Goal: Task Accomplishment & Management: Complete application form

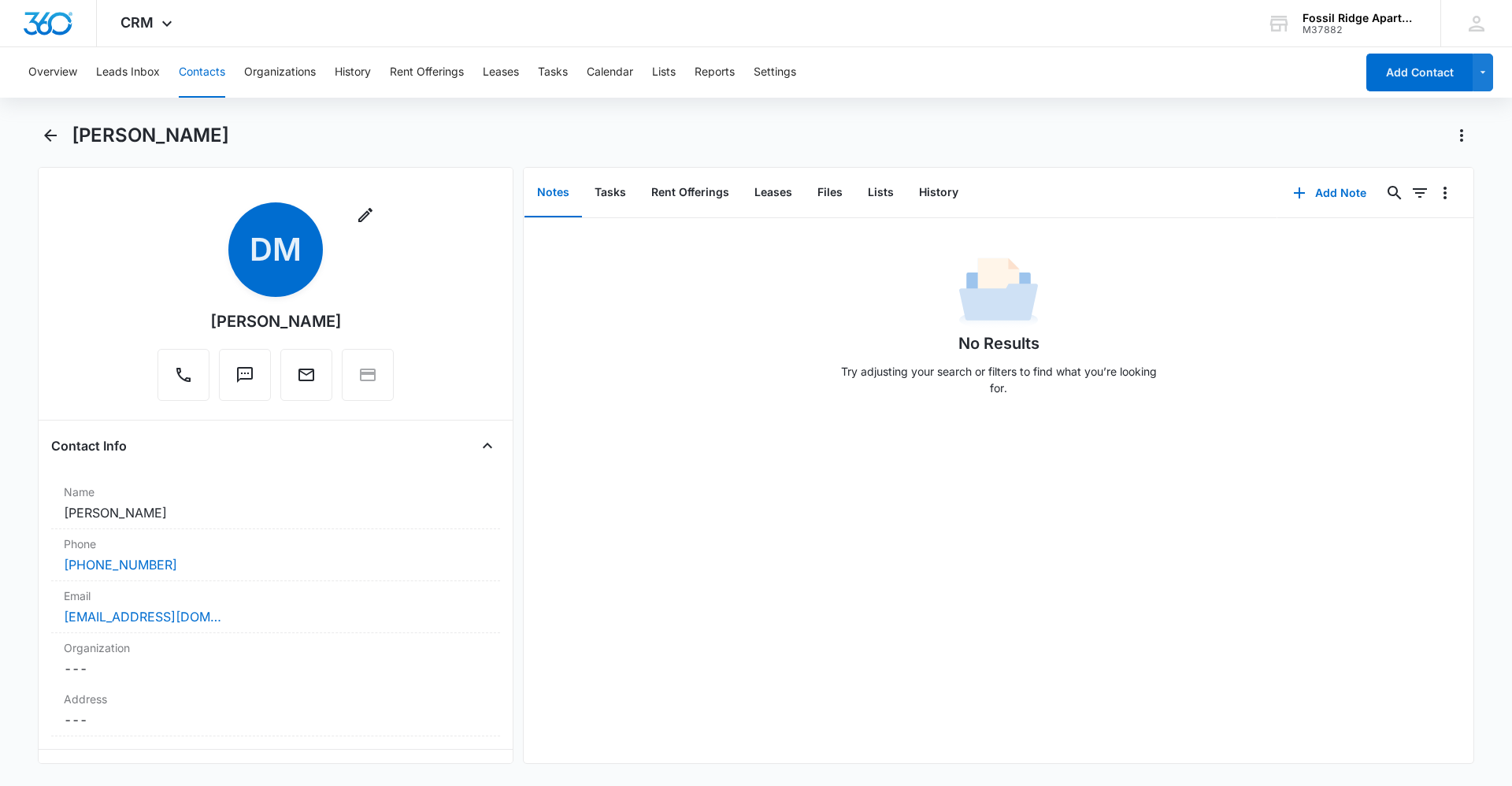
click at [209, 76] on button "Contacts" at bounding box center [201, 72] width 46 height 50
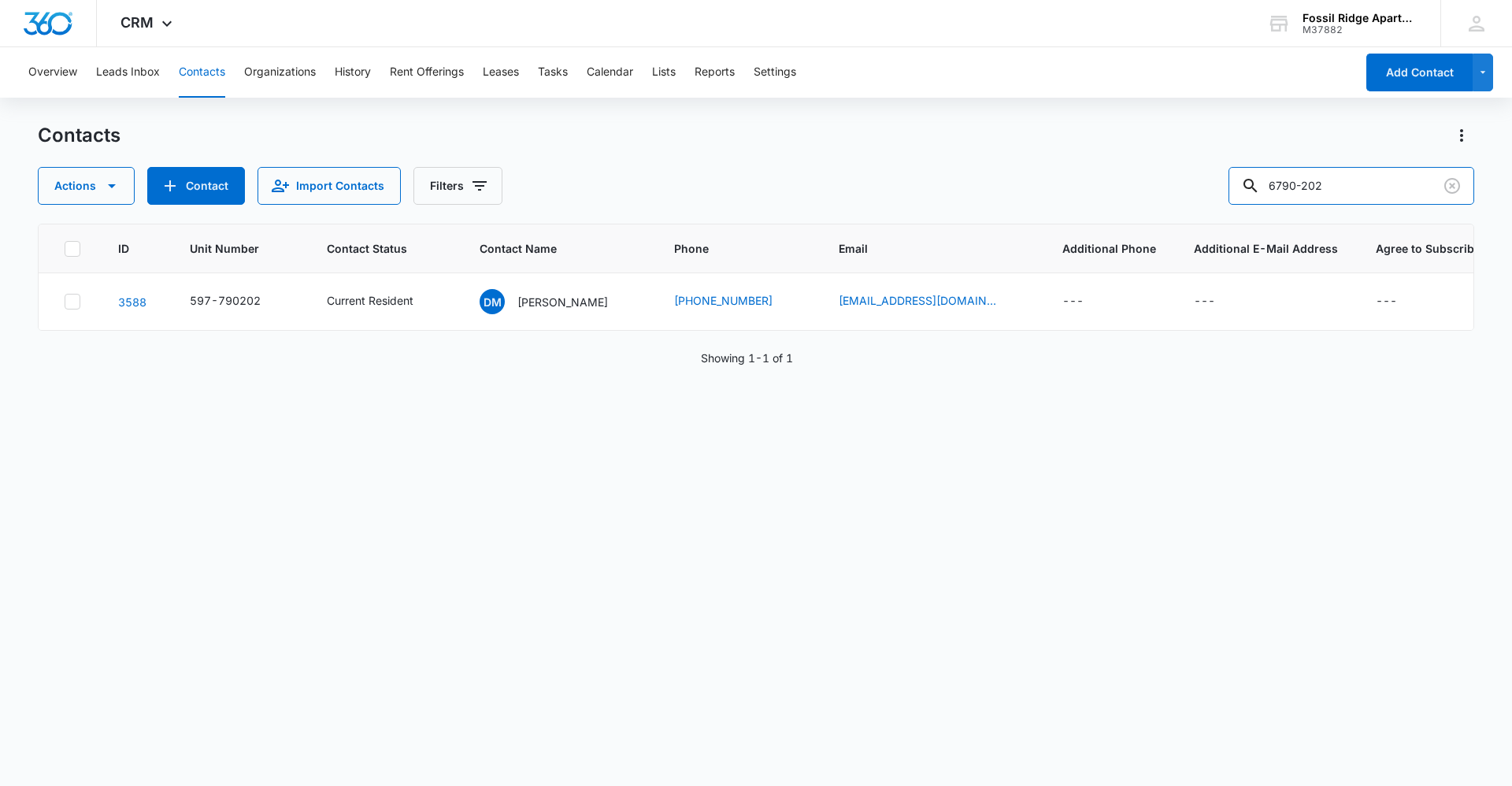
drag, startPoint x: 1367, startPoint y: 180, endPoint x: 1132, endPoint y: 161, distance: 235.8
click at [1132, 161] on div "Contacts Actions Contact Import Contacts Filters 6790-202" at bounding box center [756, 164] width 1436 height 82
type input "6963-"
drag, startPoint x: 1329, startPoint y: 192, endPoint x: 1182, endPoint y: 158, distance: 150.9
click at [1189, 163] on div "Contacts Actions Contact Import Contacts Filters 6963-" at bounding box center [756, 164] width 1436 height 82
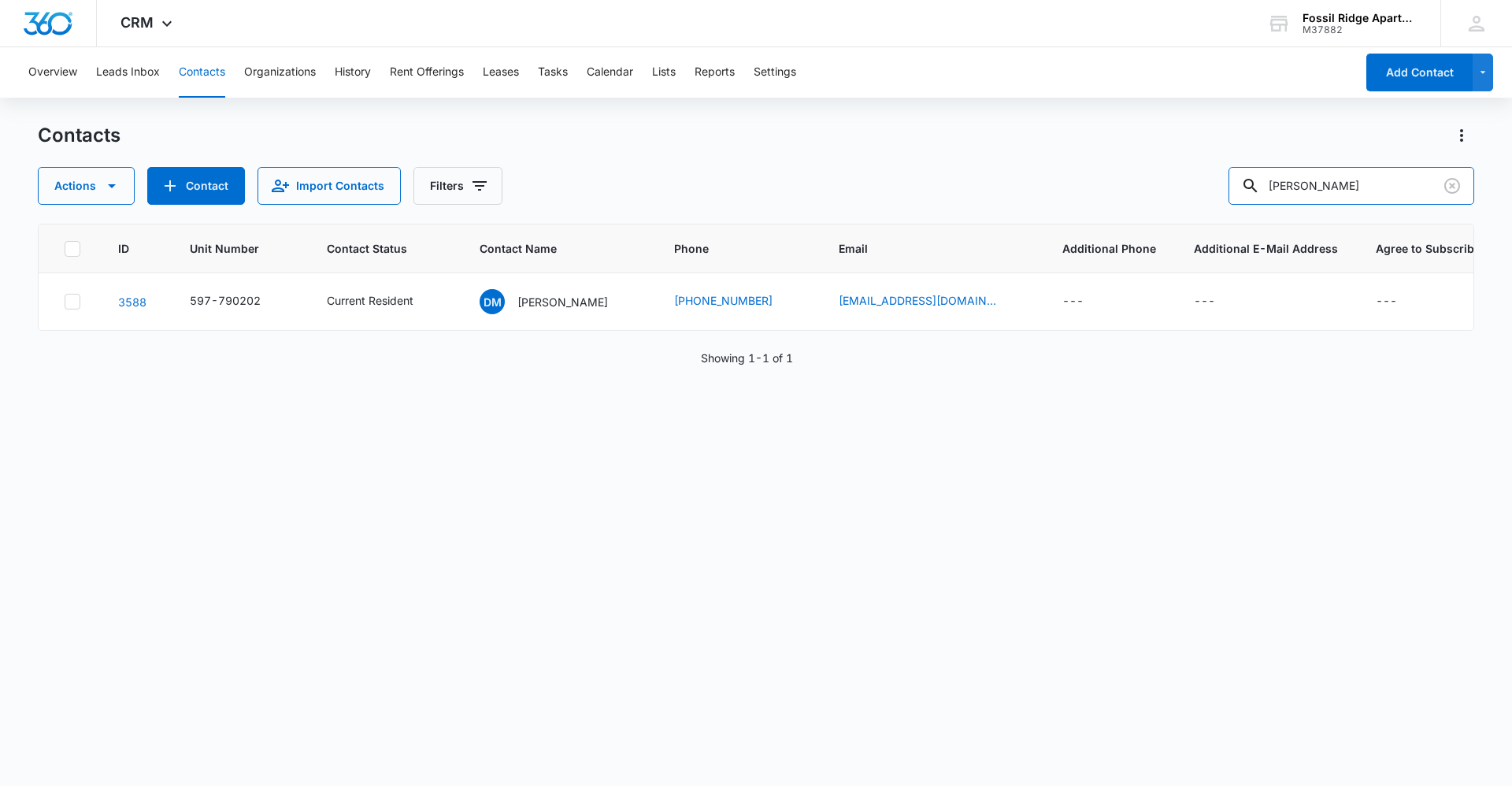
type input "benjamin mendoza"
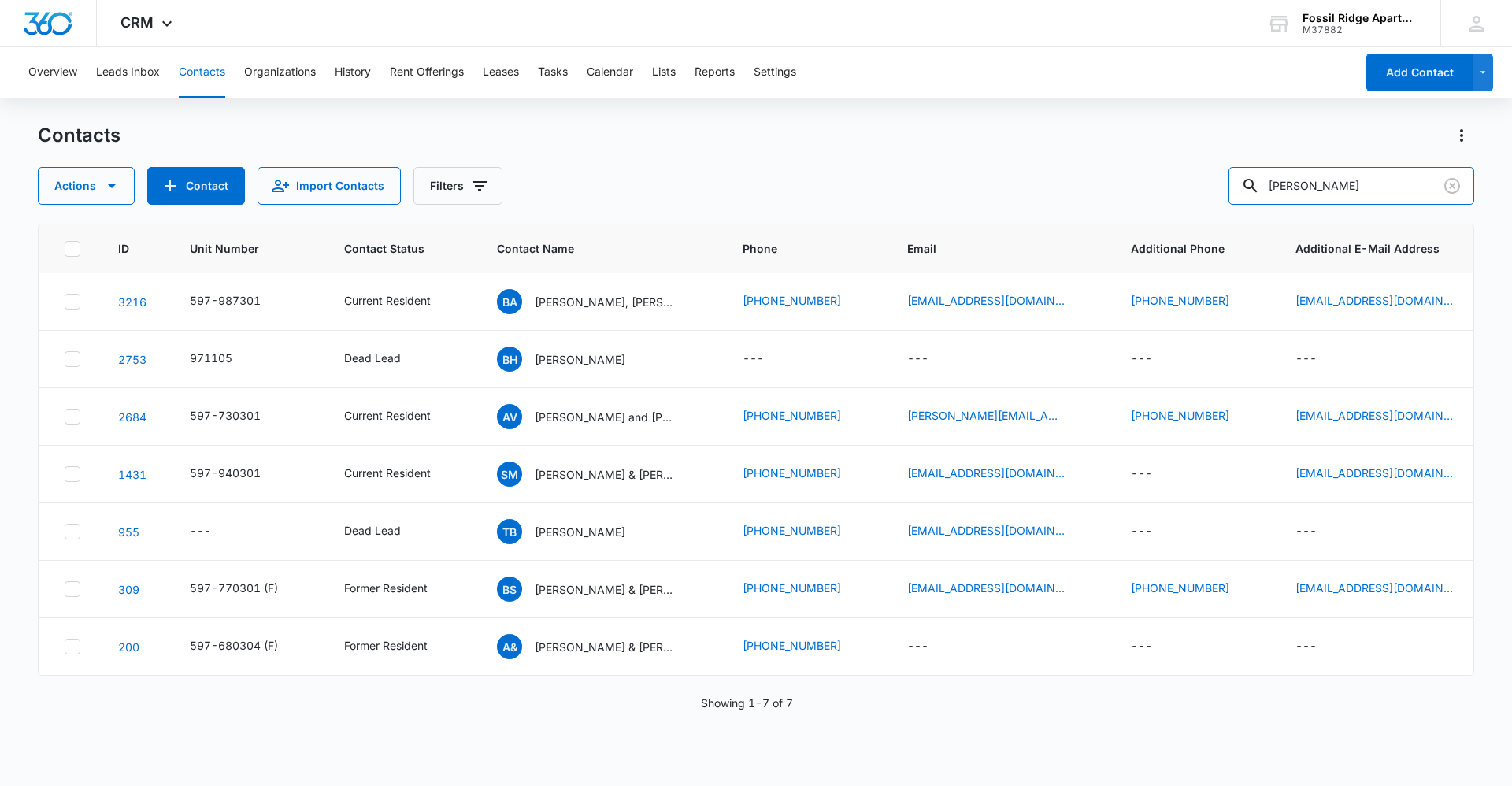
drag, startPoint x: 1382, startPoint y: 192, endPoint x: 1238, endPoint y: 180, distance: 144.5
click at [1238, 180] on div "Actions Contact Import Contacts Filters benjamin mendoza" at bounding box center [756, 186] width 1436 height 38
type input "brandon salazar"
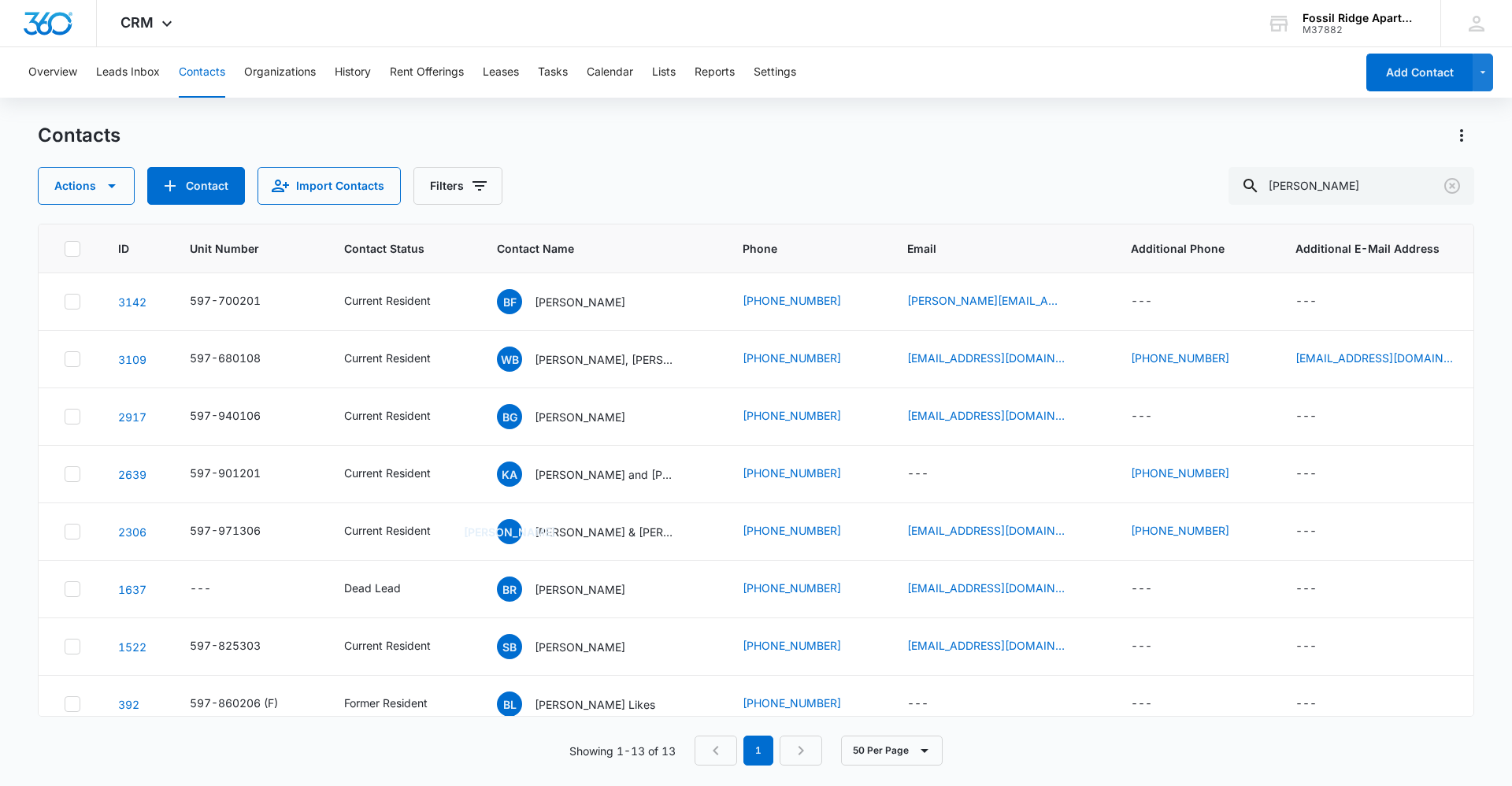
click at [204, 70] on button "Contacts" at bounding box center [201, 72] width 46 height 50
drag, startPoint x: 1380, startPoint y: 186, endPoint x: 1126, endPoint y: 159, distance: 255.4
click at [1126, 159] on div "Contacts Actions Contact Import Contacts Filters brandon salazar" at bounding box center [756, 164] width 1436 height 82
paste input "6963"
type input "6963"
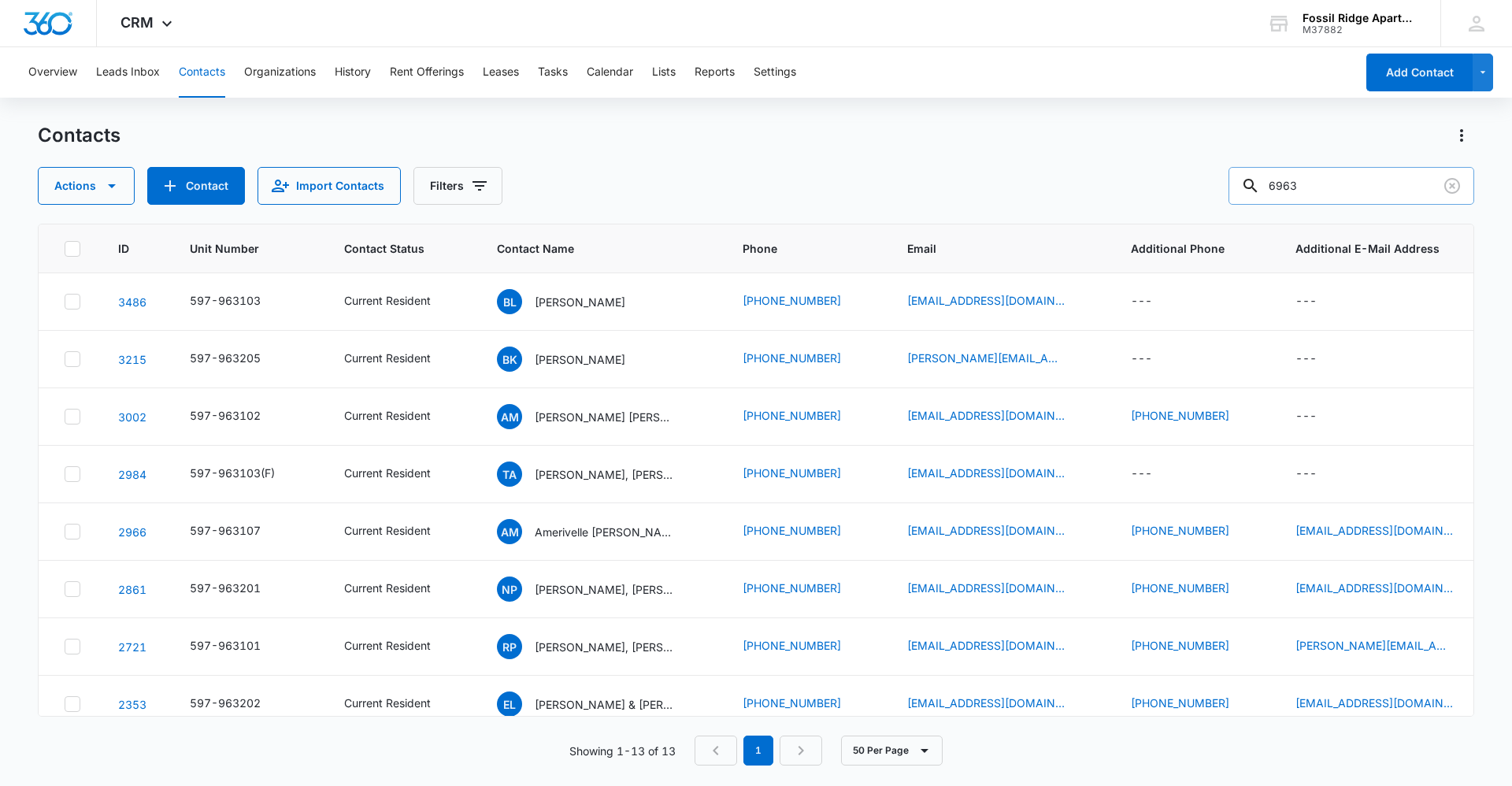
drag, startPoint x: 1316, startPoint y: 183, endPoint x: 1274, endPoint y: 169, distance: 44.3
click at [1275, 172] on div "6963" at bounding box center [1351, 186] width 246 height 38
type input "medina"
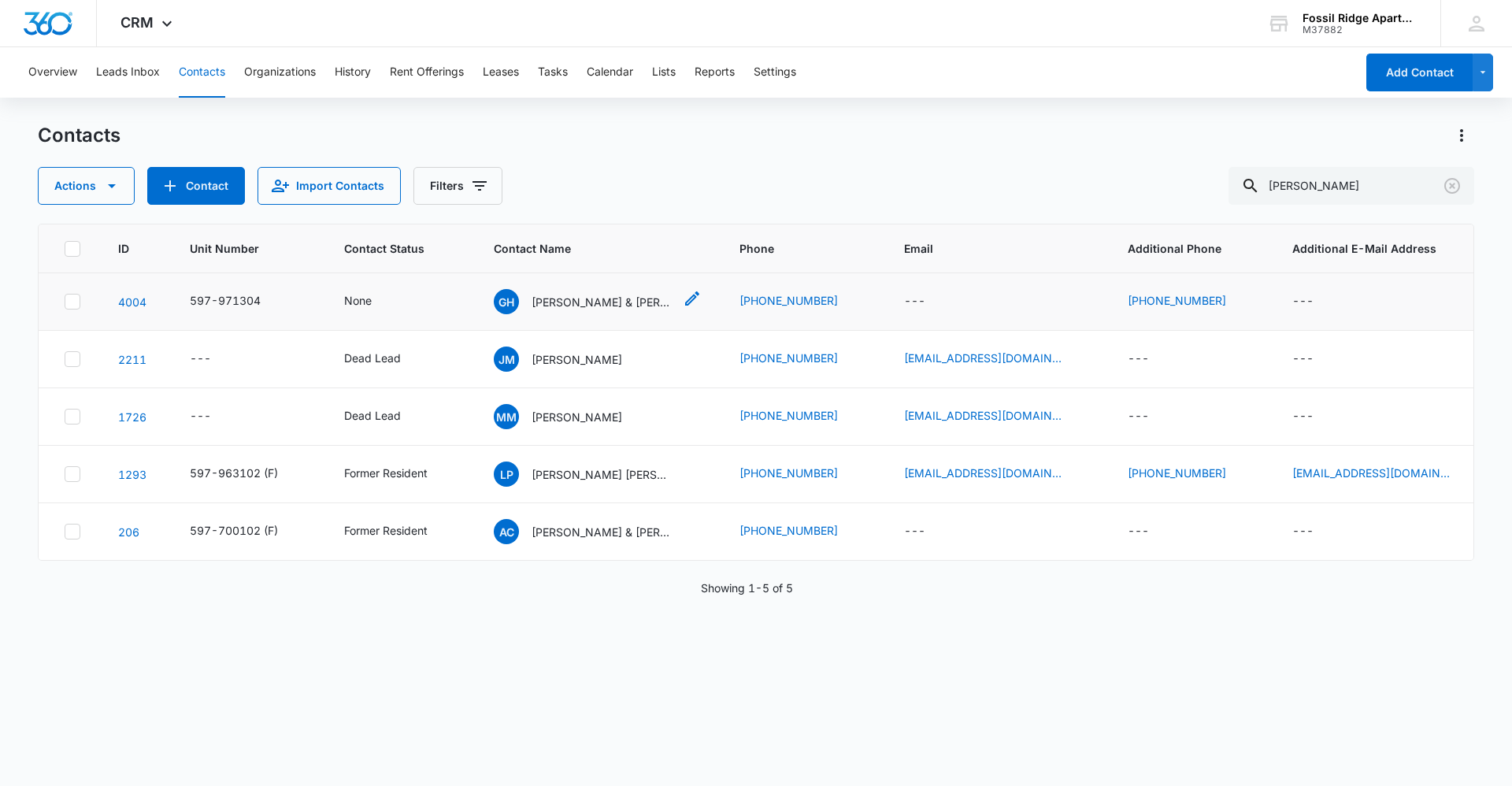
click at [553, 307] on p "[PERSON_NAME] & [PERSON_NAME]" at bounding box center [602, 302] width 141 height 16
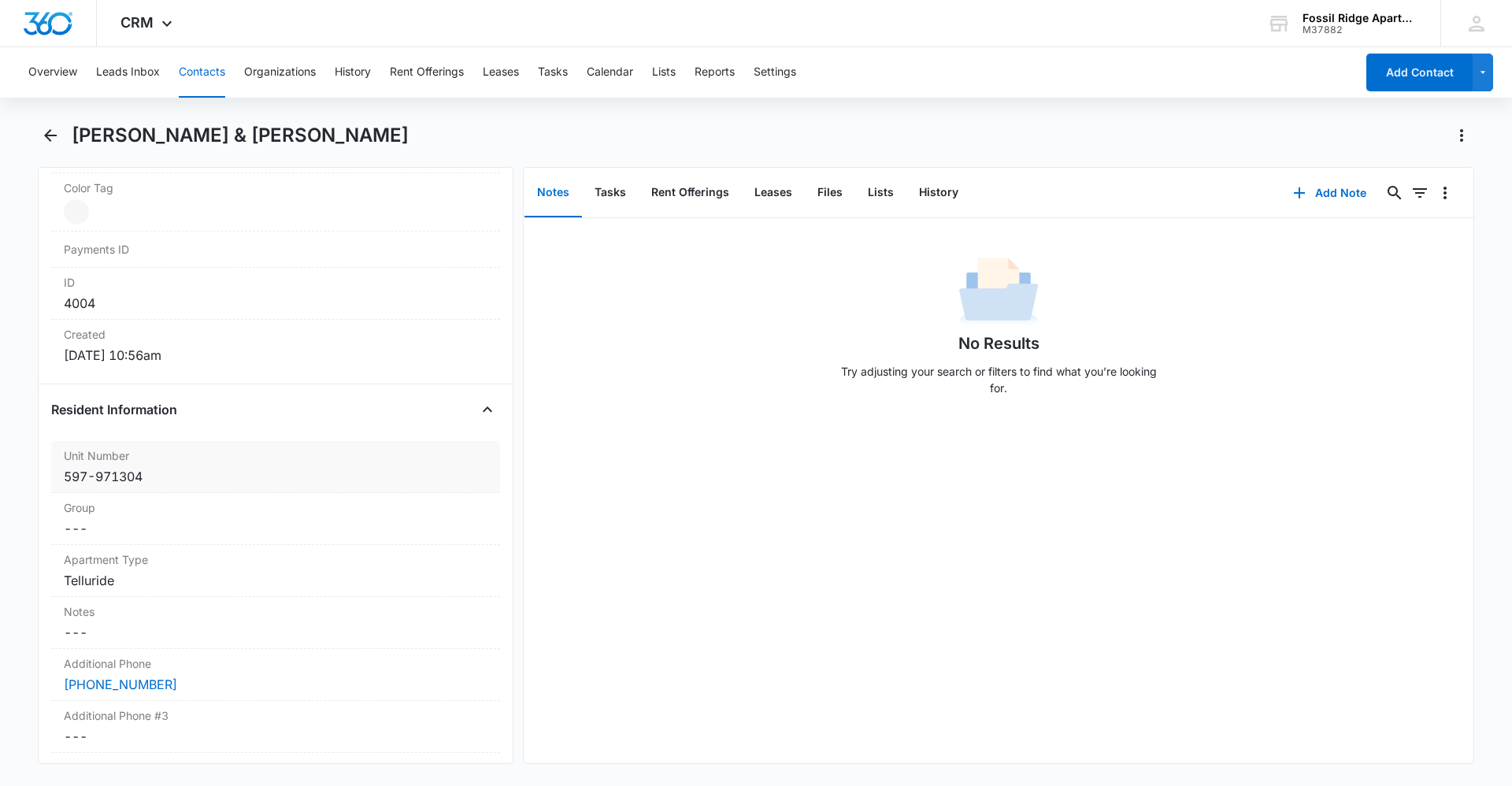
scroll to position [1024, 0]
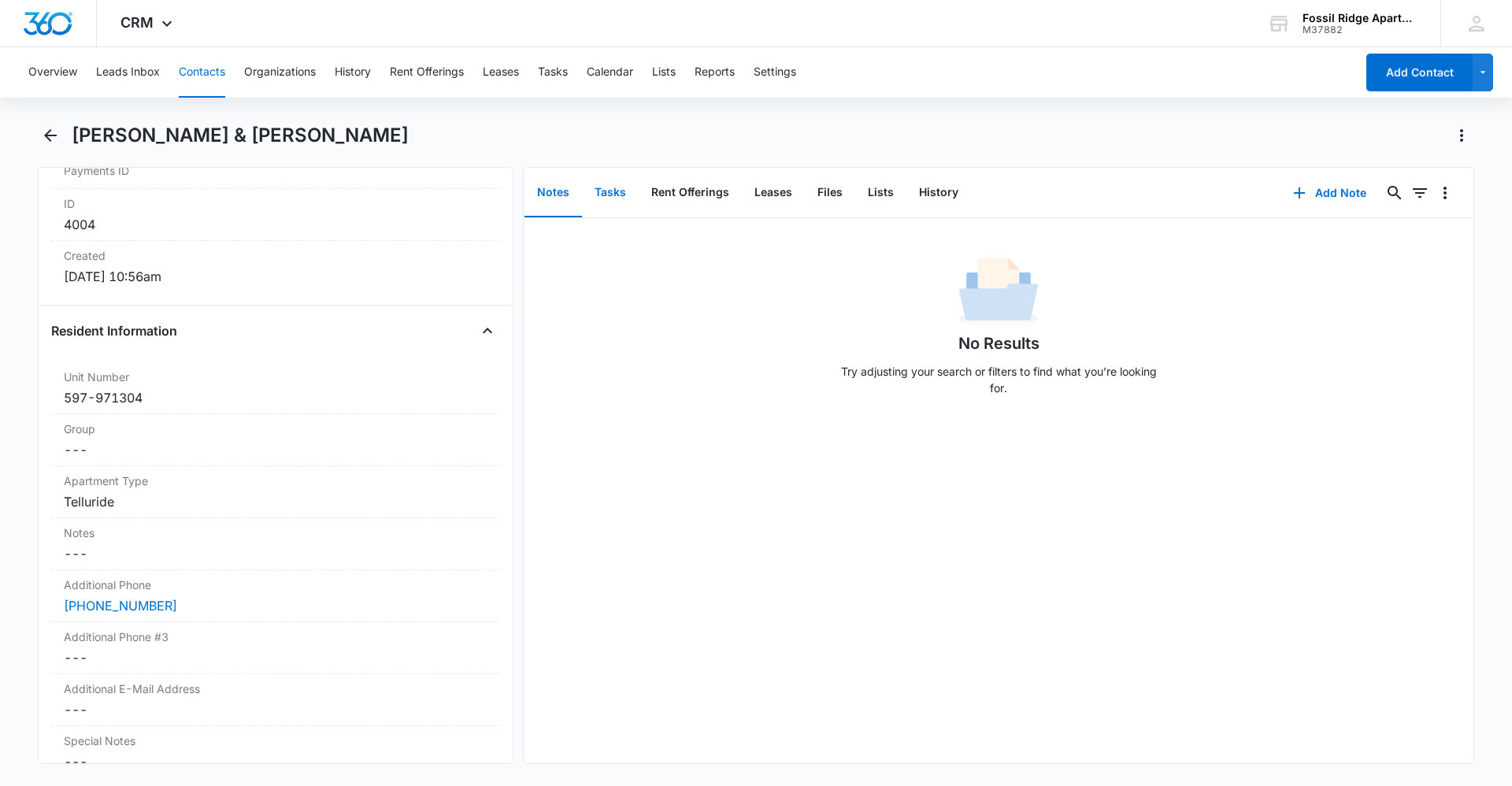
click at [609, 202] on button "Tasks" at bounding box center [610, 192] width 57 height 49
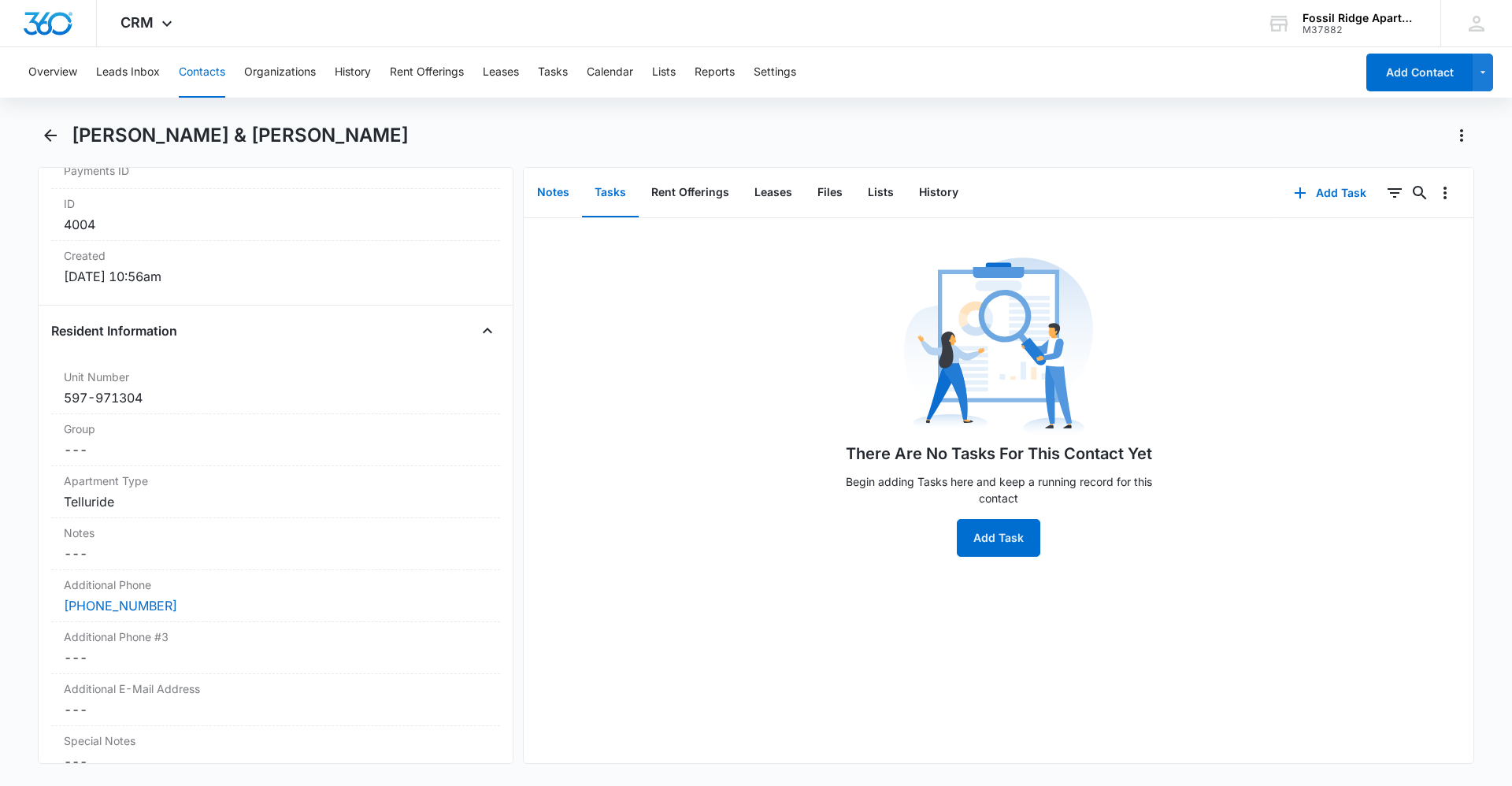
click at [571, 197] on button "Notes" at bounding box center [553, 192] width 58 height 49
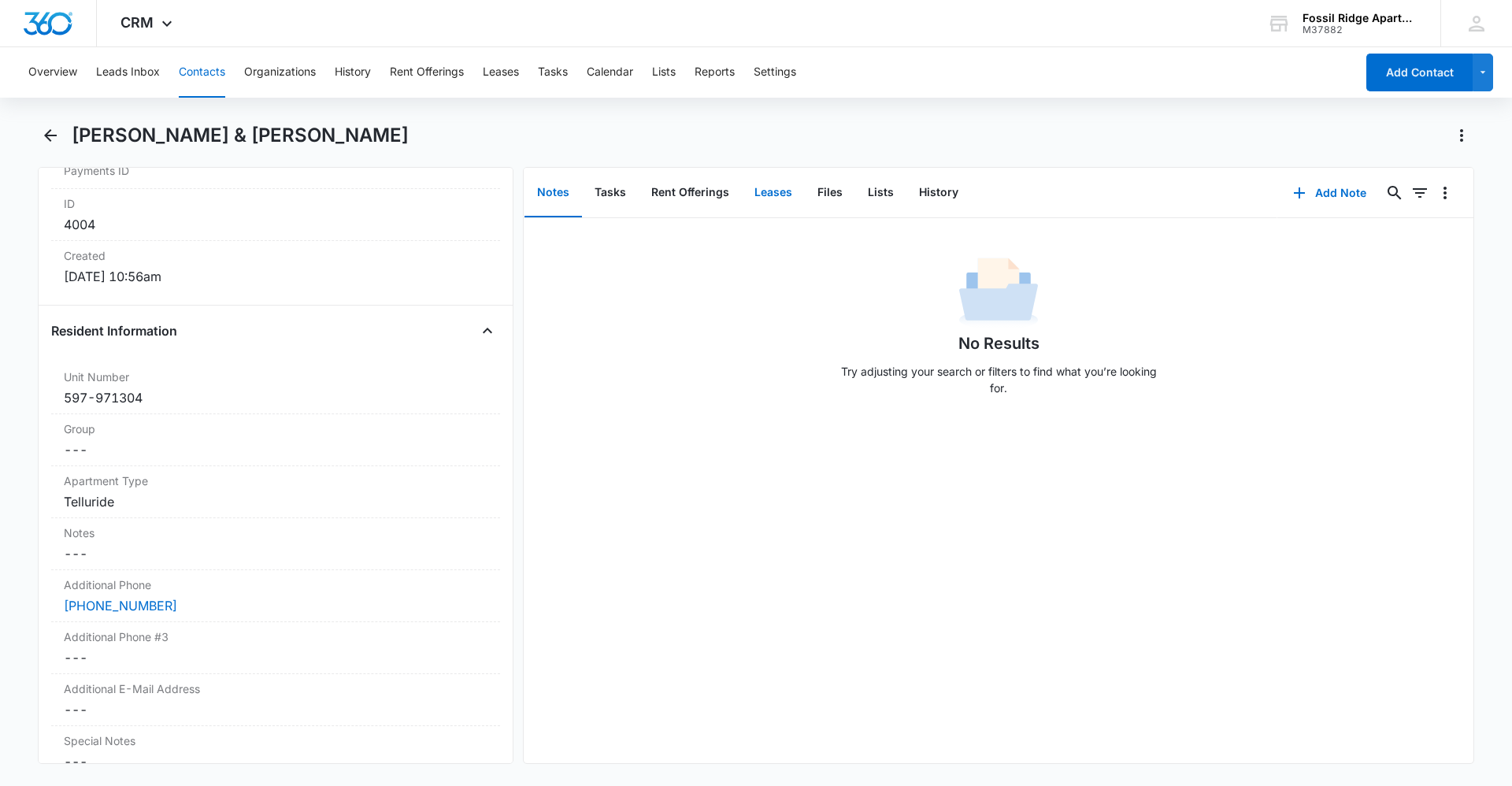
click at [772, 187] on button "Leases" at bounding box center [773, 192] width 63 height 49
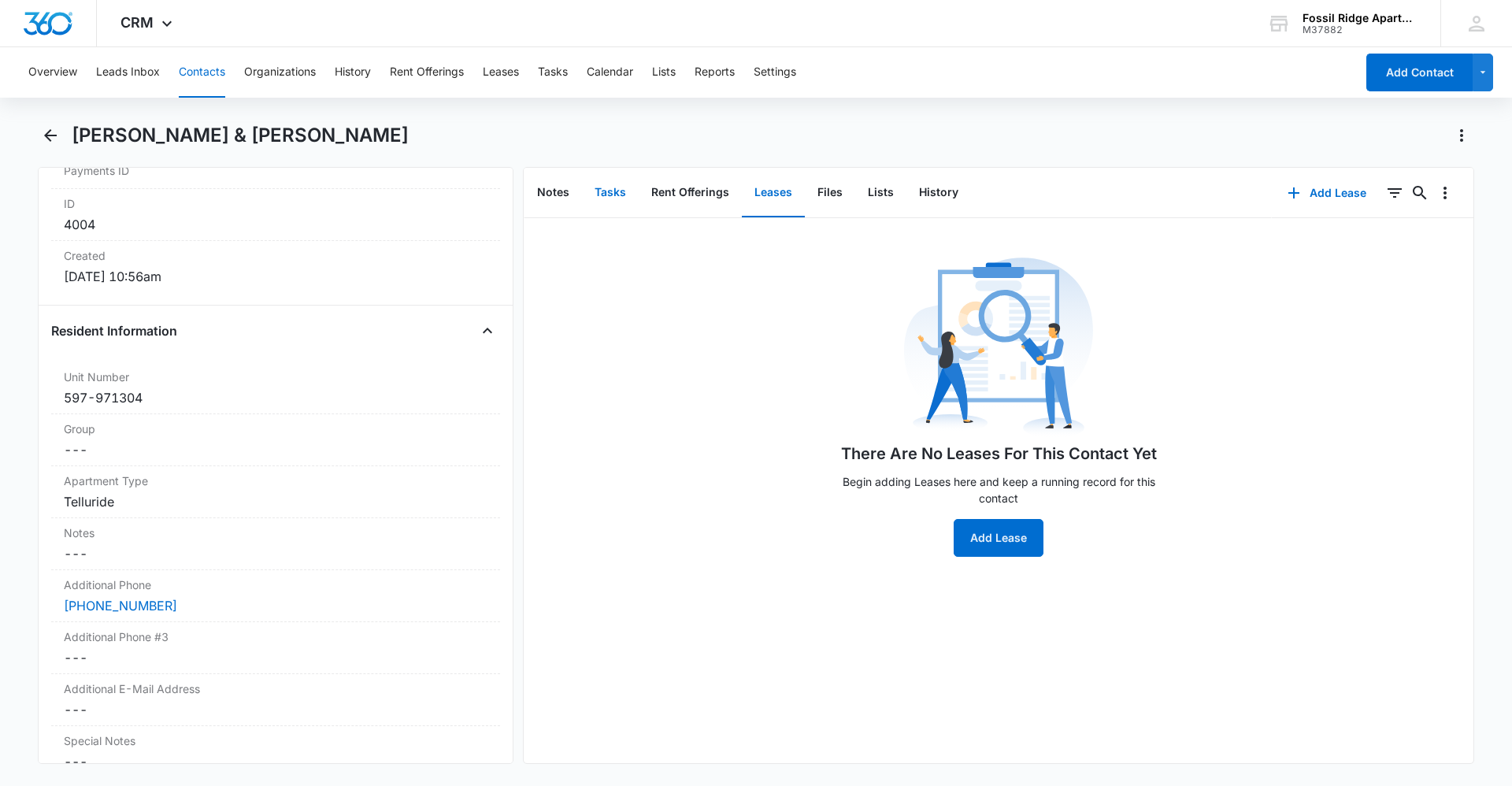
click at [611, 183] on button "Tasks" at bounding box center [610, 192] width 57 height 49
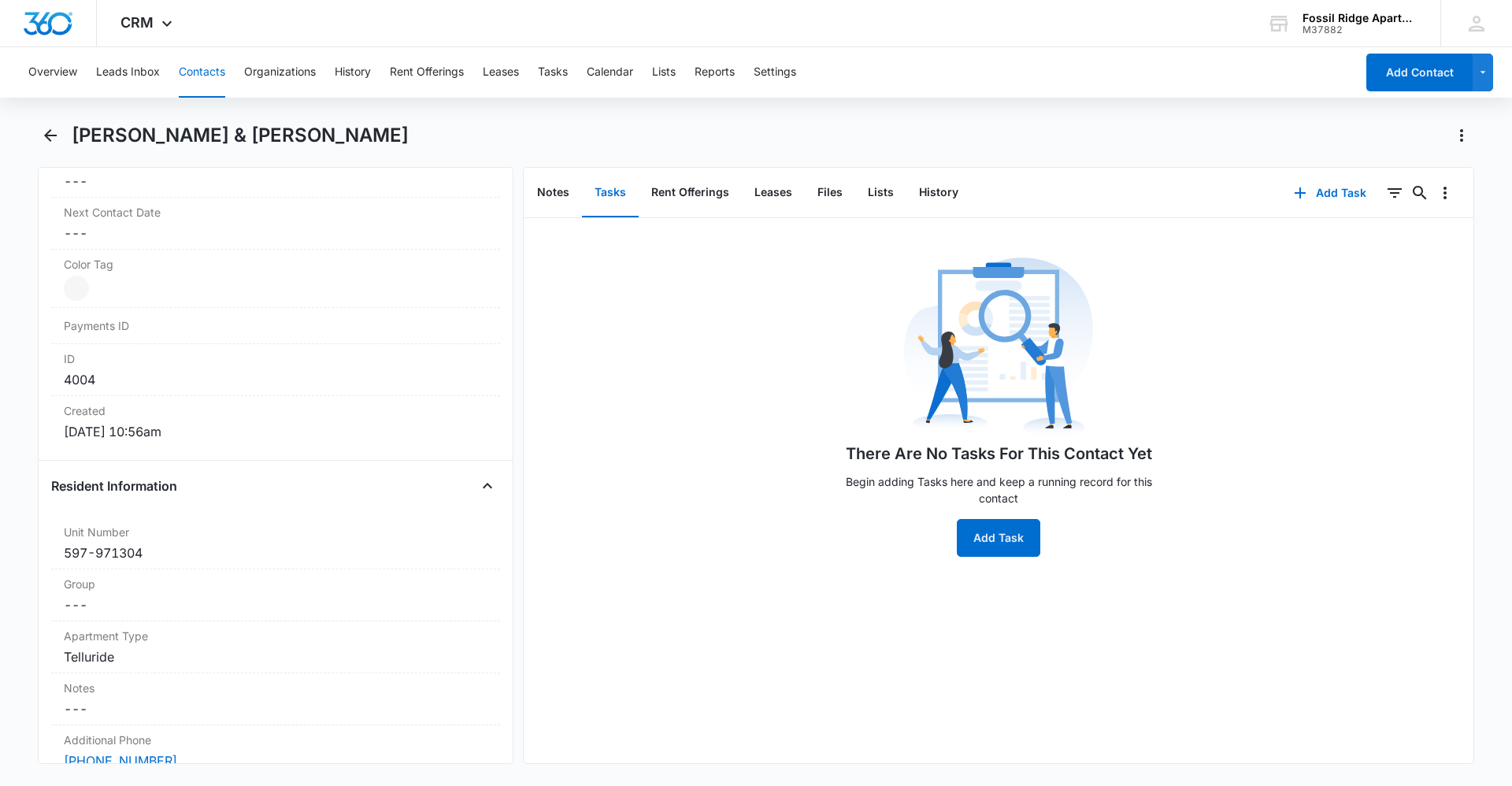
scroll to position [945, 0]
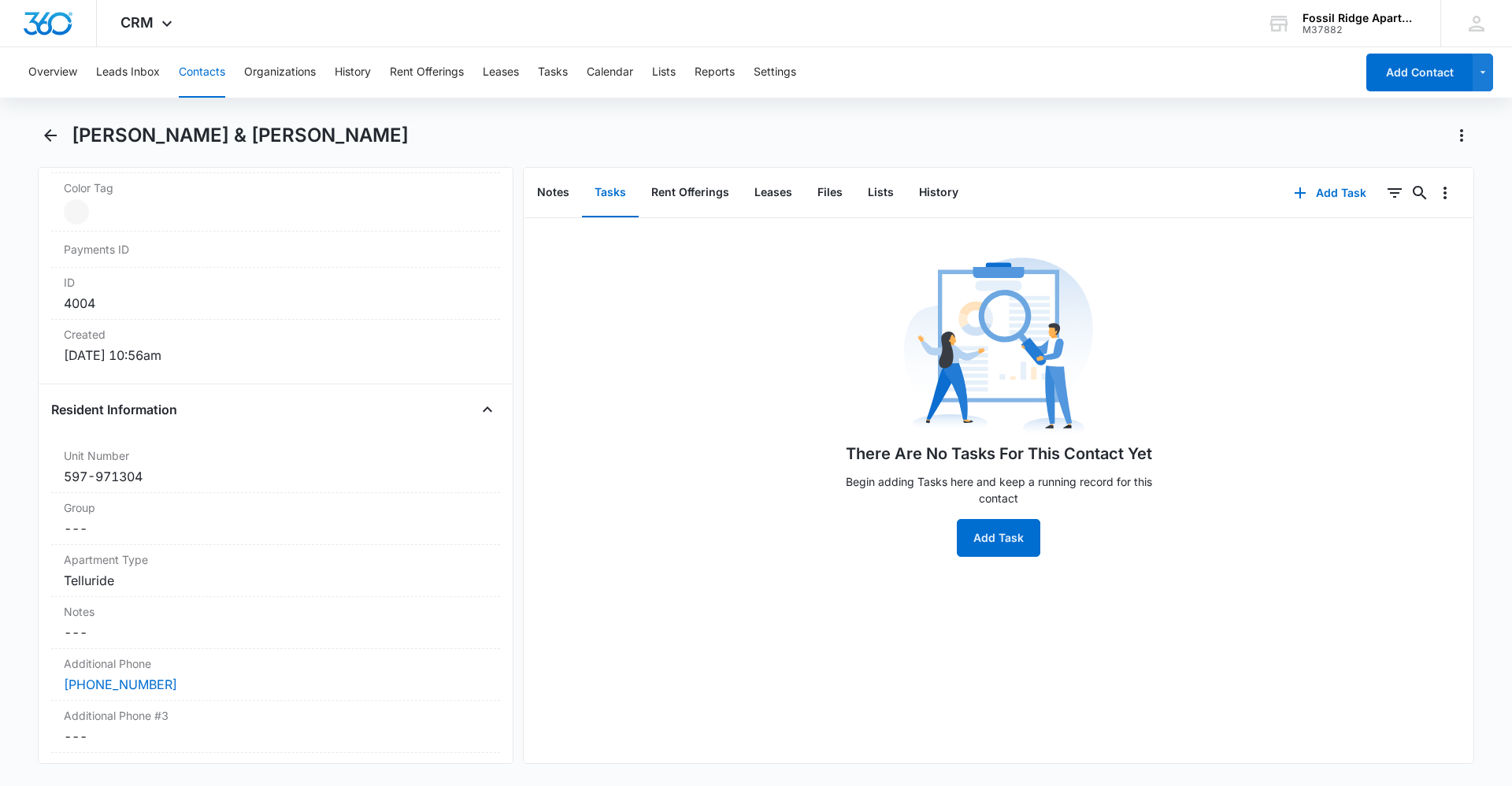
click at [608, 183] on button "Tasks" at bounding box center [610, 192] width 57 height 49
click at [214, 68] on button "Contacts" at bounding box center [201, 72] width 46 height 50
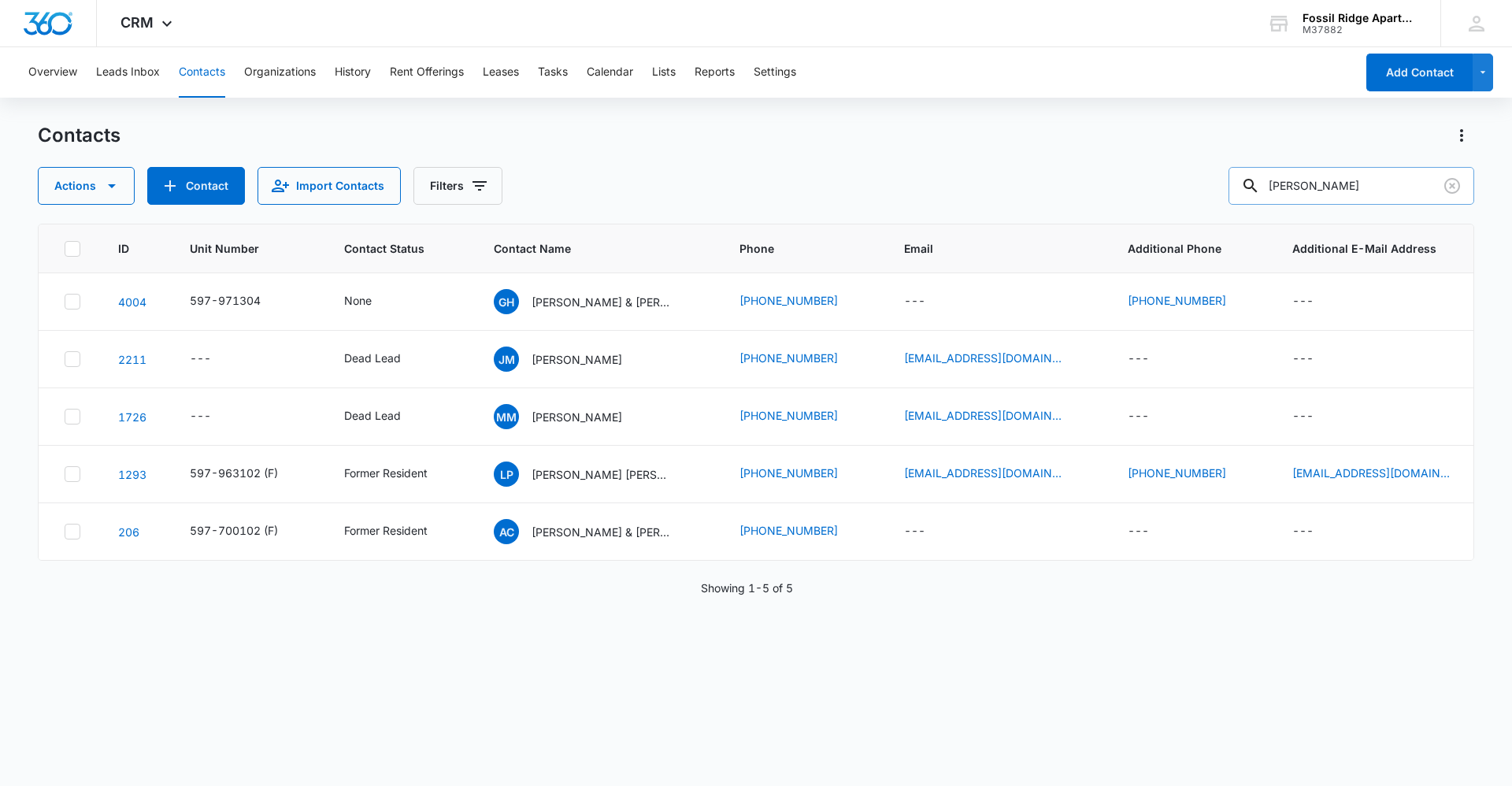
drag, startPoint x: 1334, startPoint y: 187, endPoint x: 1243, endPoint y: 202, distance: 92.2
click at [1243, 202] on input "medina" at bounding box center [1351, 186] width 246 height 38
type input "7000-103"
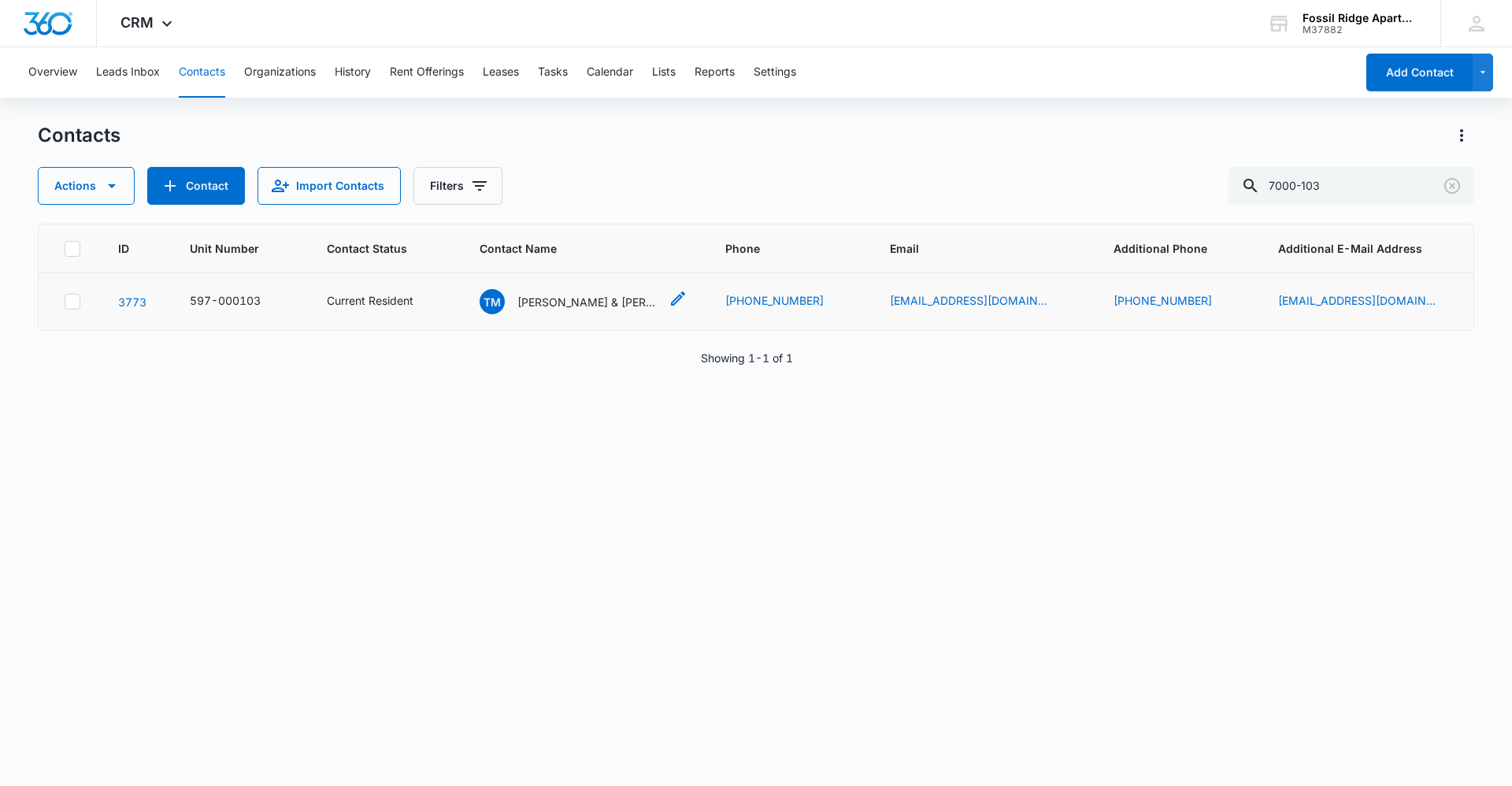
click at [574, 291] on div "TM Thianny Maldonado & Steven Acero" at bounding box center [569, 301] width 179 height 25
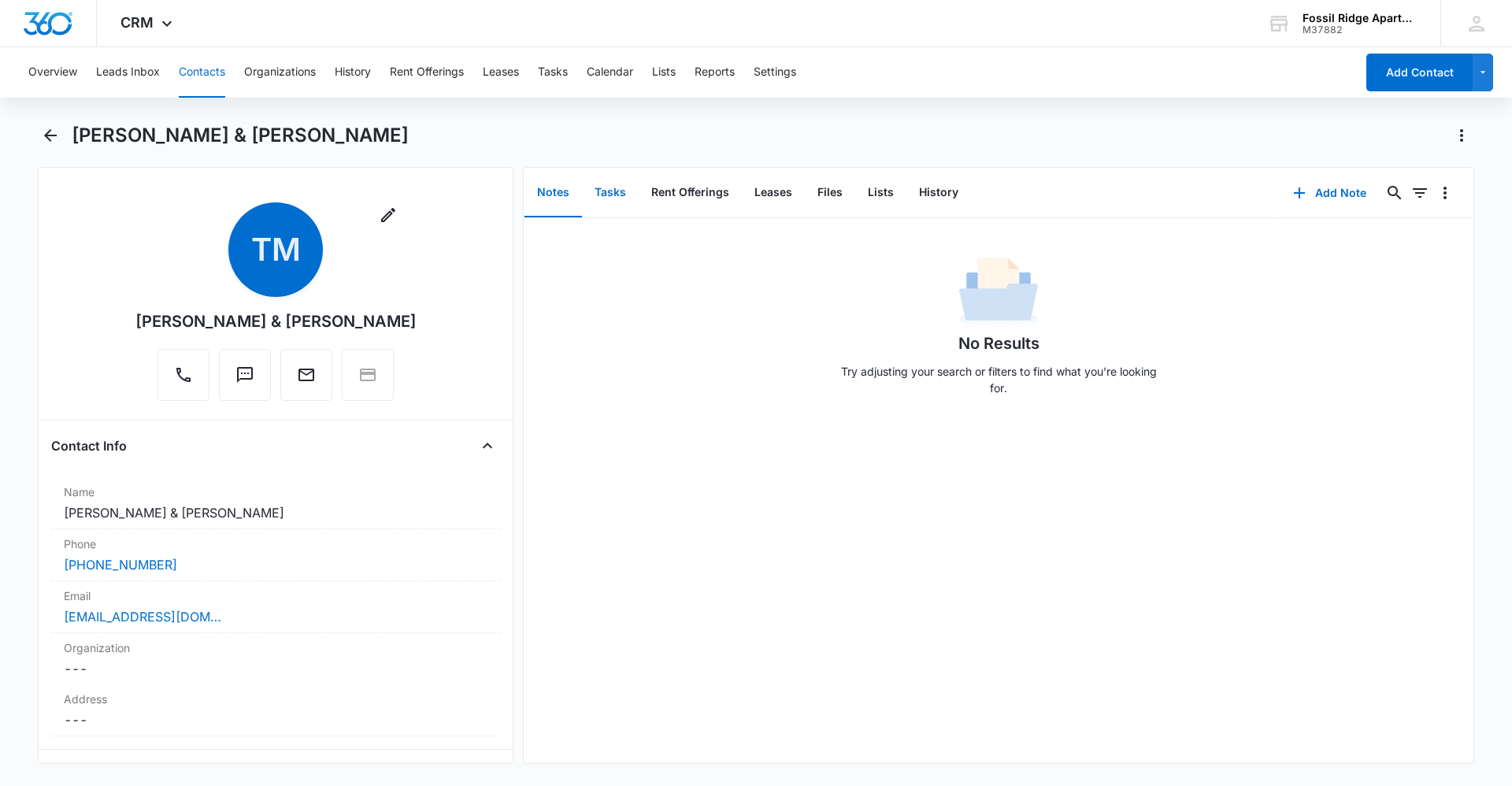
click at [616, 187] on button "Tasks" at bounding box center [610, 192] width 57 height 49
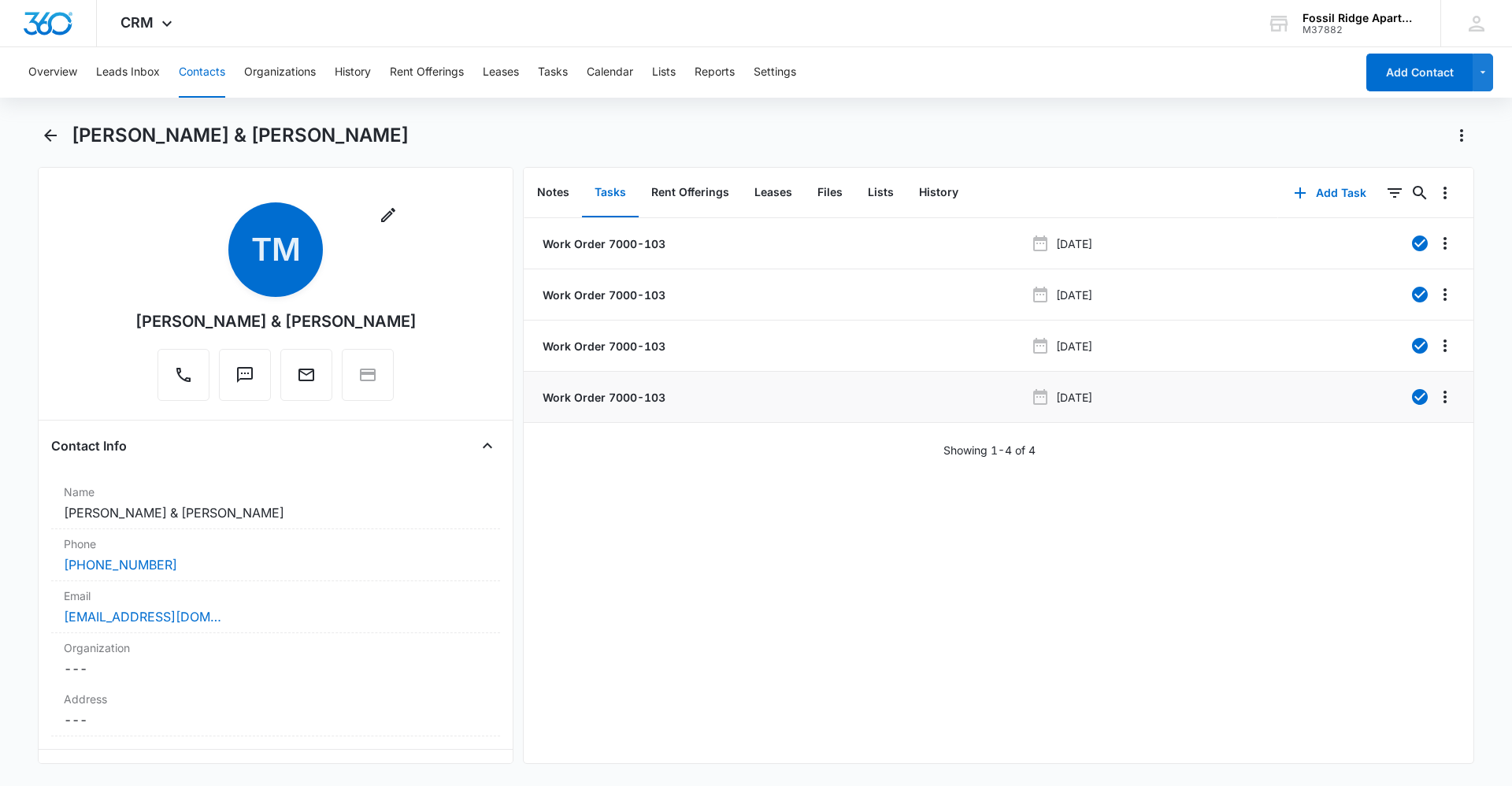
click at [622, 400] on p "Work Order 7000-103" at bounding box center [602, 397] width 126 height 16
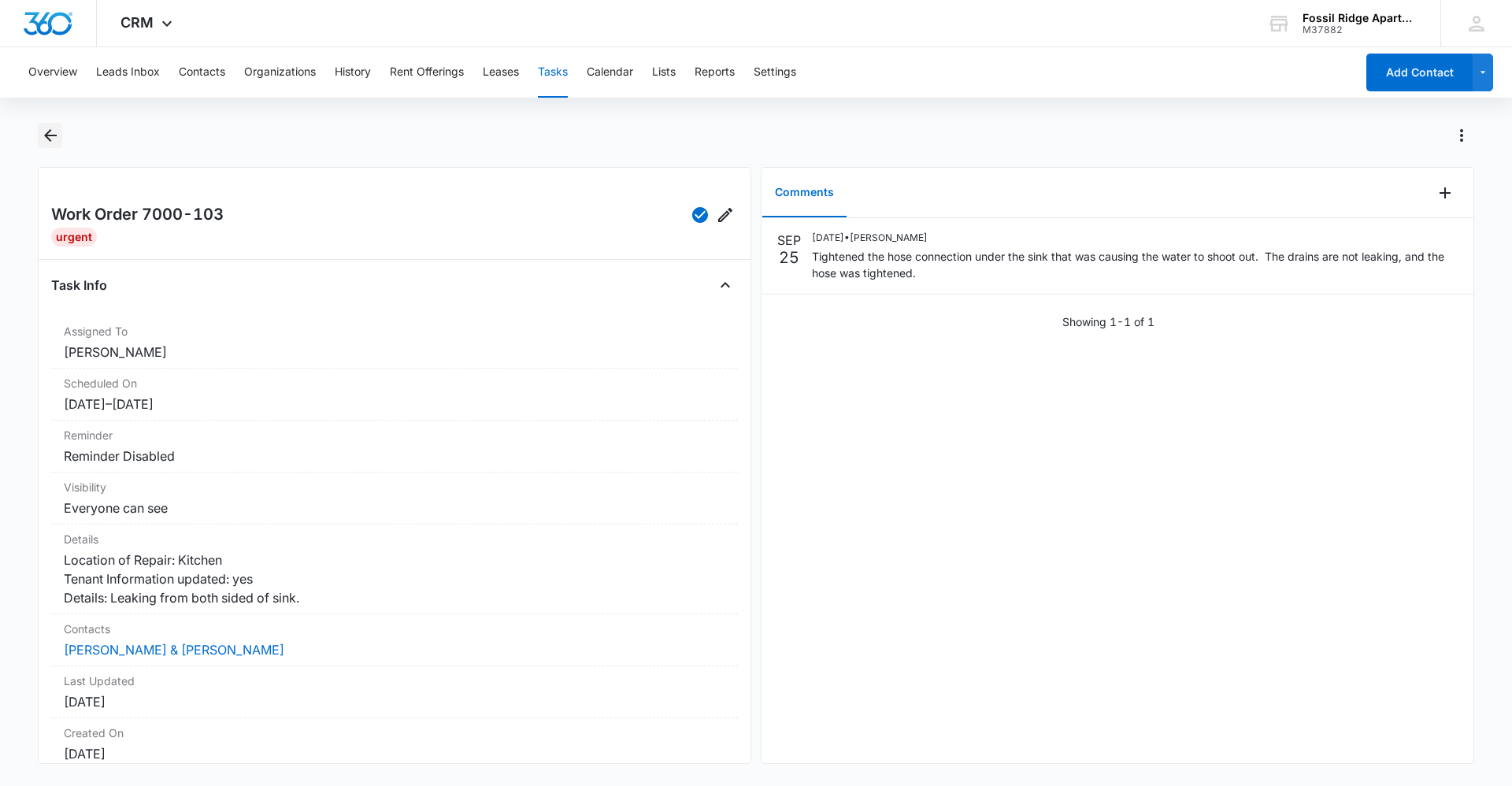
click at [61, 136] on button "Back" at bounding box center [50, 135] width 25 height 25
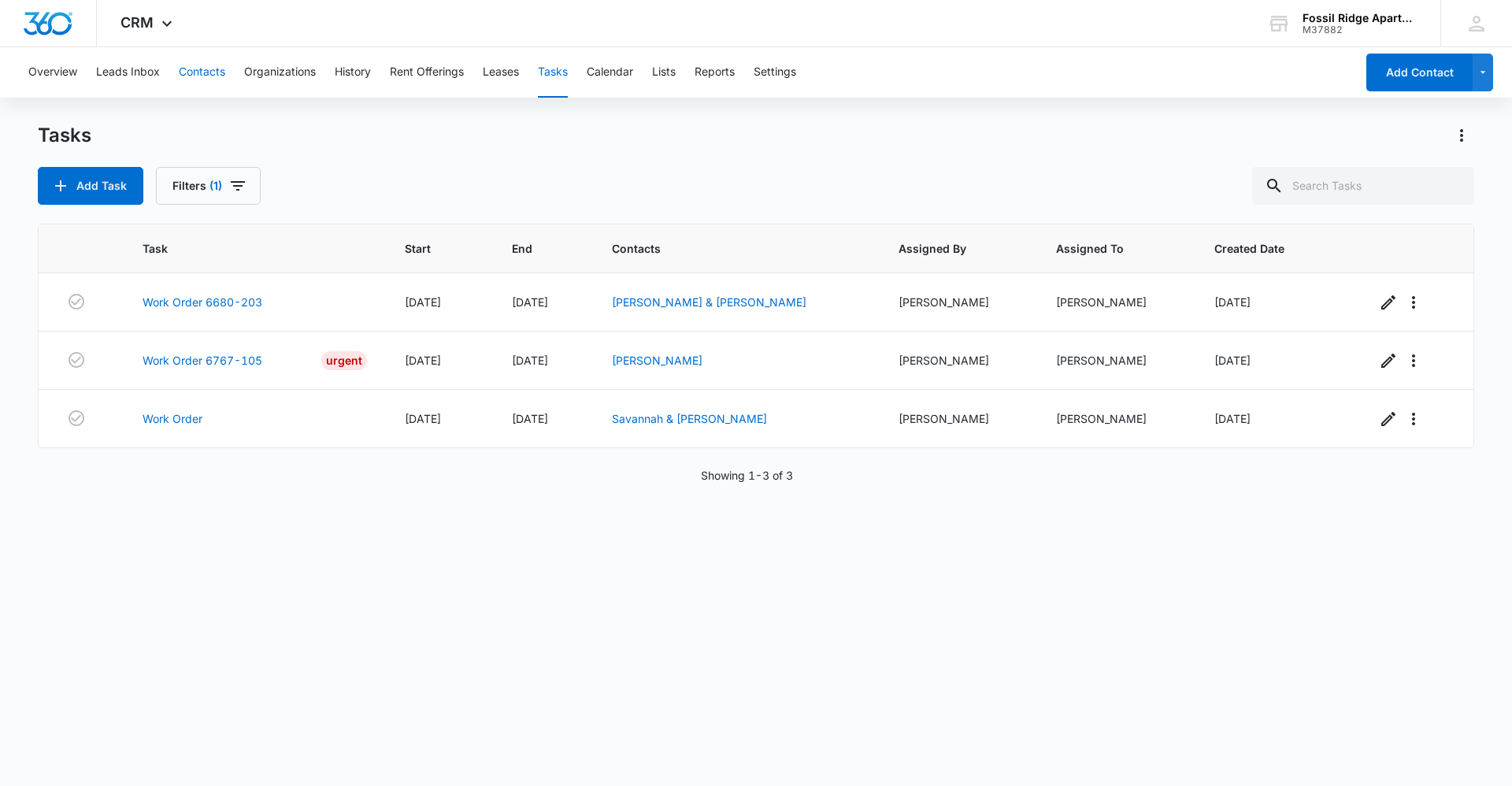
click at [219, 70] on button "Contacts" at bounding box center [201, 72] width 46 height 50
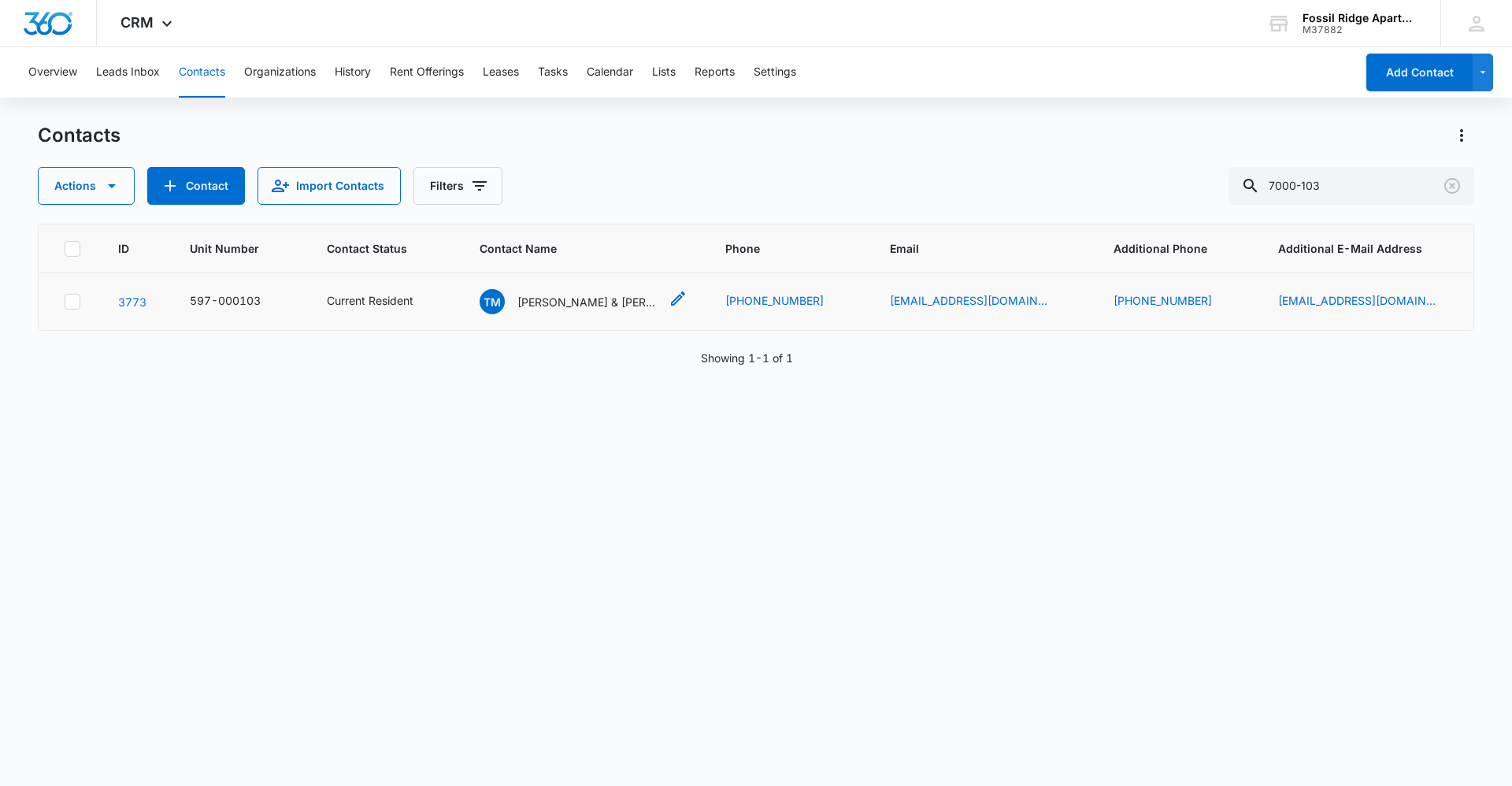
click at [548, 306] on p "[PERSON_NAME] & [PERSON_NAME]" at bounding box center [588, 302] width 141 height 16
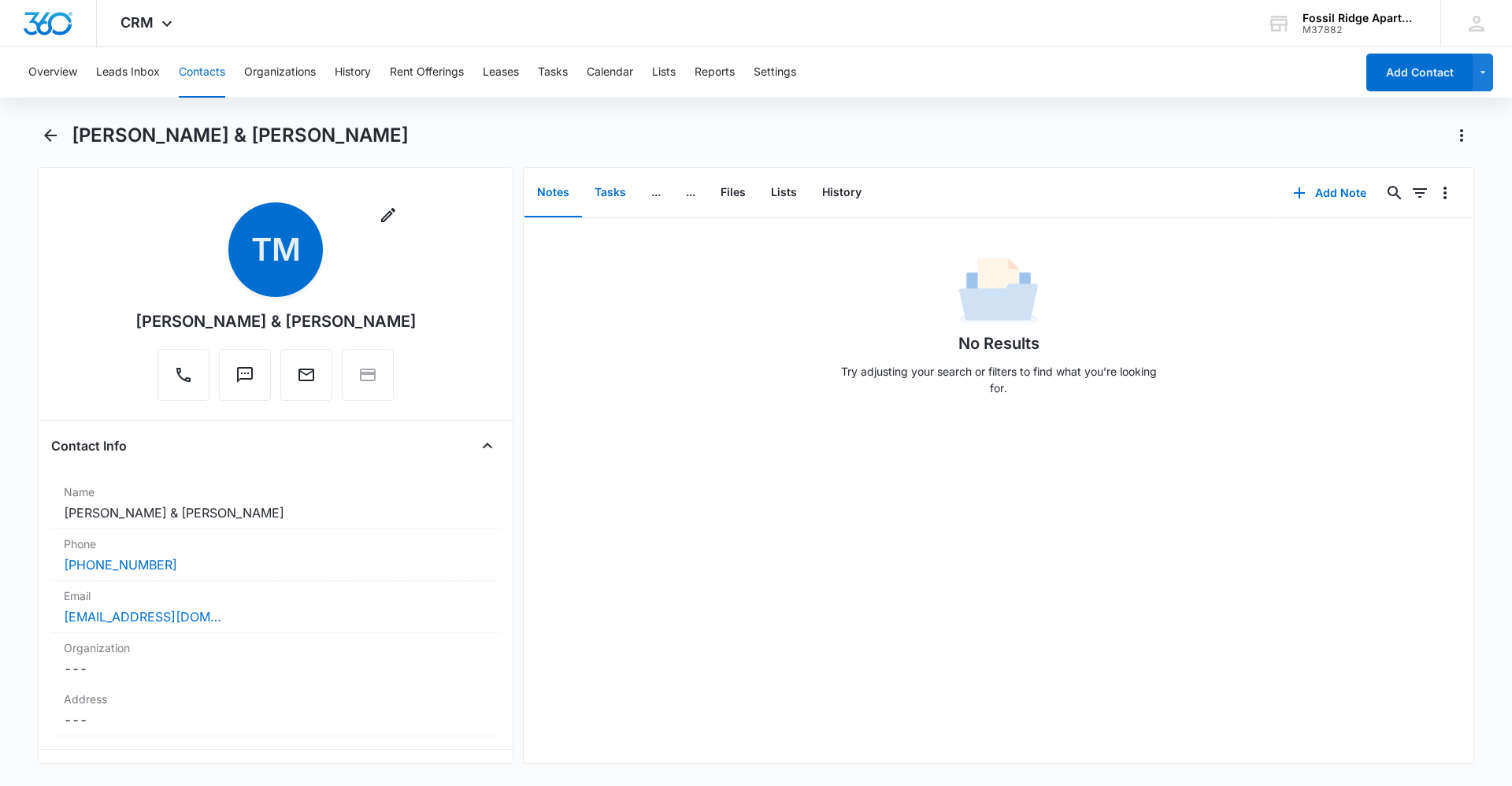
click at [592, 192] on button "Tasks" at bounding box center [610, 192] width 57 height 49
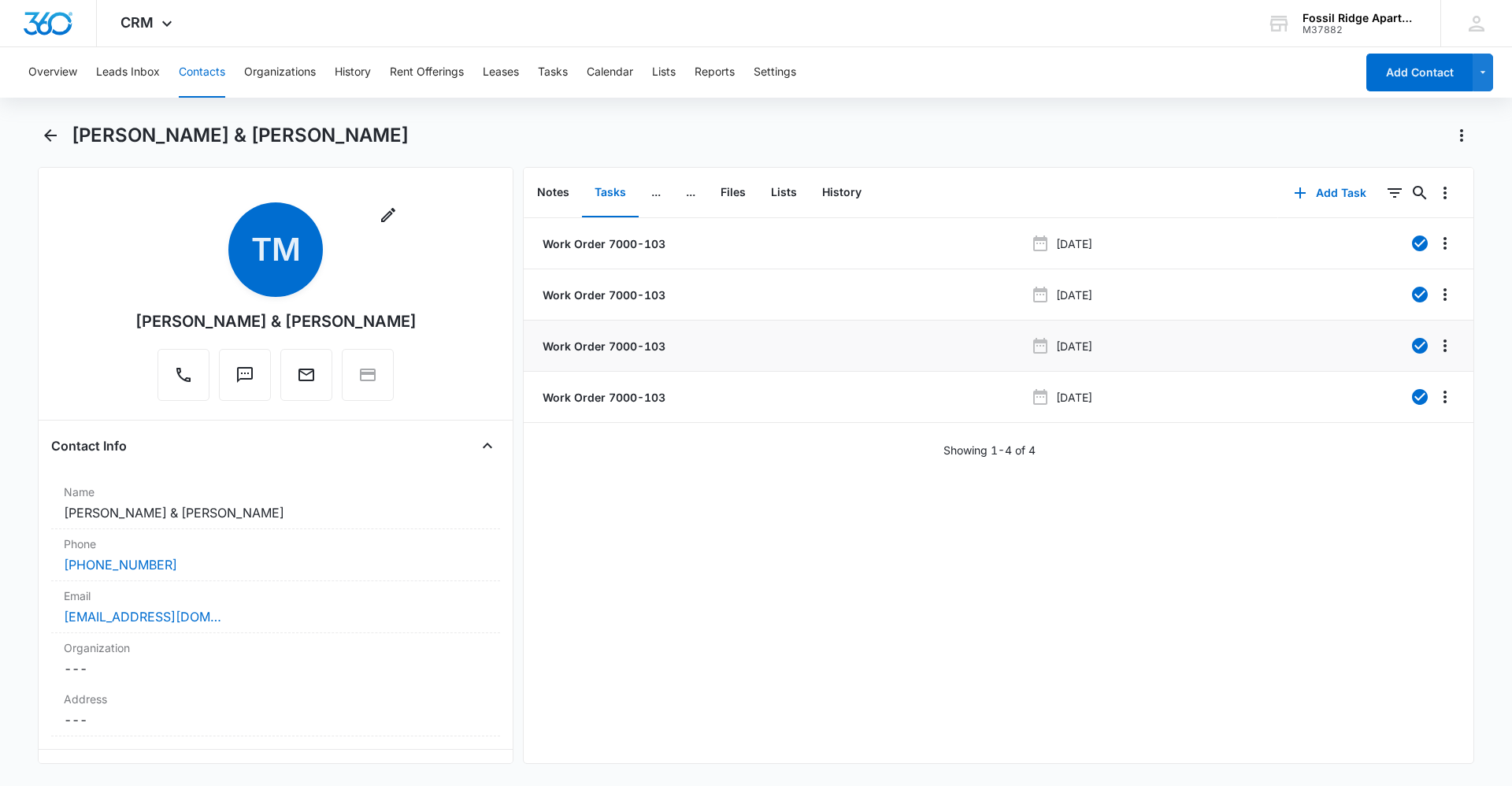
click at [637, 349] on p "Work Order 7000-103" at bounding box center [602, 346] width 126 height 16
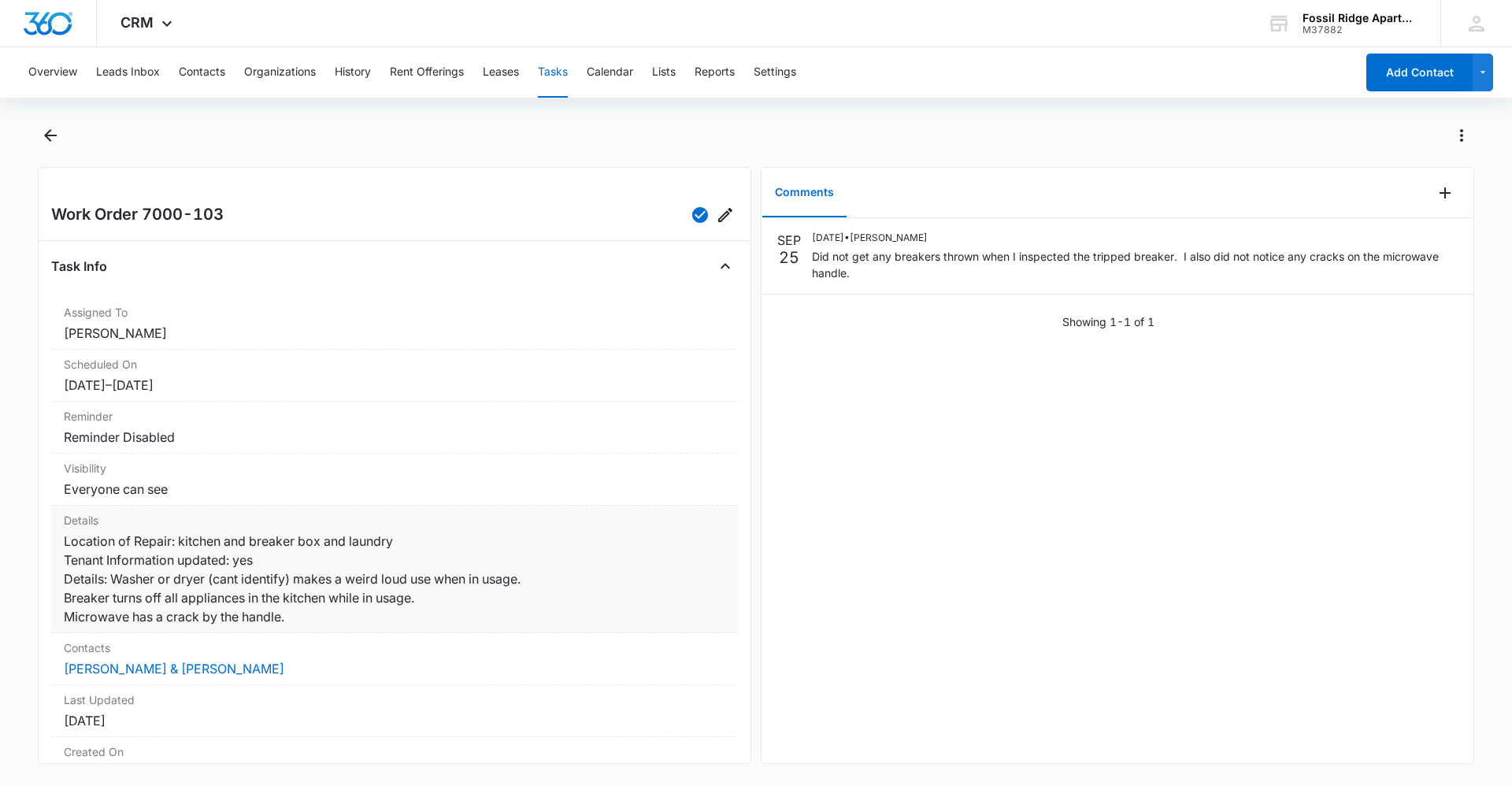
scroll to position [79, 0]
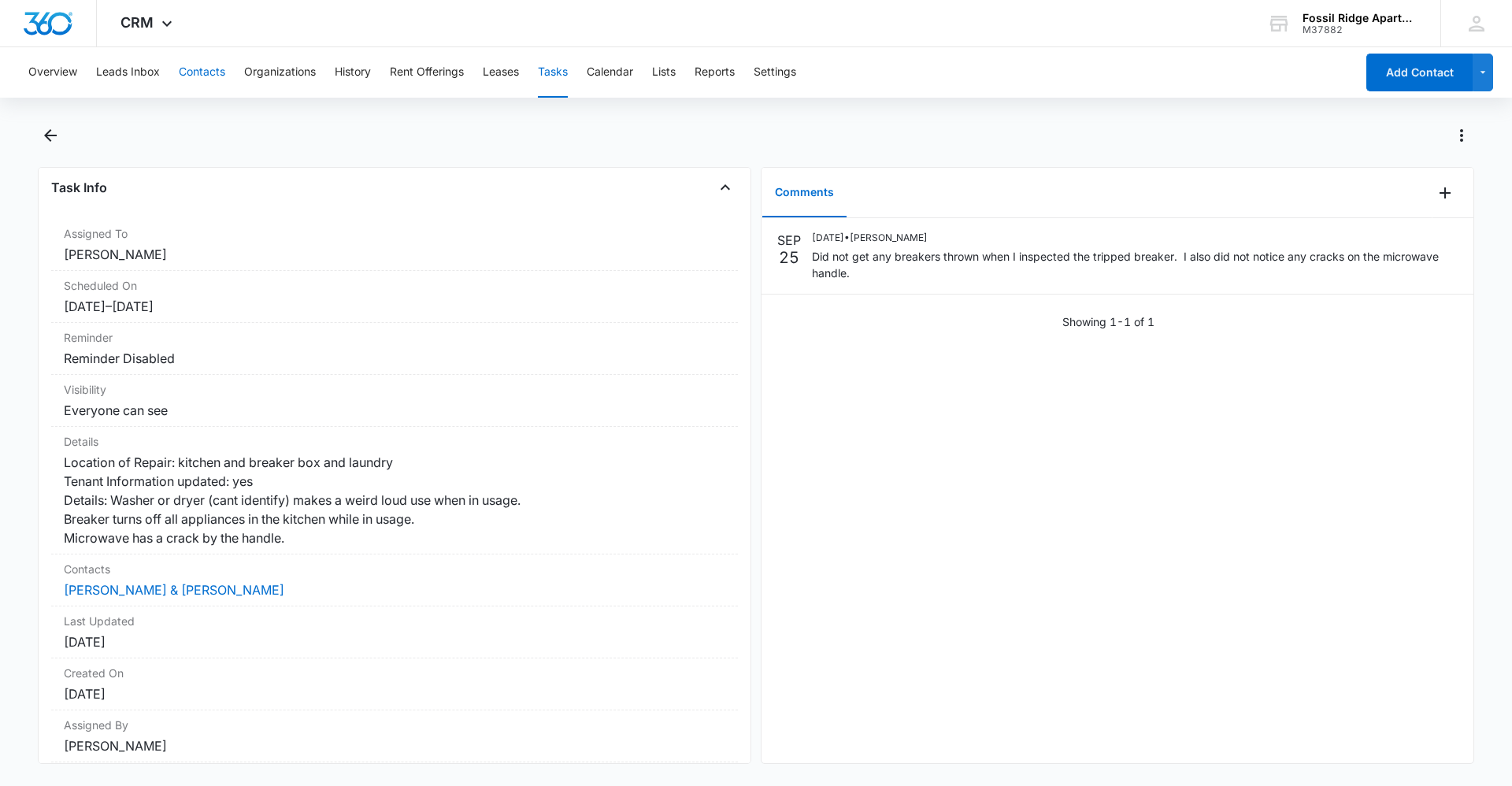
click at [206, 82] on button "Contacts" at bounding box center [201, 72] width 46 height 50
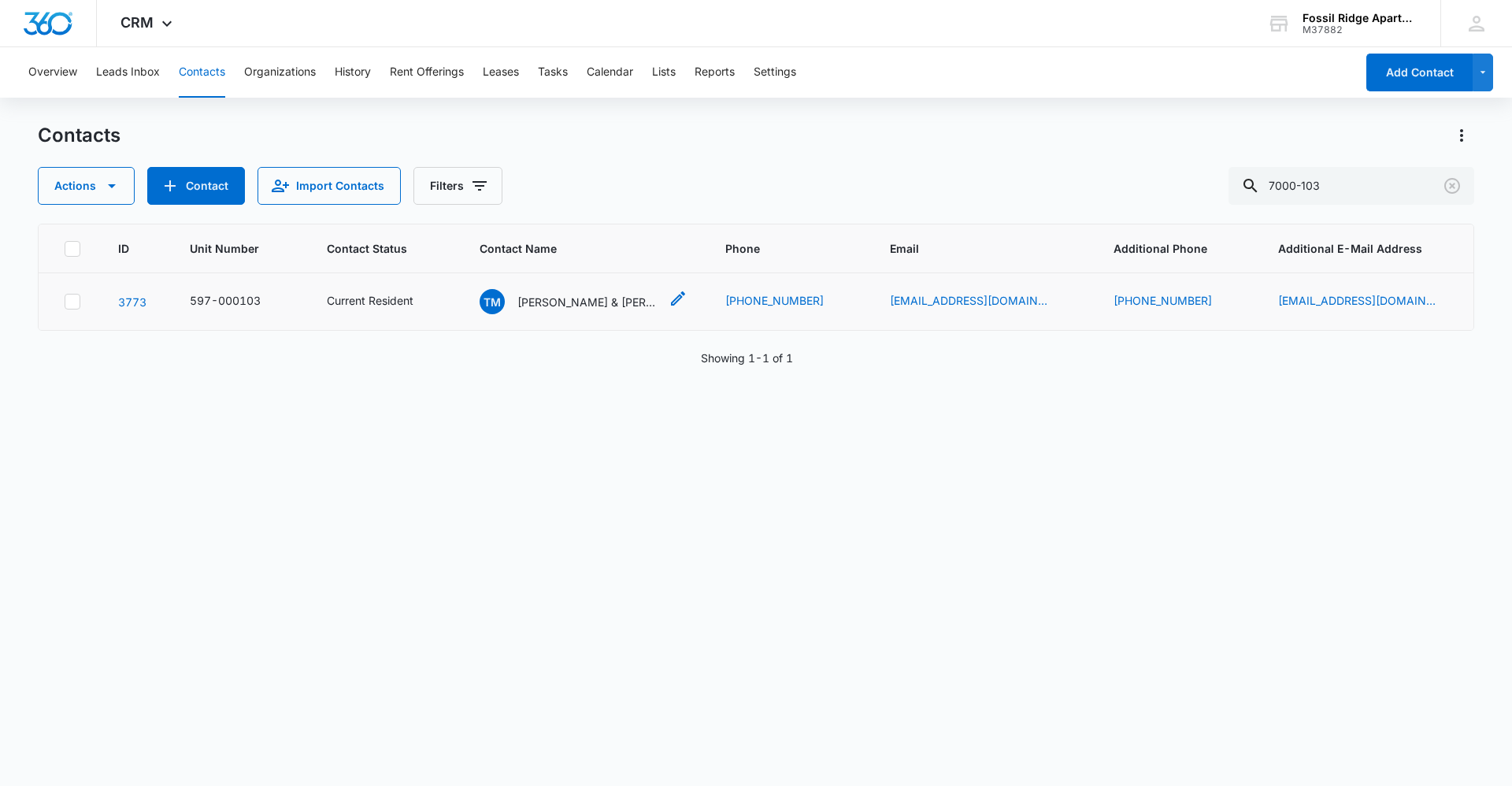
click at [545, 307] on p "[PERSON_NAME] & [PERSON_NAME]" at bounding box center [588, 302] width 141 height 16
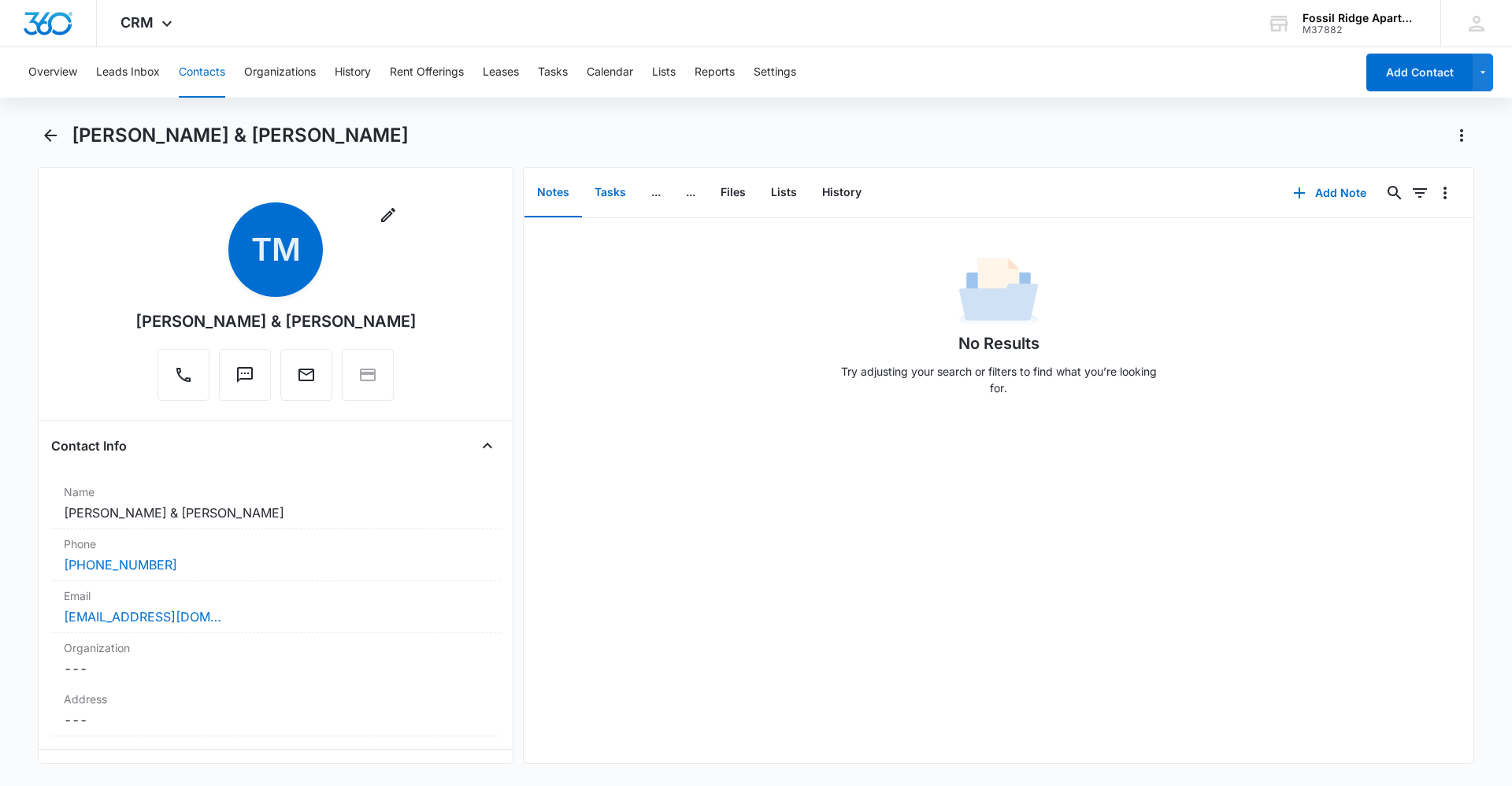
click at [610, 183] on button "Tasks" at bounding box center [610, 192] width 57 height 49
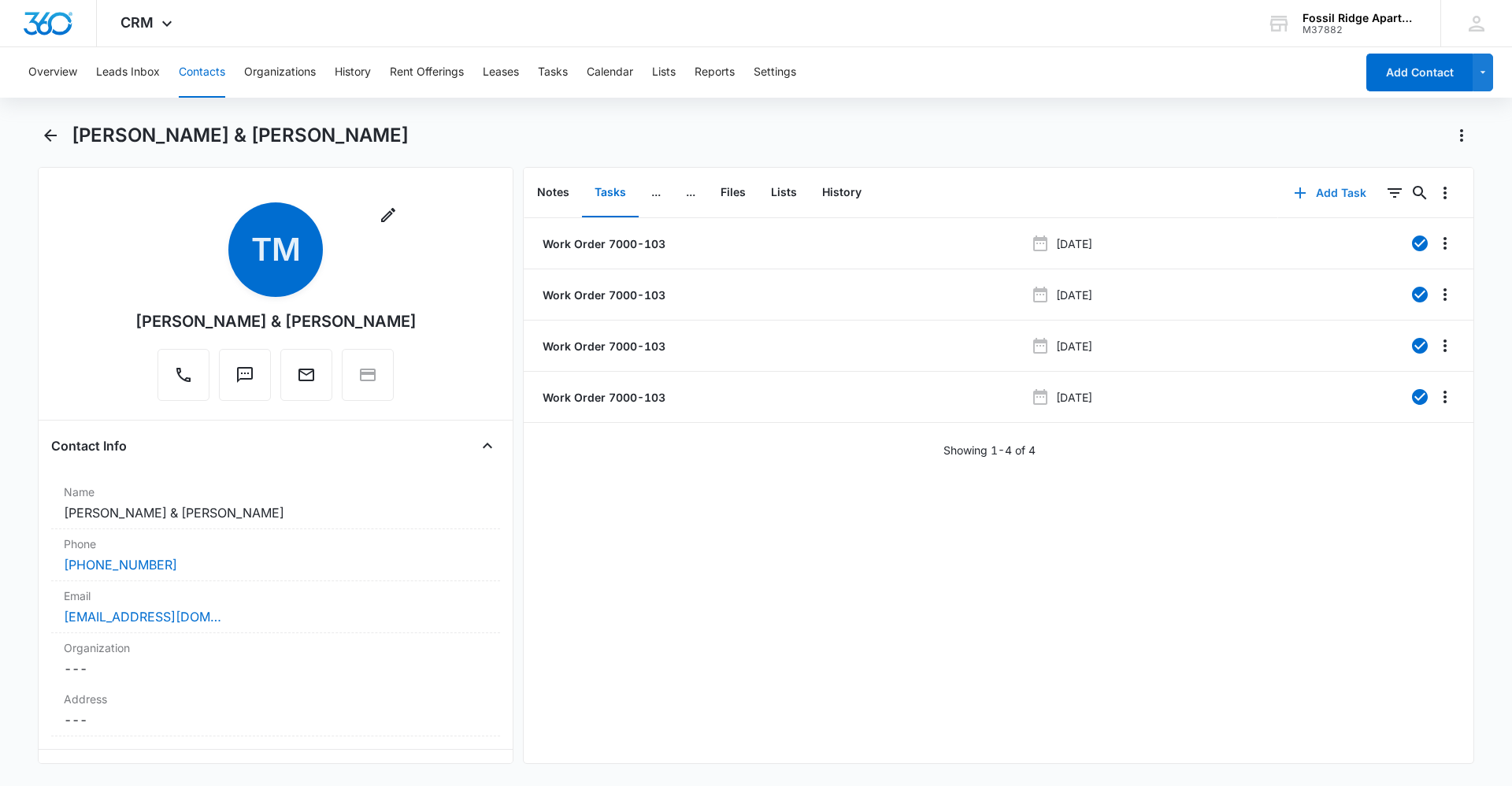
click at [1303, 196] on button "Add Task" at bounding box center [1329, 193] width 104 height 38
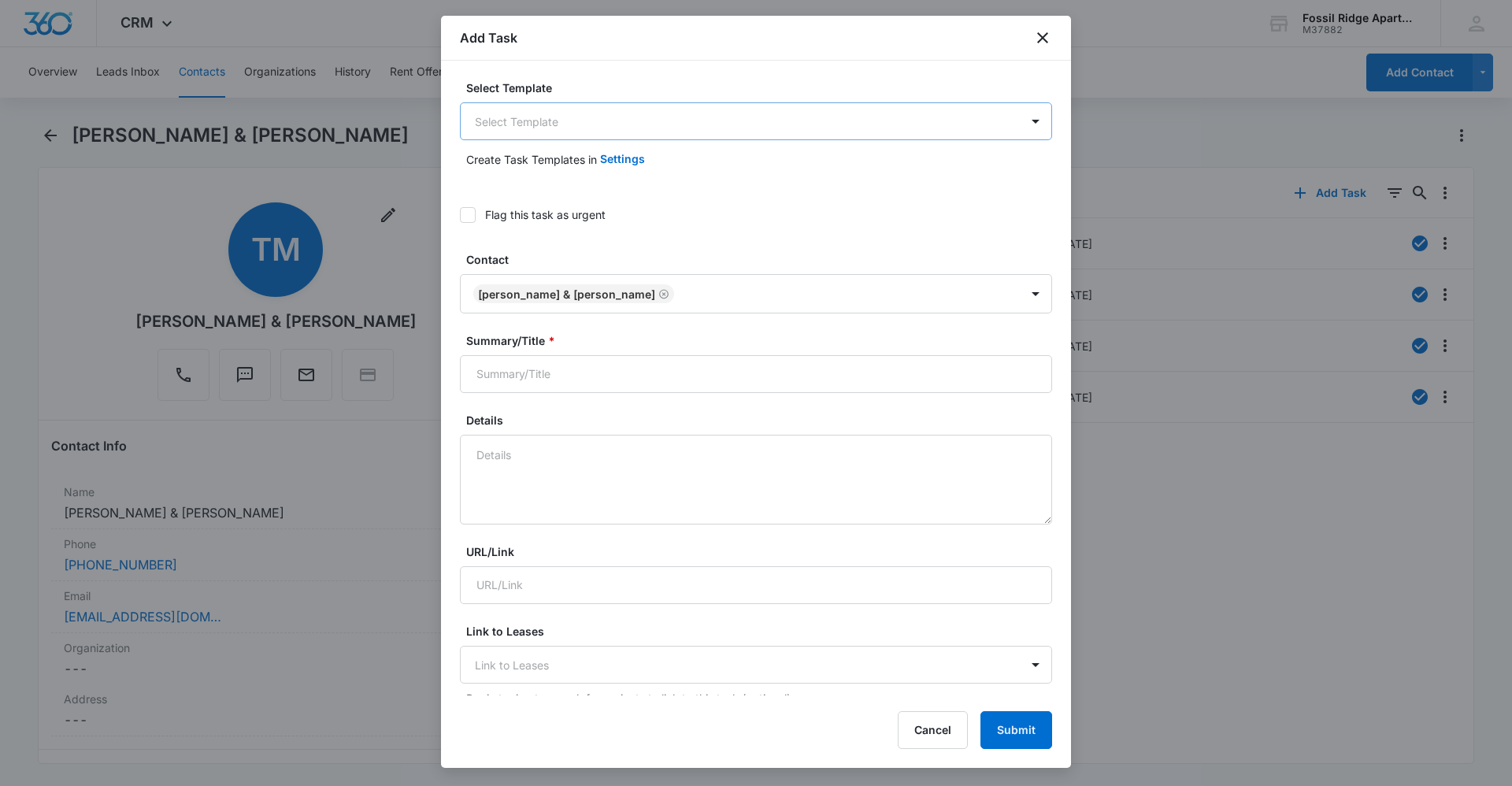
click at [629, 105] on body "CRM Apps Reputation Websites Forms CRM Email Social Content Ads Intelligence Fi…" at bounding box center [756, 393] width 1512 height 786
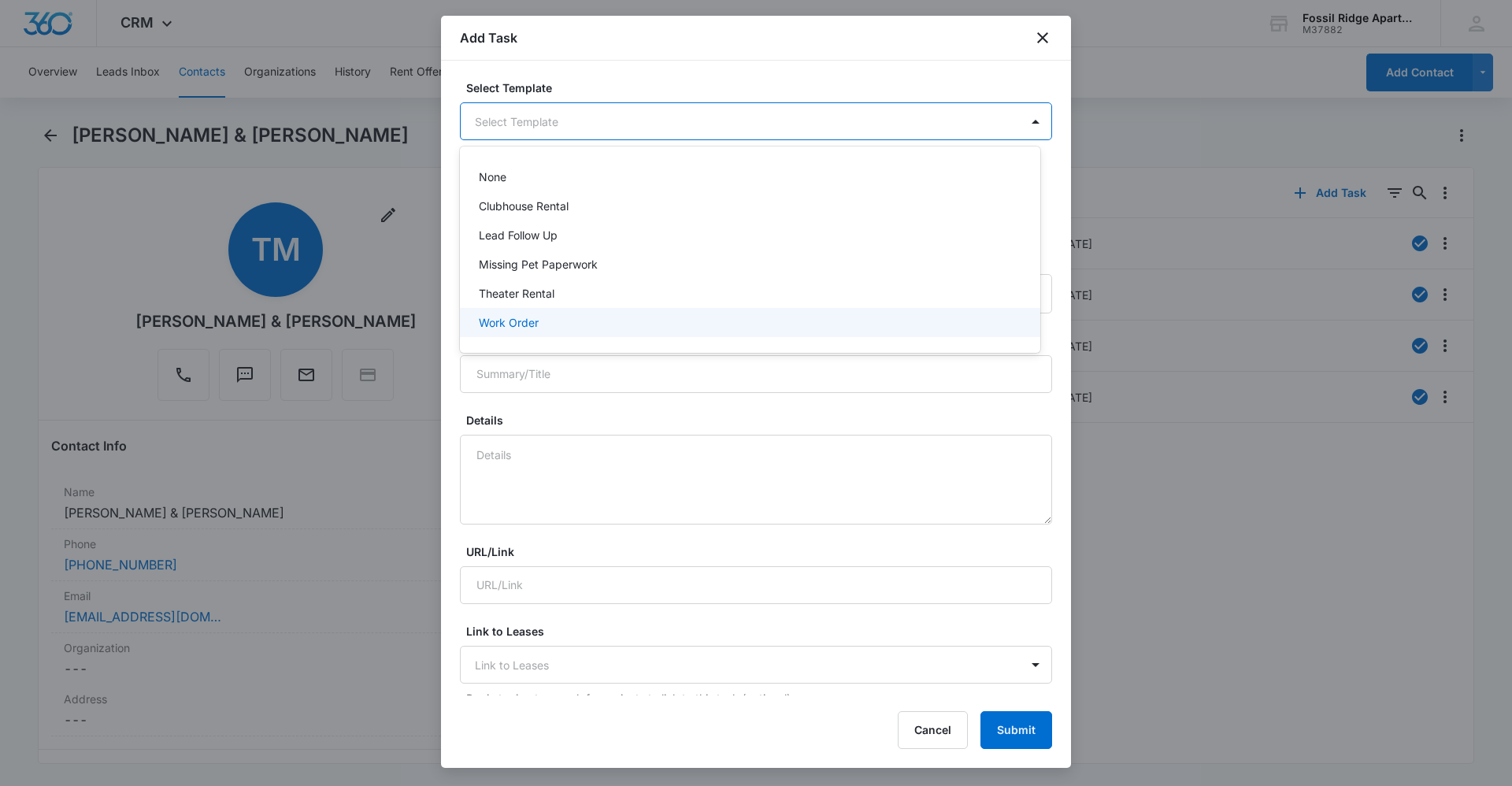
click at [551, 315] on div "Work Order" at bounding box center [748, 322] width 539 height 16
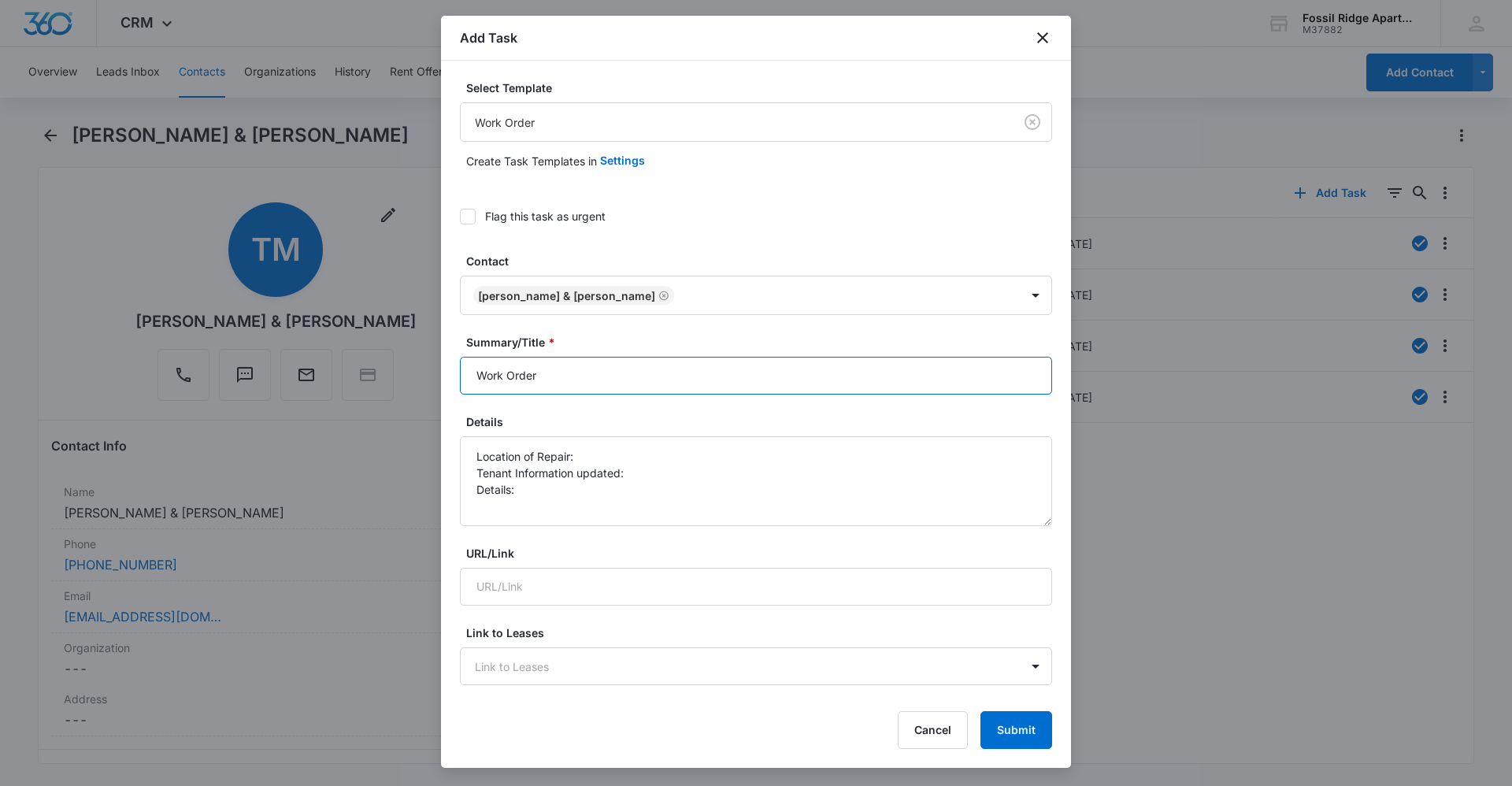
click at [567, 385] on input "Work Order" at bounding box center [756, 376] width 592 height 38
type input "Work Order 7000-103"
click at [647, 461] on textarea "Location of Repair: Tenant Information updated: Details:" at bounding box center [756, 481] width 592 height 90
drag, startPoint x: 683, startPoint y: 502, endPoint x: 680, endPoint y: 492, distance: 10.4
click at [682, 499] on textarea "Location of Repair: Kitchen Tenant Information updated: Details:" at bounding box center [756, 481] width 592 height 90
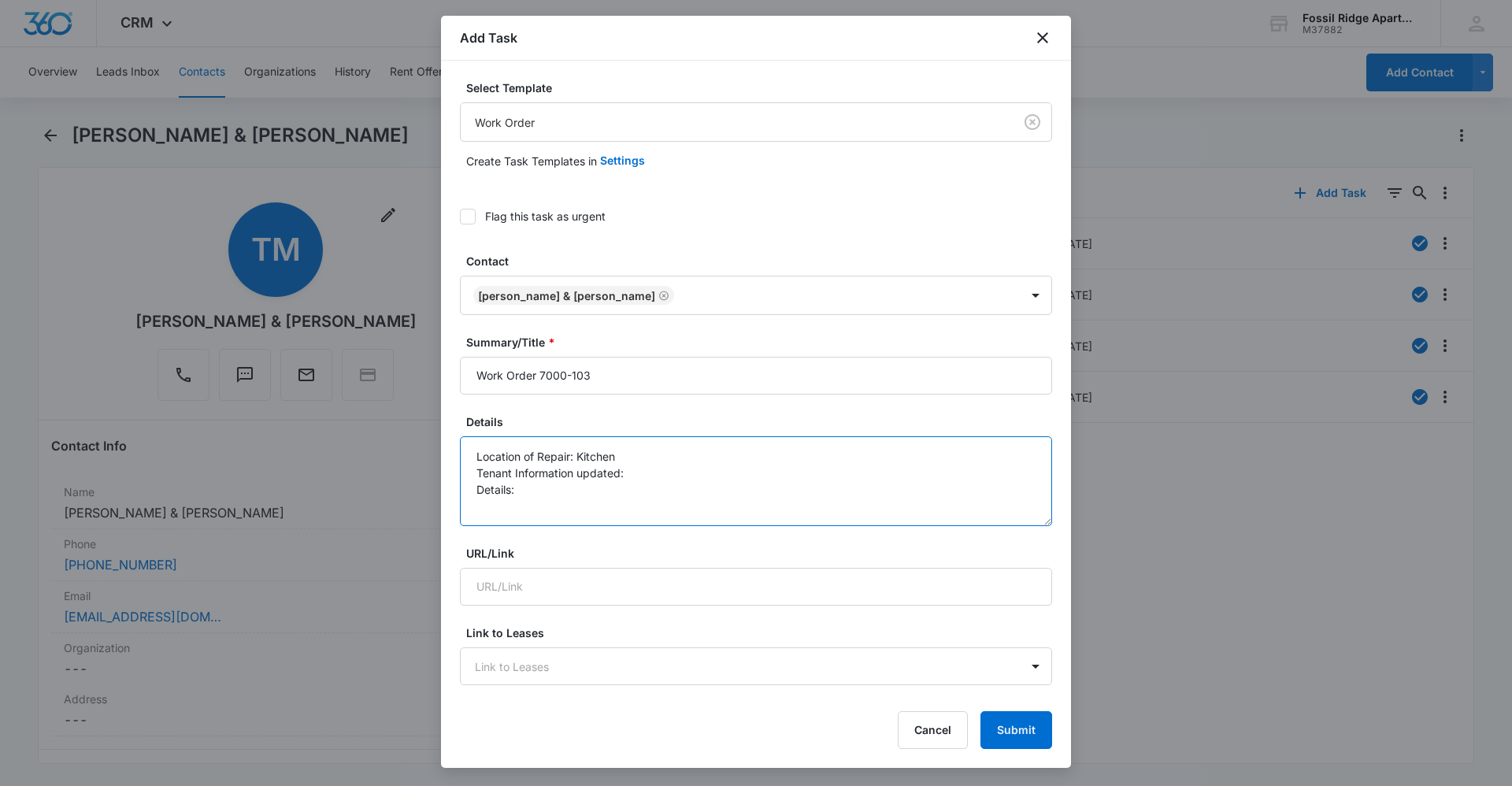
click at [679, 487] on textarea "Location of Repair: Kitchen Tenant Information updated: Details:" at bounding box center [756, 481] width 592 height 90
click at [679, 479] on textarea "Location of Repair: Kitchen Tenant Information updated: Details:" at bounding box center [756, 481] width 592 height 90
click at [598, 487] on textarea "Location of Repair: Kitchen Tenant Information updated: yes Details:" at bounding box center [756, 481] width 592 height 90
click at [682, 493] on textarea "Location of Repair: Kitchen Tenant Information updated: yes Details: half of th…" at bounding box center [756, 481] width 592 height 90
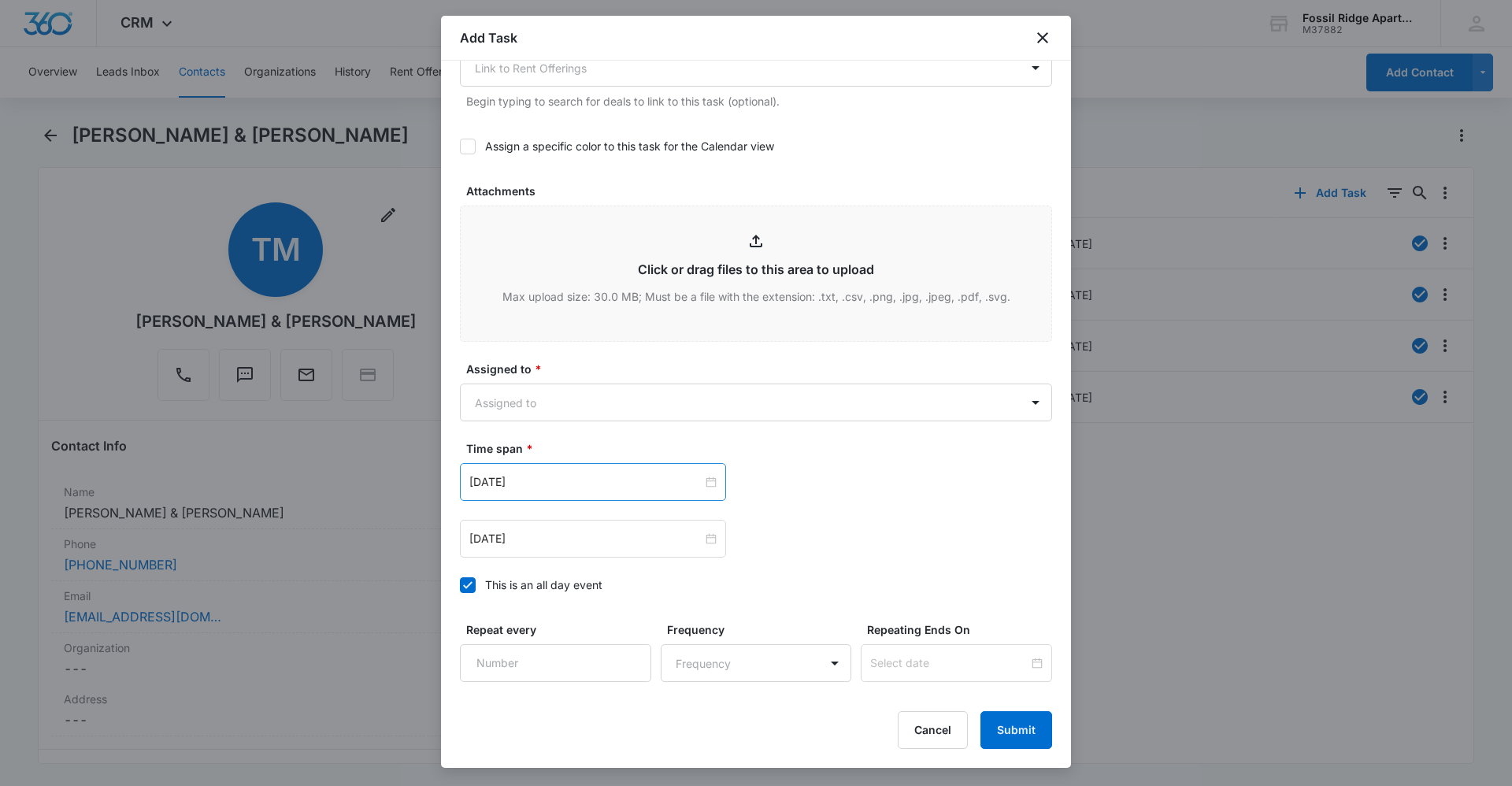
scroll to position [709, 0]
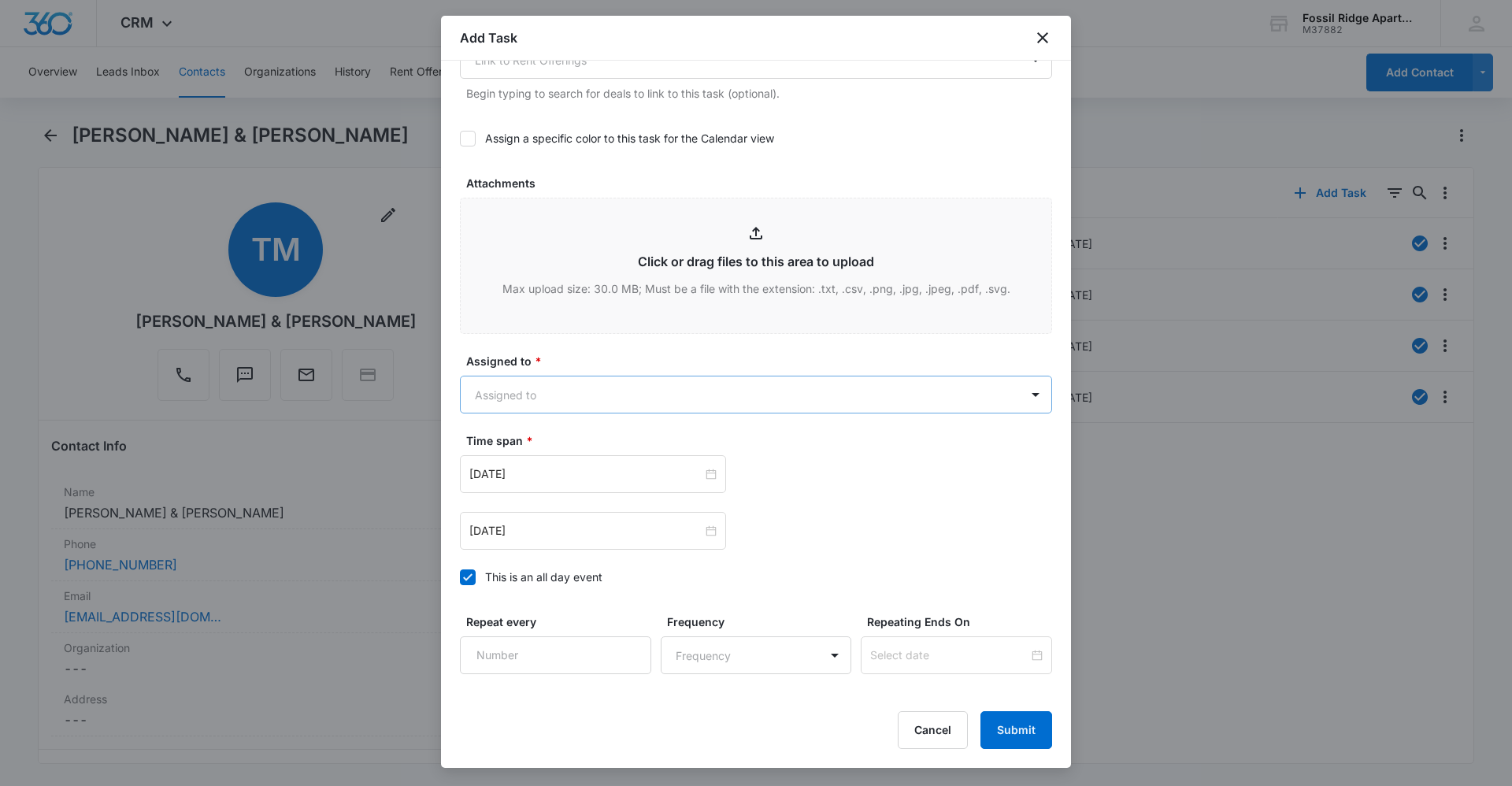
type textarea "Location of Repair: Kitchen Tenant Information updated: yes Details: half of th…"
click at [534, 398] on body "CRM Apps Reputation Websites Forms CRM Email Social Content Ads Intelligence Fi…" at bounding box center [756, 393] width 1512 height 786
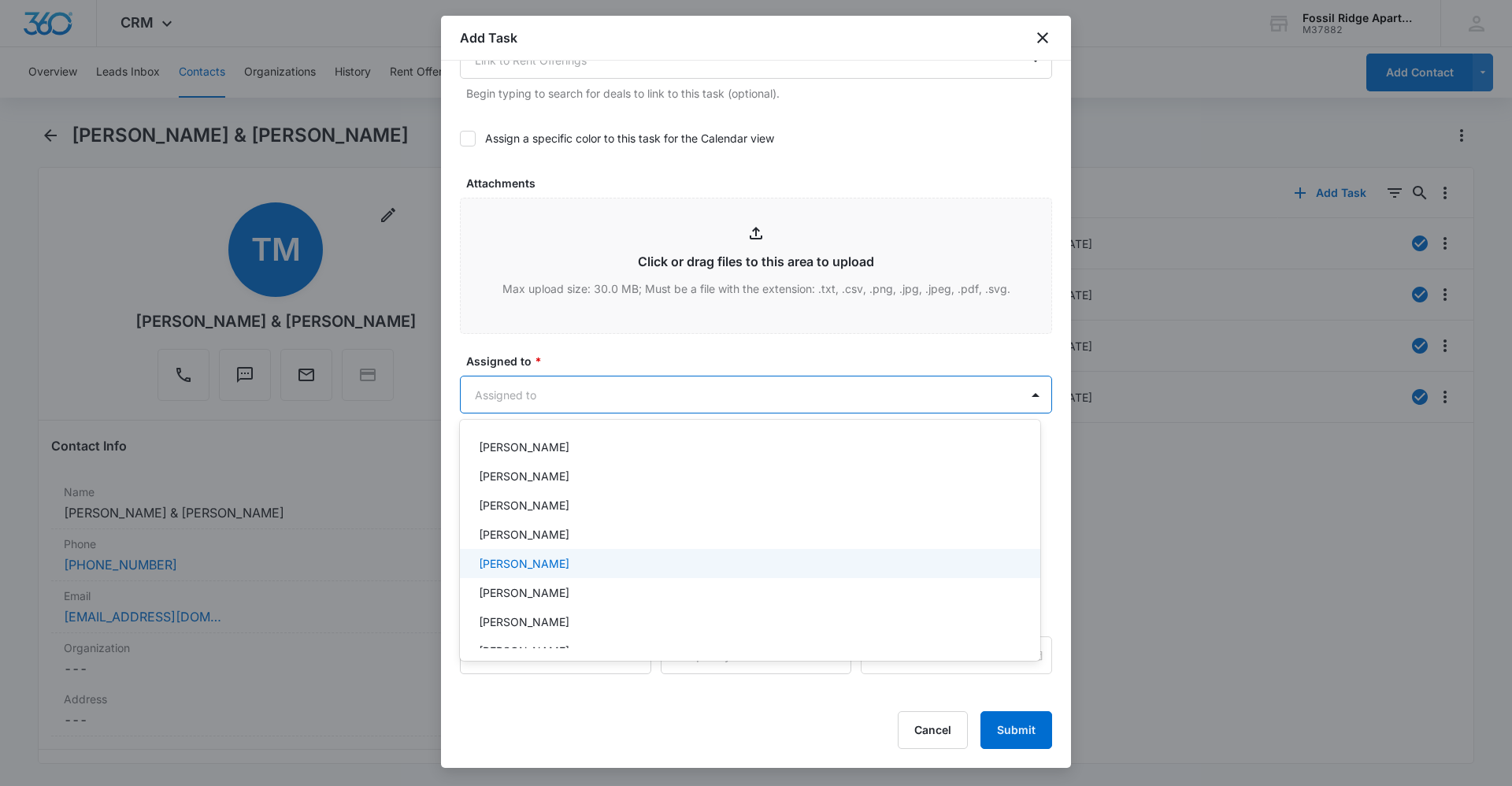
scroll to position [315, 0]
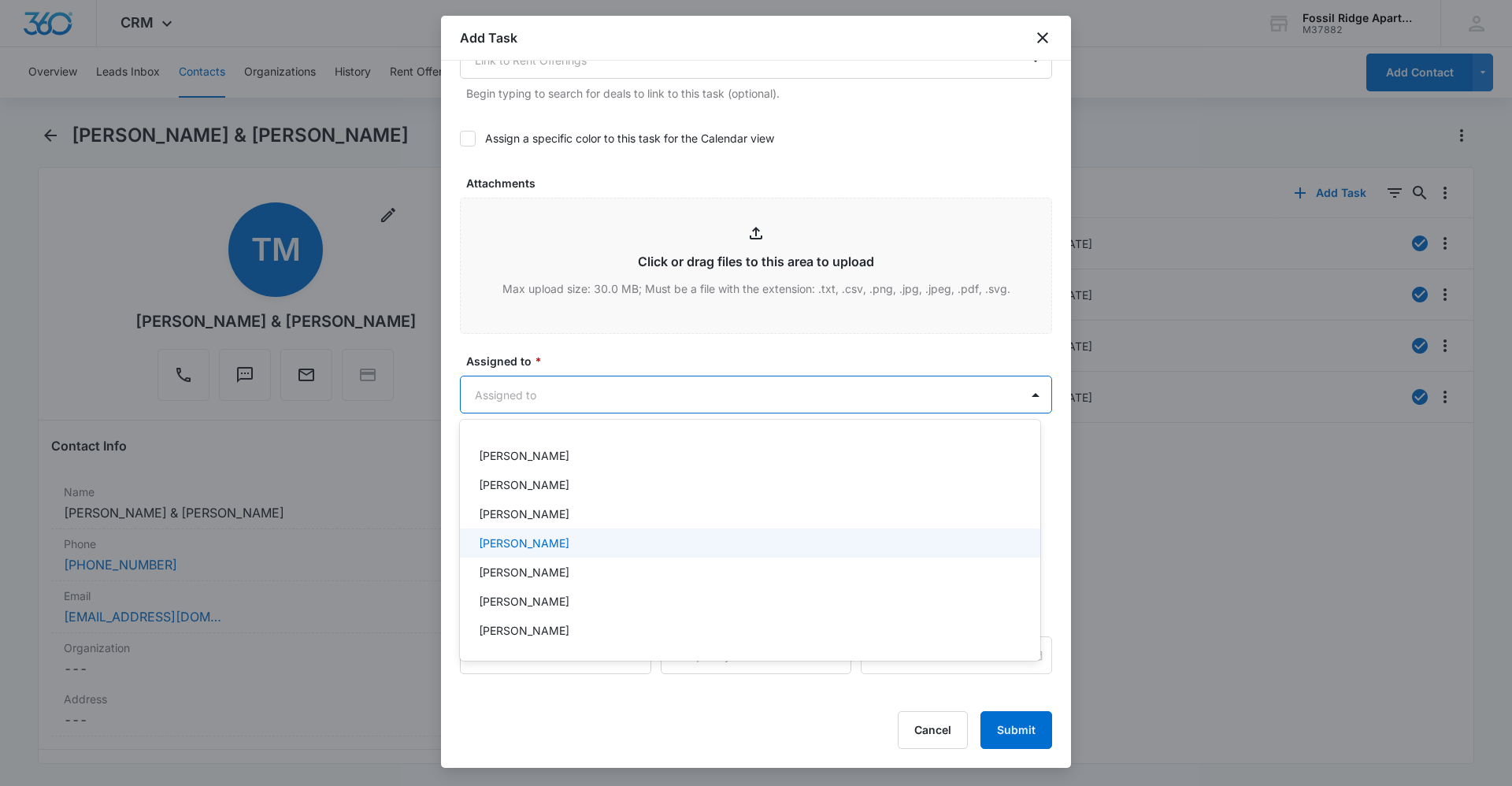
click at [514, 553] on div "[PERSON_NAME]" at bounding box center [750, 543] width 580 height 29
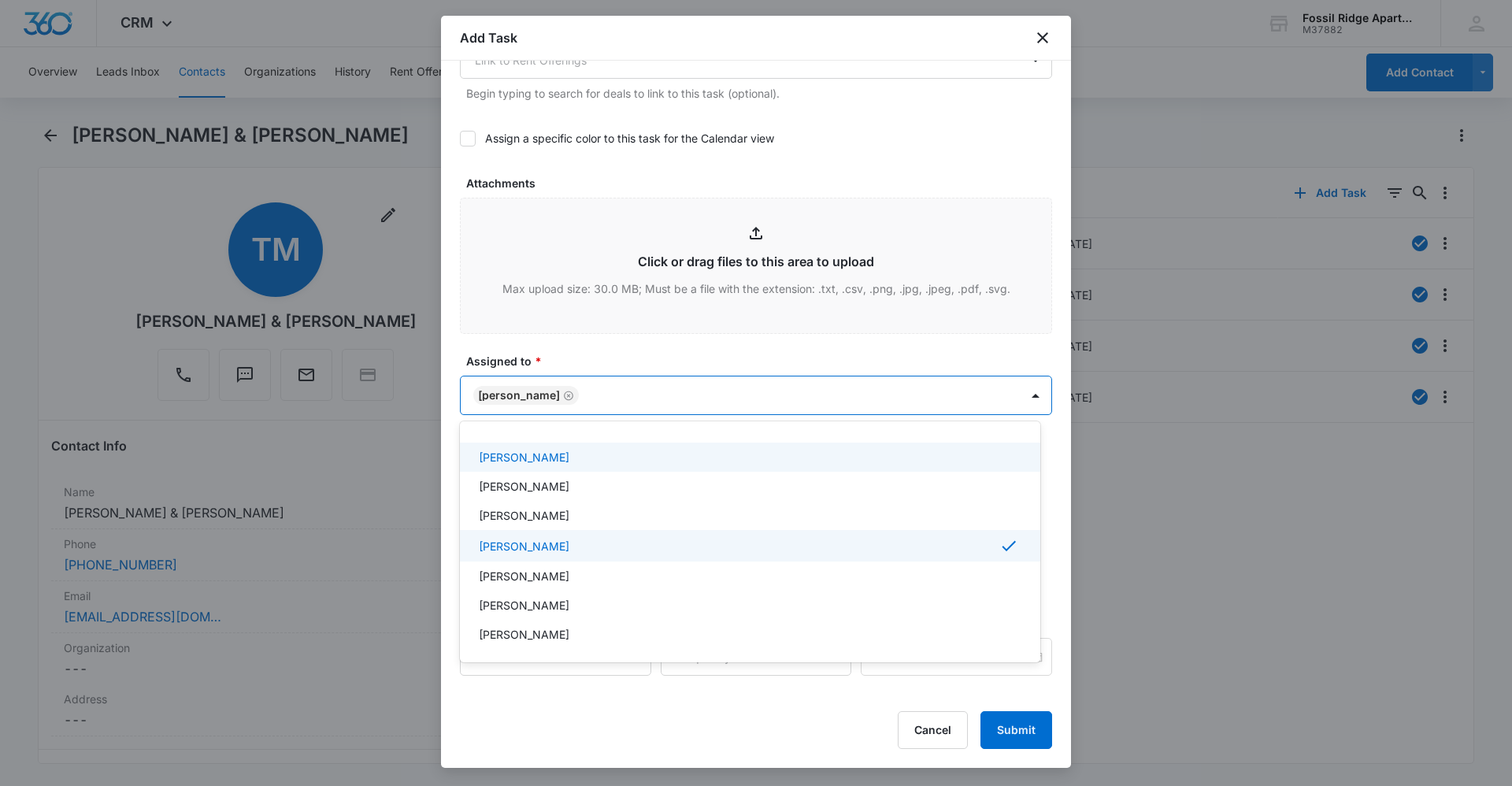
click at [576, 369] on div at bounding box center [756, 393] width 1512 height 786
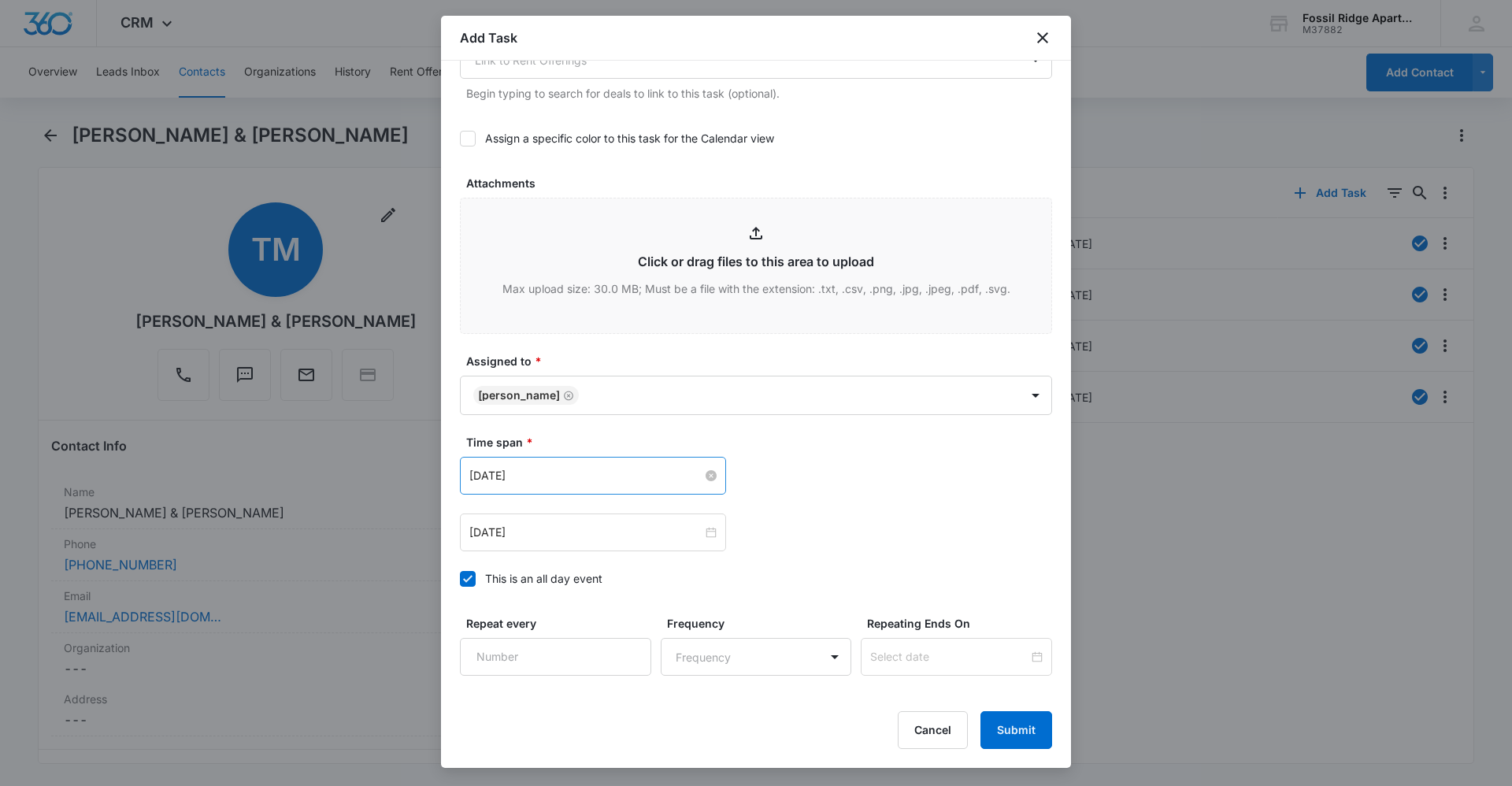
click at [580, 481] on input "[DATE]" at bounding box center [585, 475] width 233 height 17
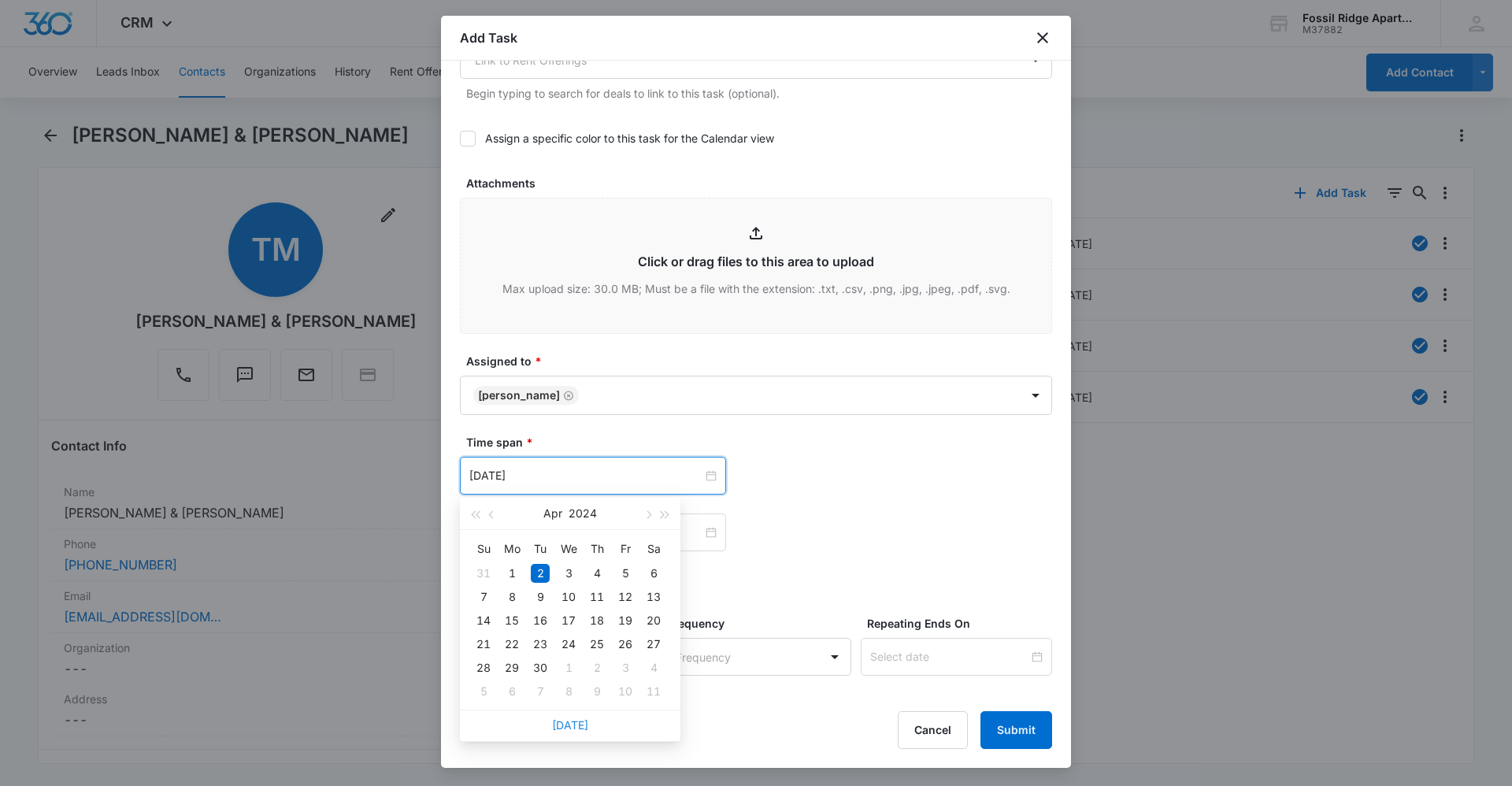
click at [572, 726] on link "[DATE]" at bounding box center [570, 724] width 36 height 13
type input "[DATE]"
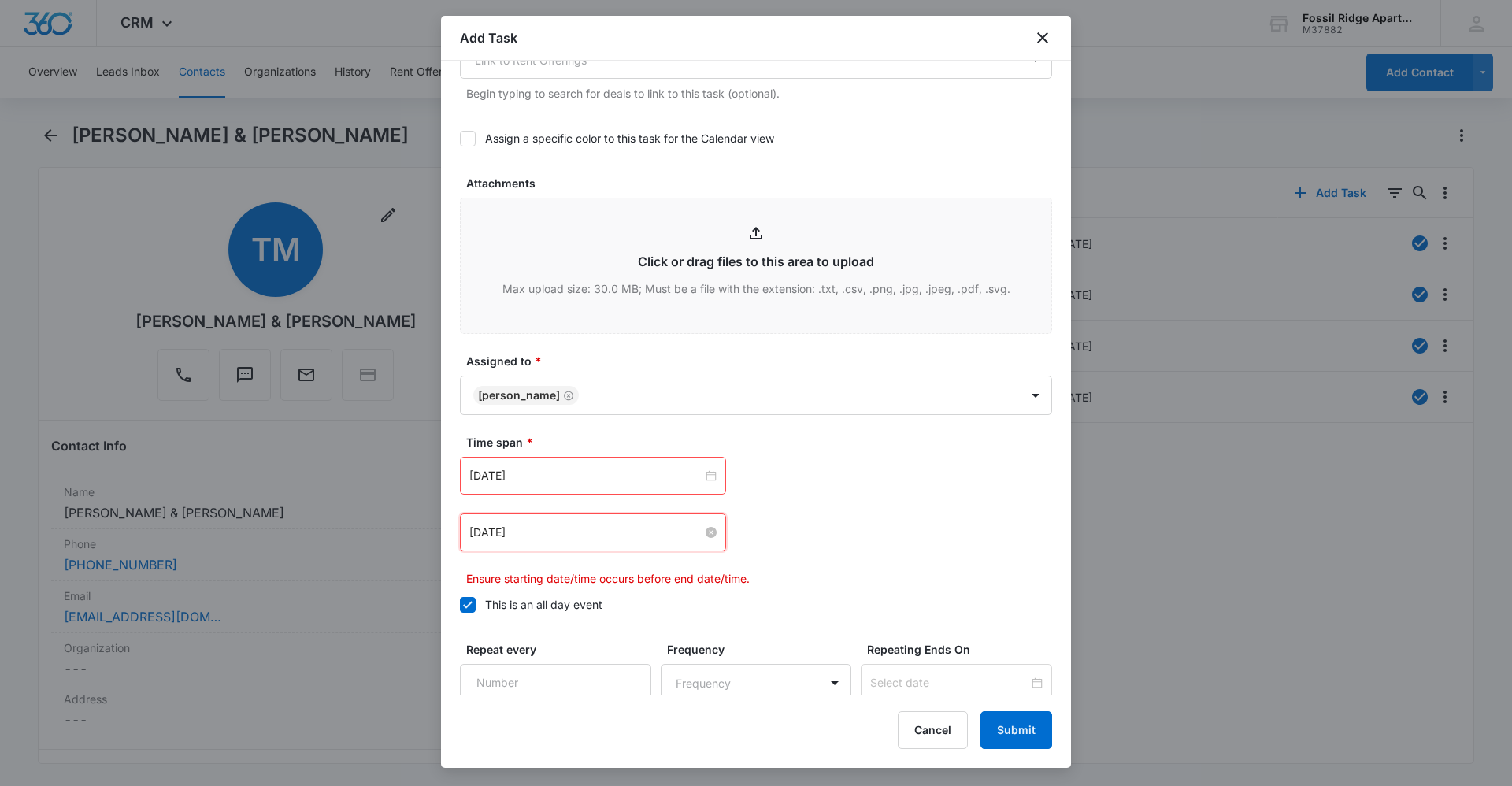
click at [565, 530] on input "[DATE]" at bounding box center [585, 532] width 233 height 17
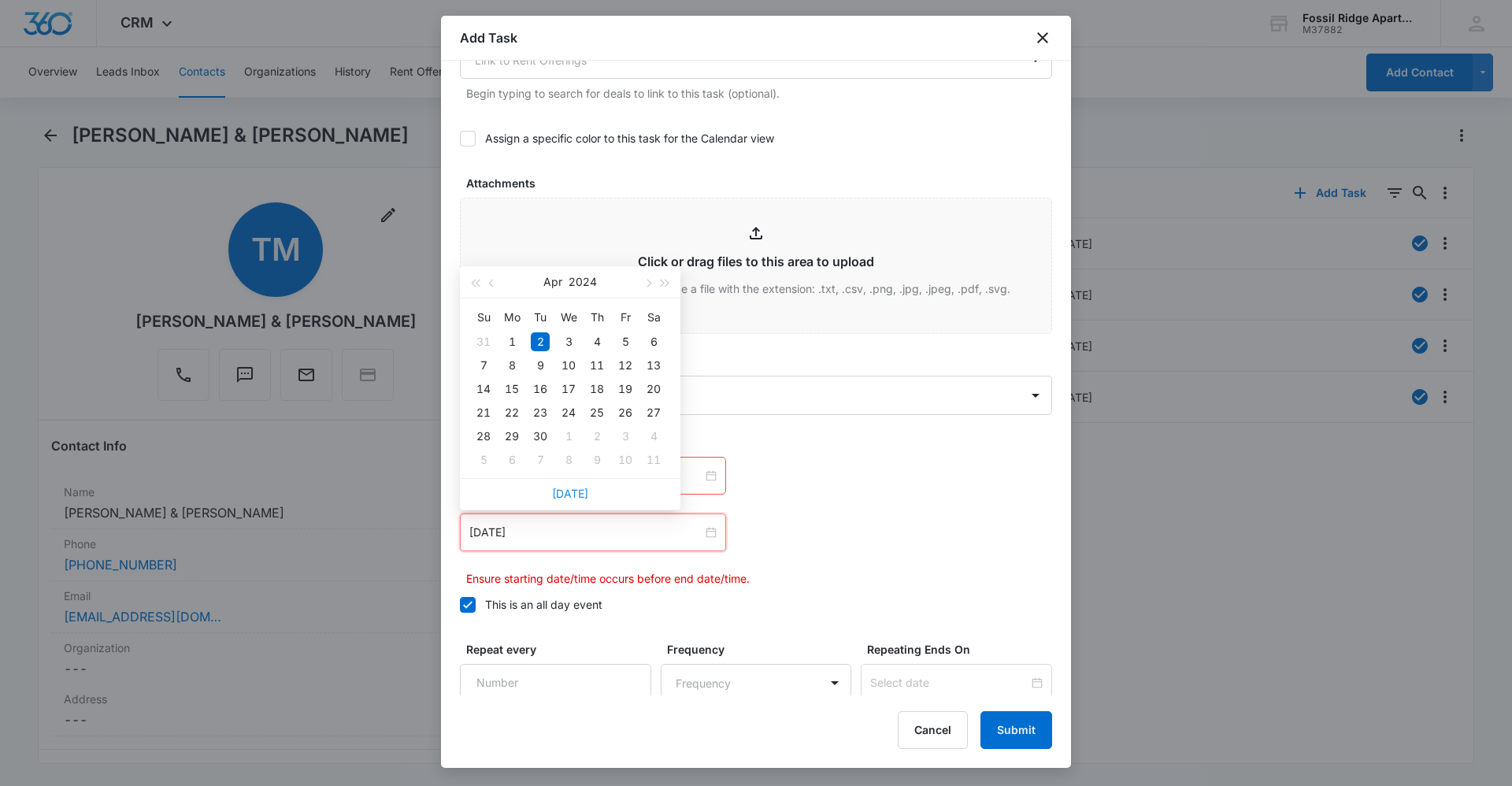
click at [571, 490] on link "[DATE]" at bounding box center [570, 493] width 36 height 13
type input "[DATE]"
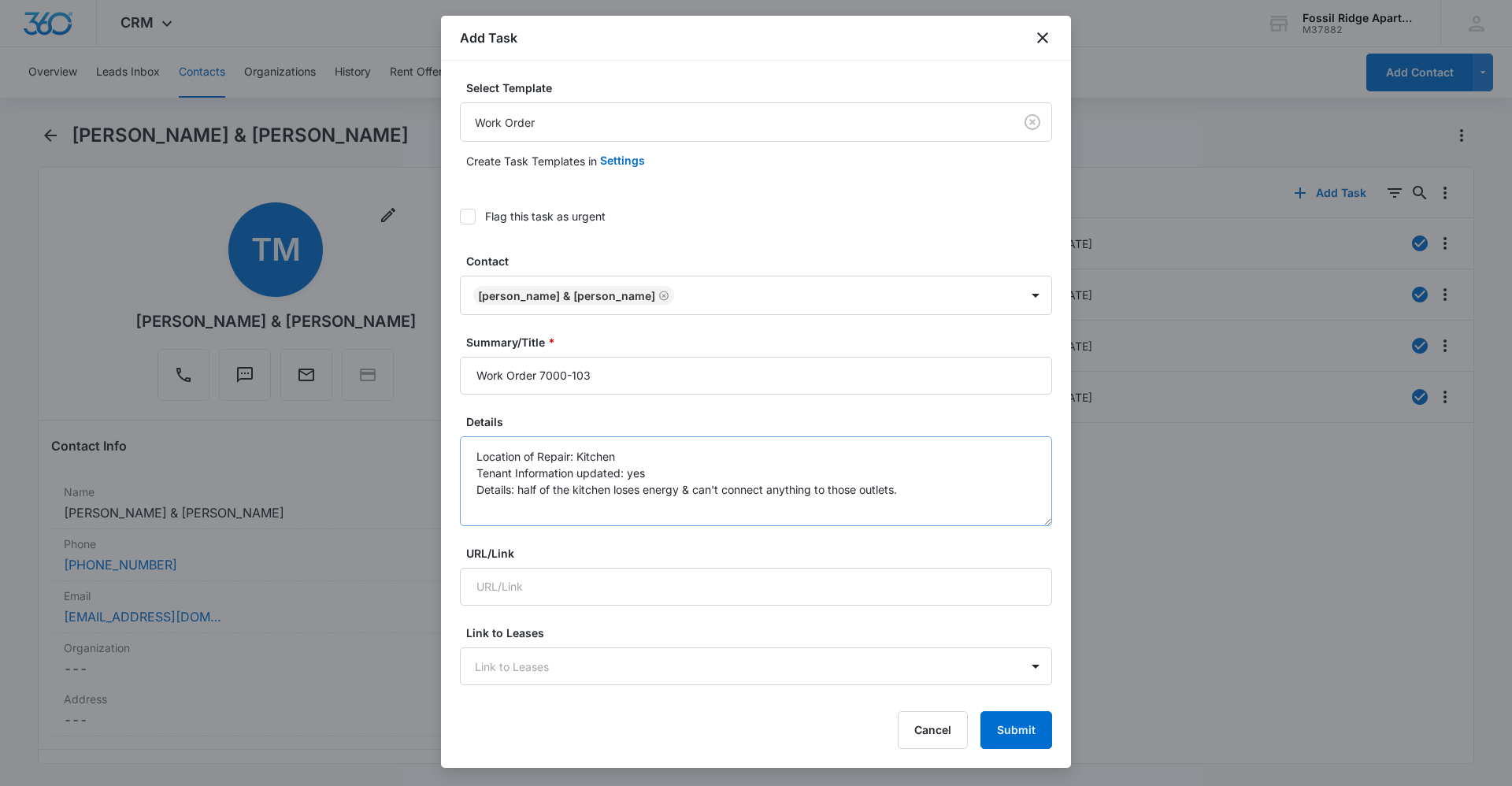
scroll to position [0, 0]
click at [566, 118] on body "CRM Apps Reputation Websites Forms CRM Email Social Content Ads Intelligence Fi…" at bounding box center [756, 393] width 1512 height 786
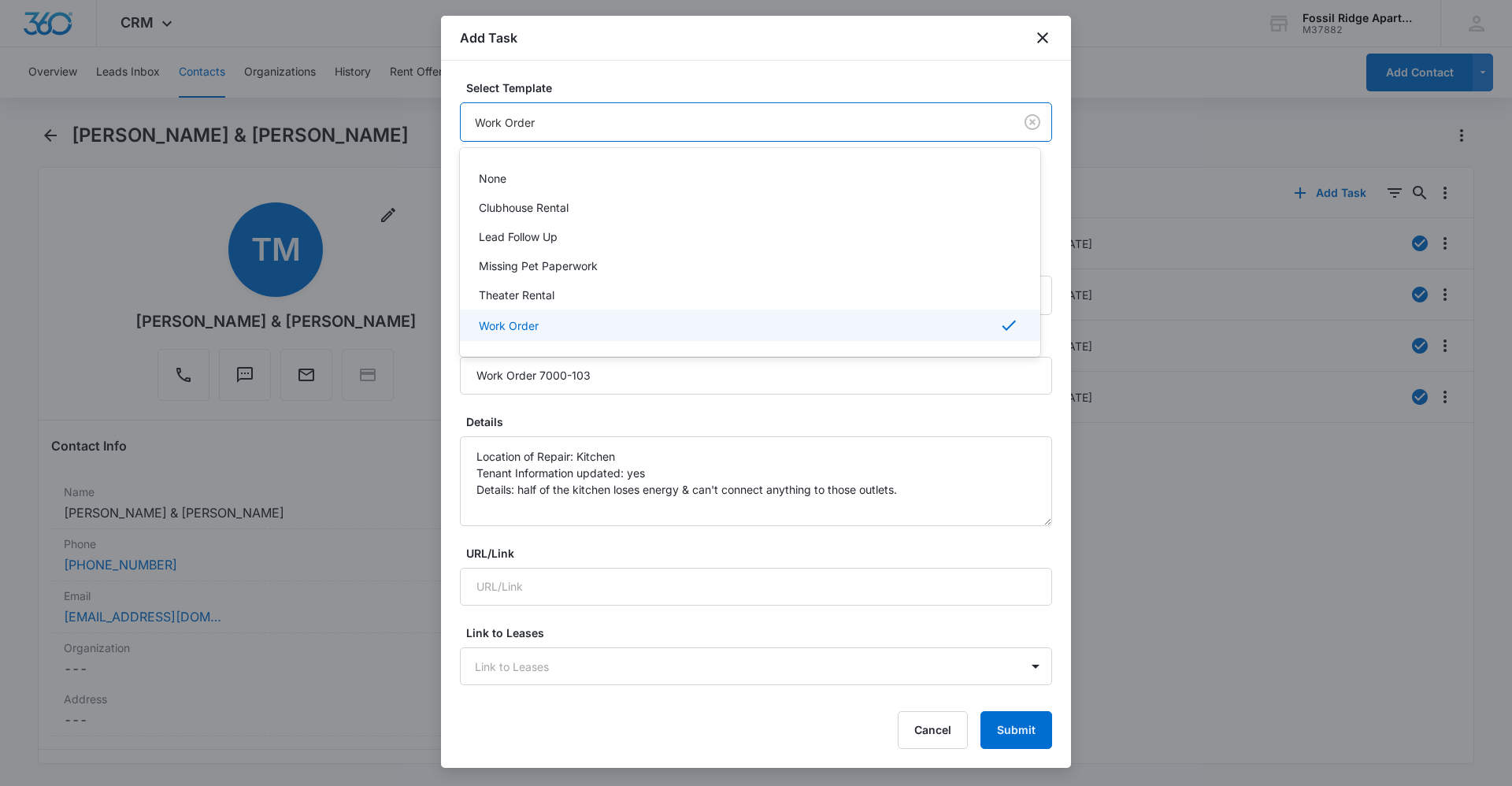
drag, startPoint x: 667, startPoint y: 399, endPoint x: 682, endPoint y: 415, distance: 21.9
click at [668, 399] on div at bounding box center [756, 393] width 1512 height 786
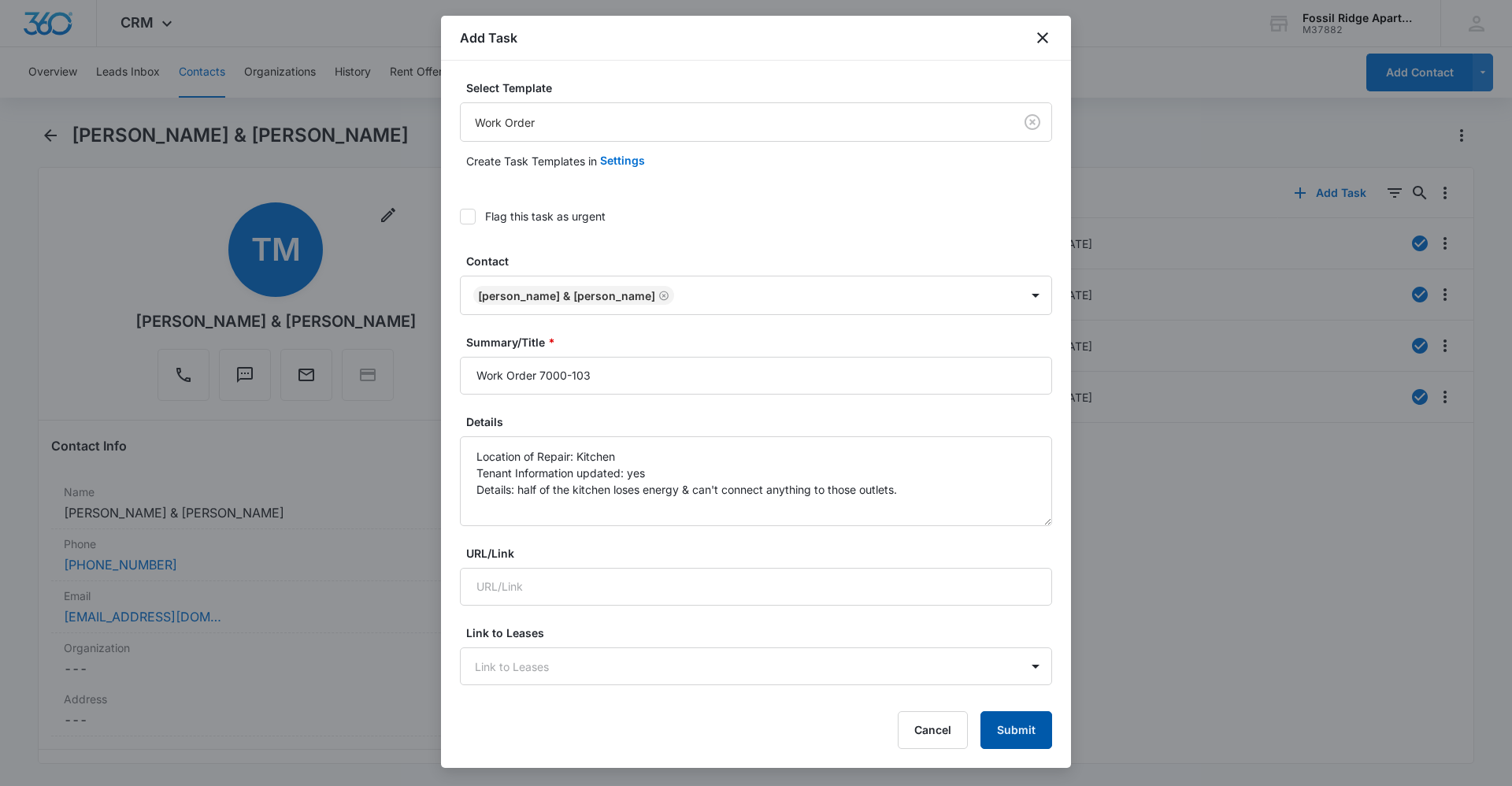
click at [1031, 737] on button "Submit" at bounding box center [1015, 730] width 72 height 38
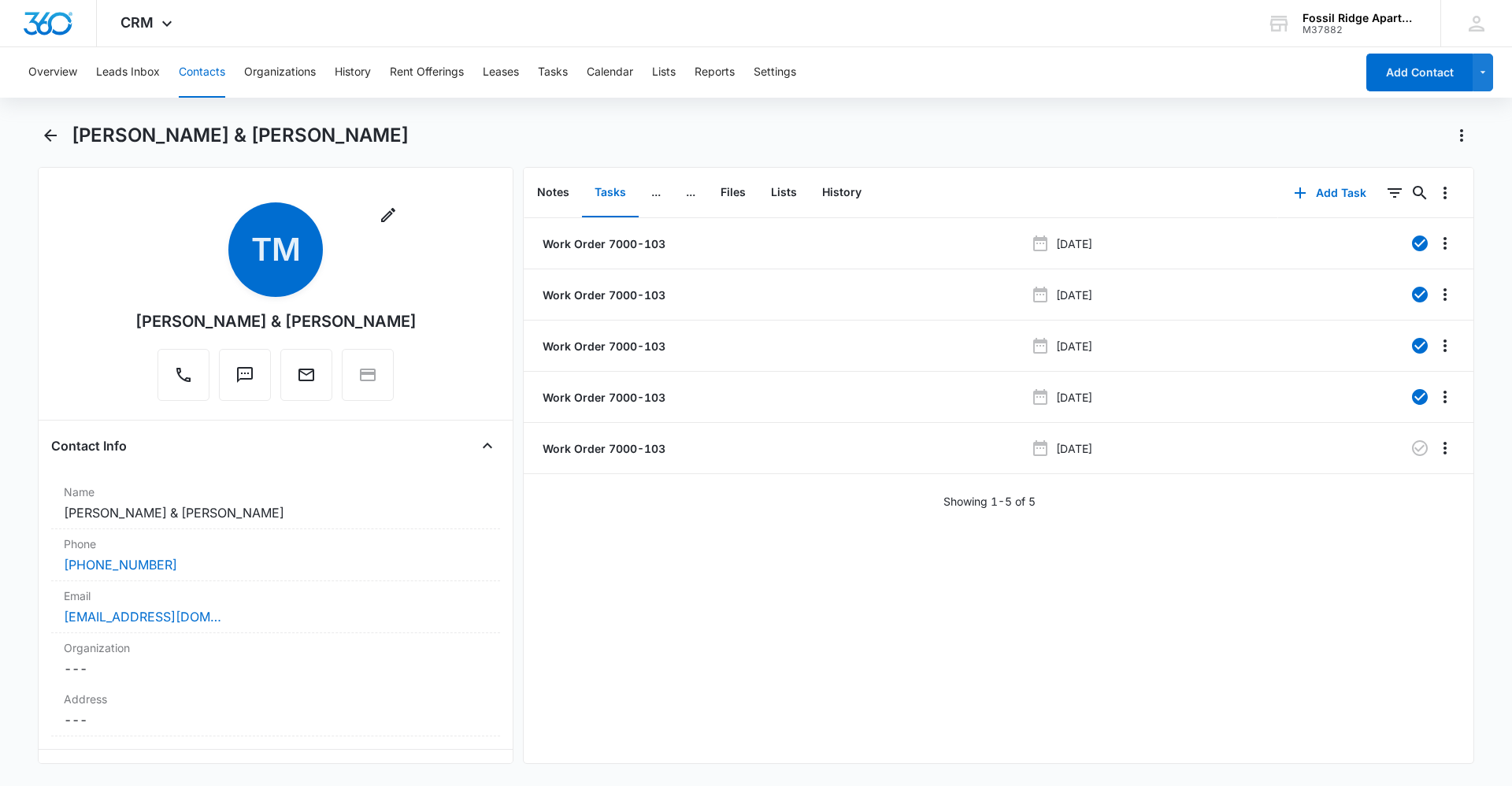
click at [682, 146] on div "[PERSON_NAME] & [PERSON_NAME]" at bounding box center [772, 135] width 1402 height 25
click at [206, 69] on button "Contacts" at bounding box center [201, 72] width 46 height 50
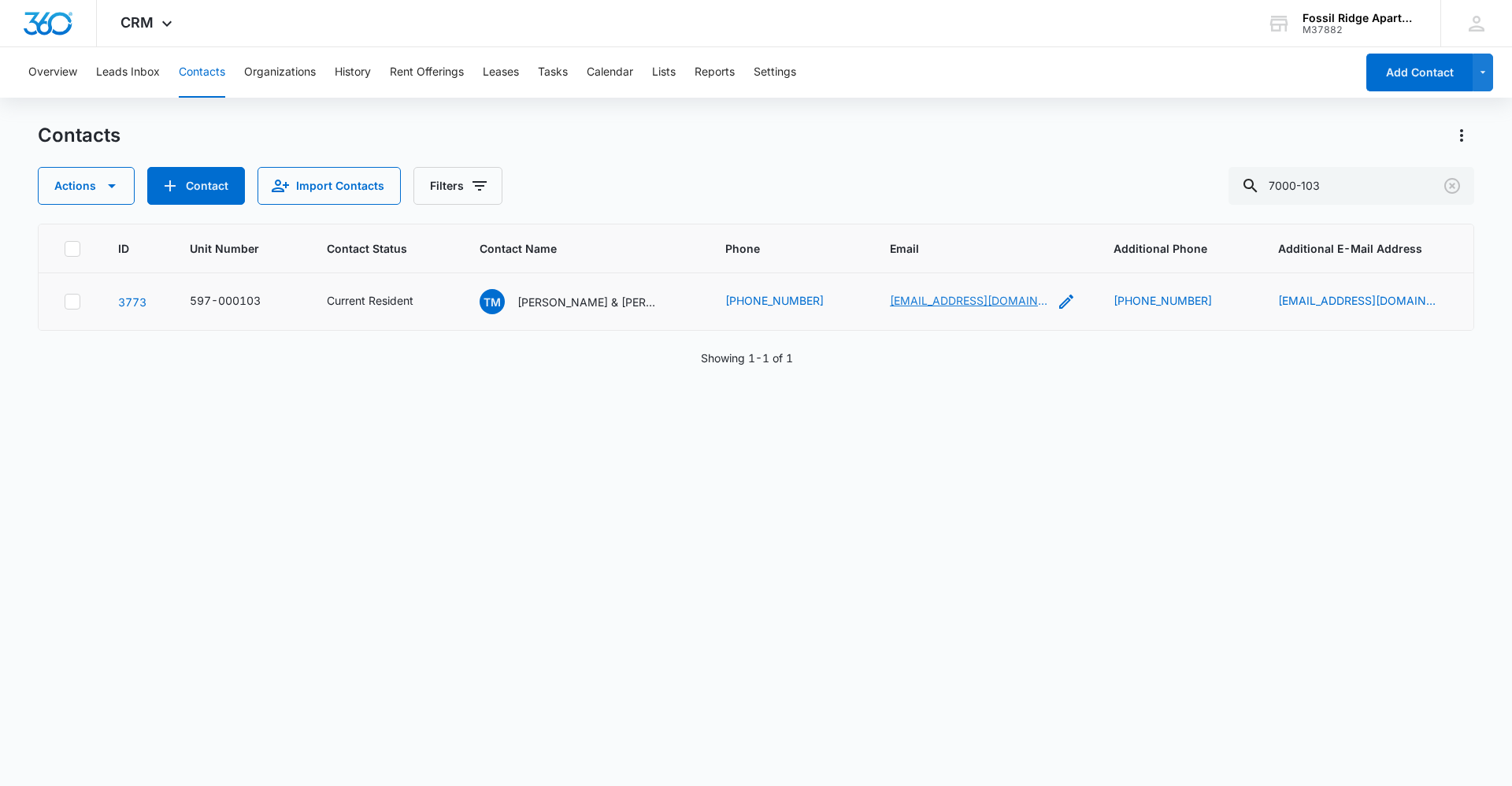
click at [938, 306] on link "thiannymaldonado8@gmial.com" at bounding box center [969, 300] width 158 height 16
click at [567, 270] on th "Contact Name" at bounding box center [583, 248] width 246 height 49
click at [580, 297] on p "[PERSON_NAME] & [PERSON_NAME]" at bounding box center [588, 302] width 141 height 16
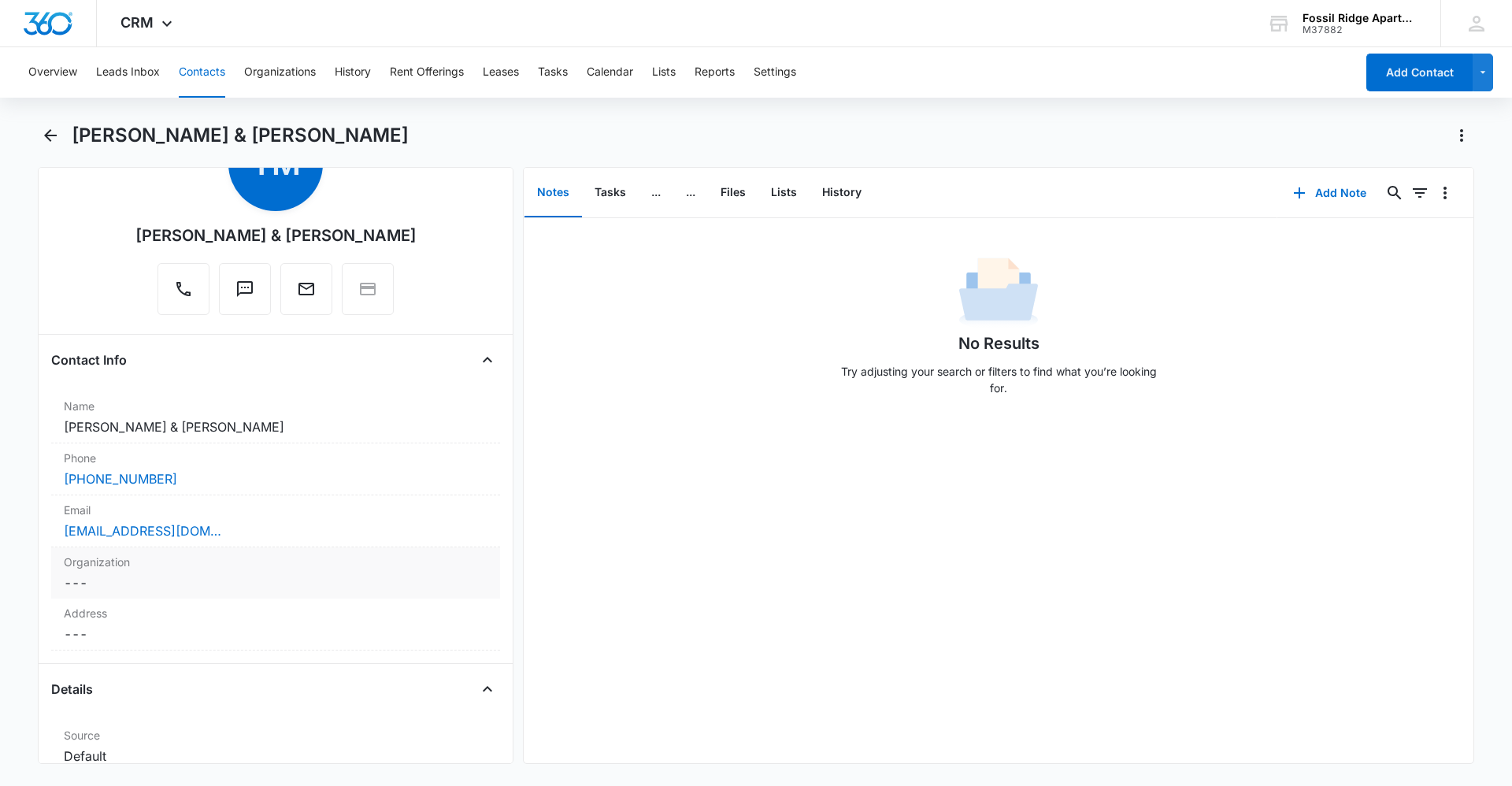
scroll to position [236, 0]
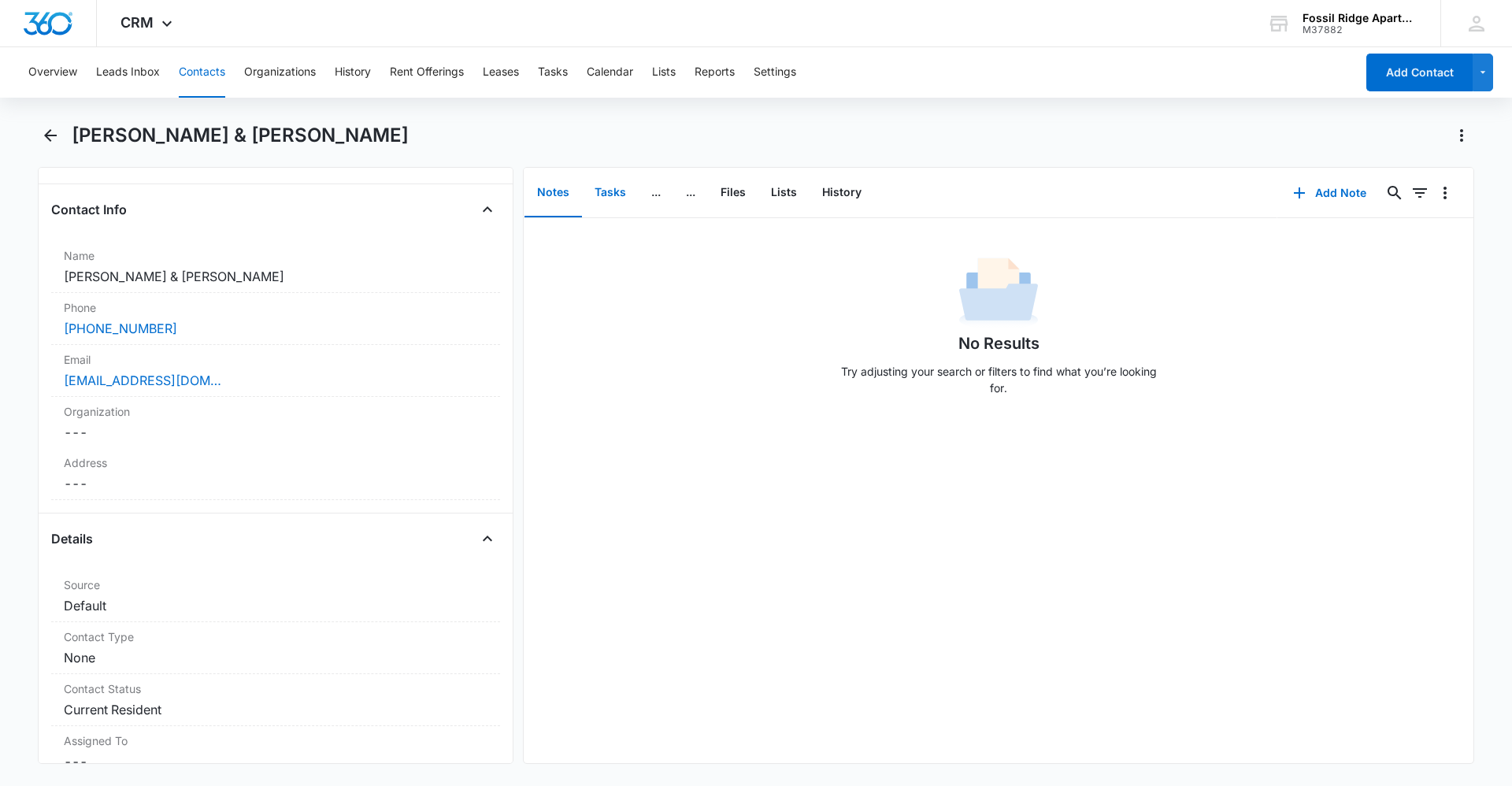
click at [601, 196] on button "Tasks" at bounding box center [610, 192] width 57 height 49
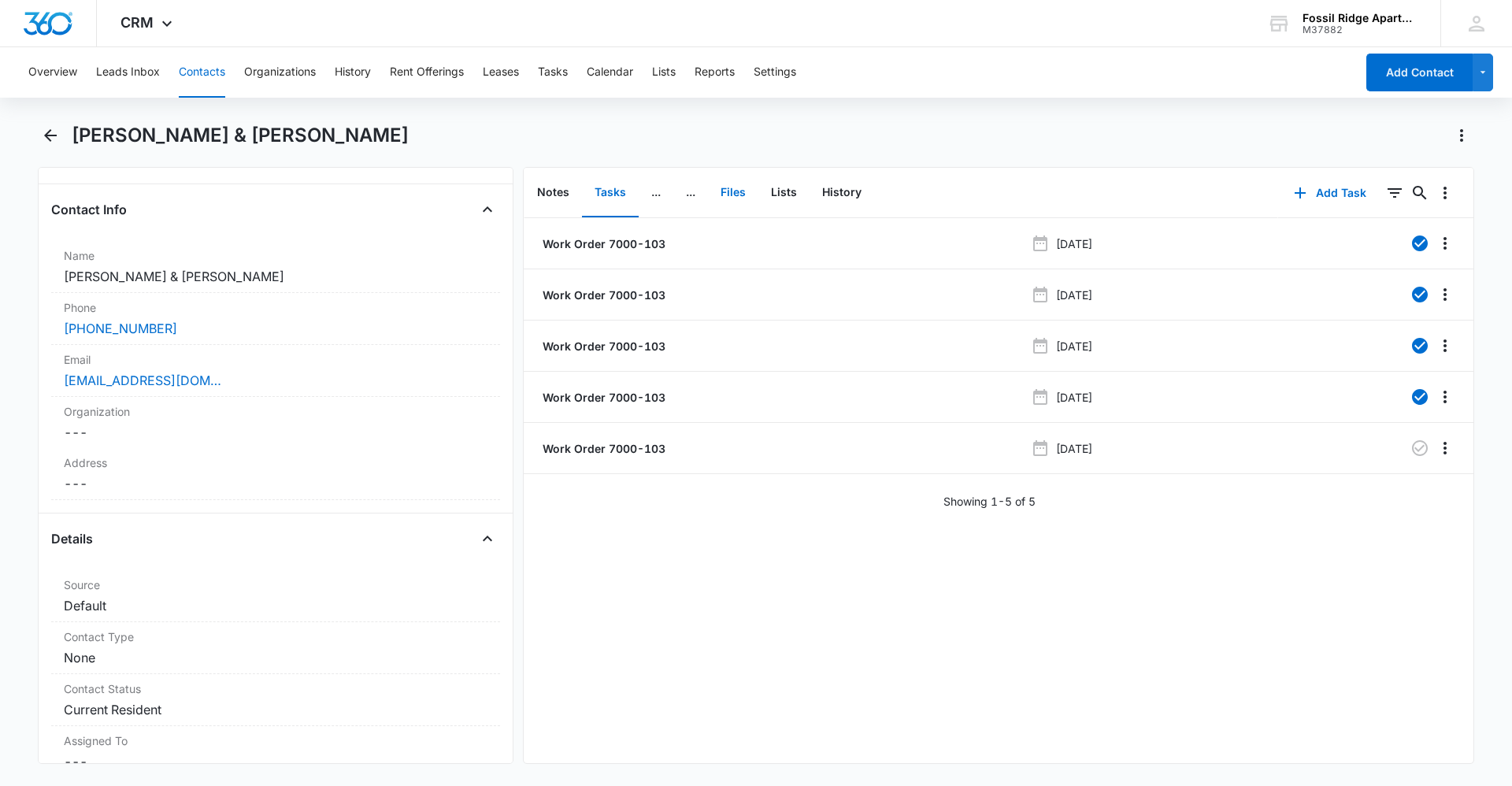
click at [745, 196] on button "Files" at bounding box center [733, 192] width 50 height 49
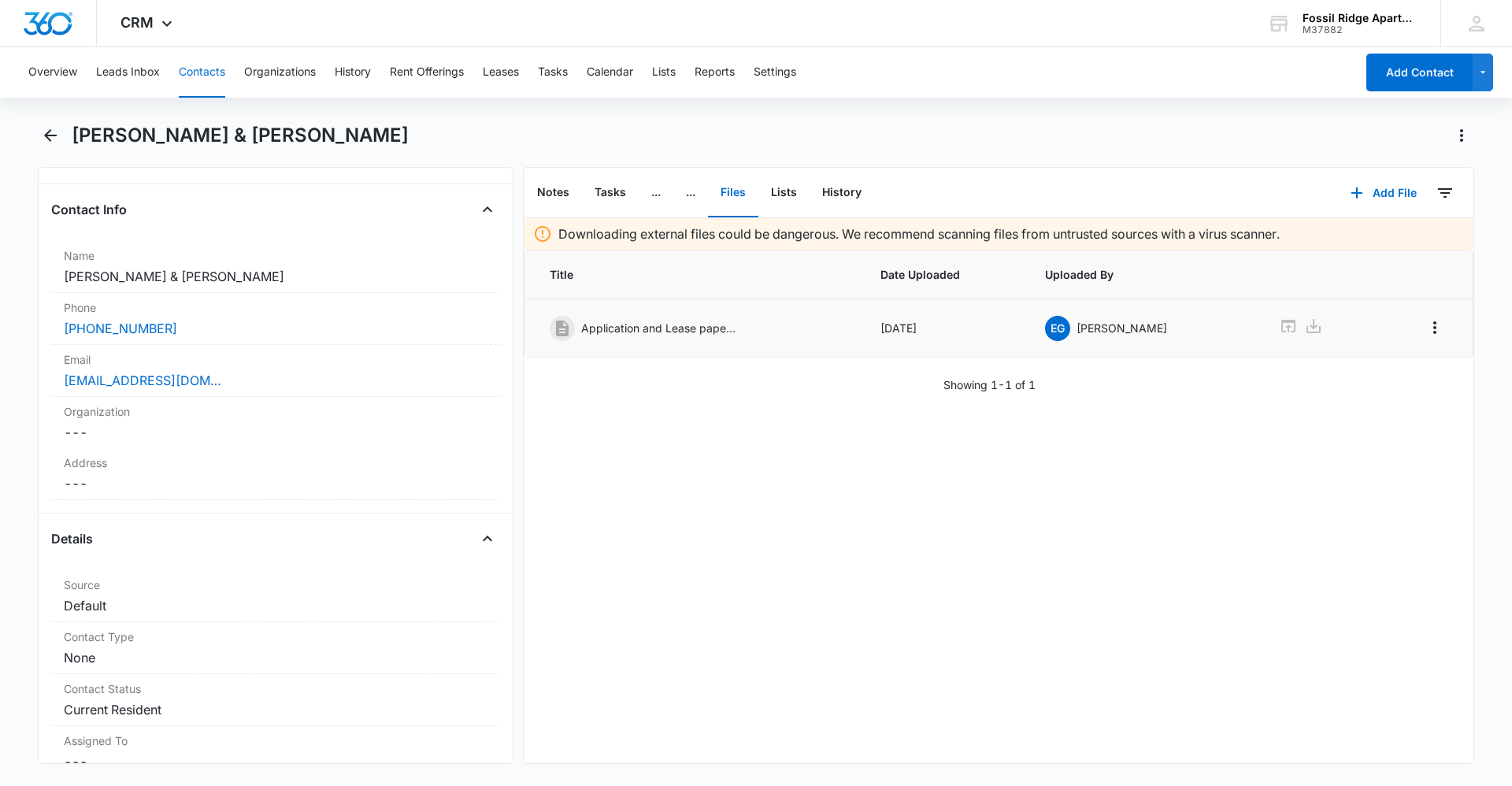
click at [677, 335] on p "Application and Lease paperwork" at bounding box center [660, 328] width 158 height 16
click at [685, 314] on td "Application and Lease paperwork" at bounding box center [693, 328] width 337 height 58
click at [141, 381] on link "thiannymaldonado8@gmial.com" at bounding box center [143, 380] width 158 height 19
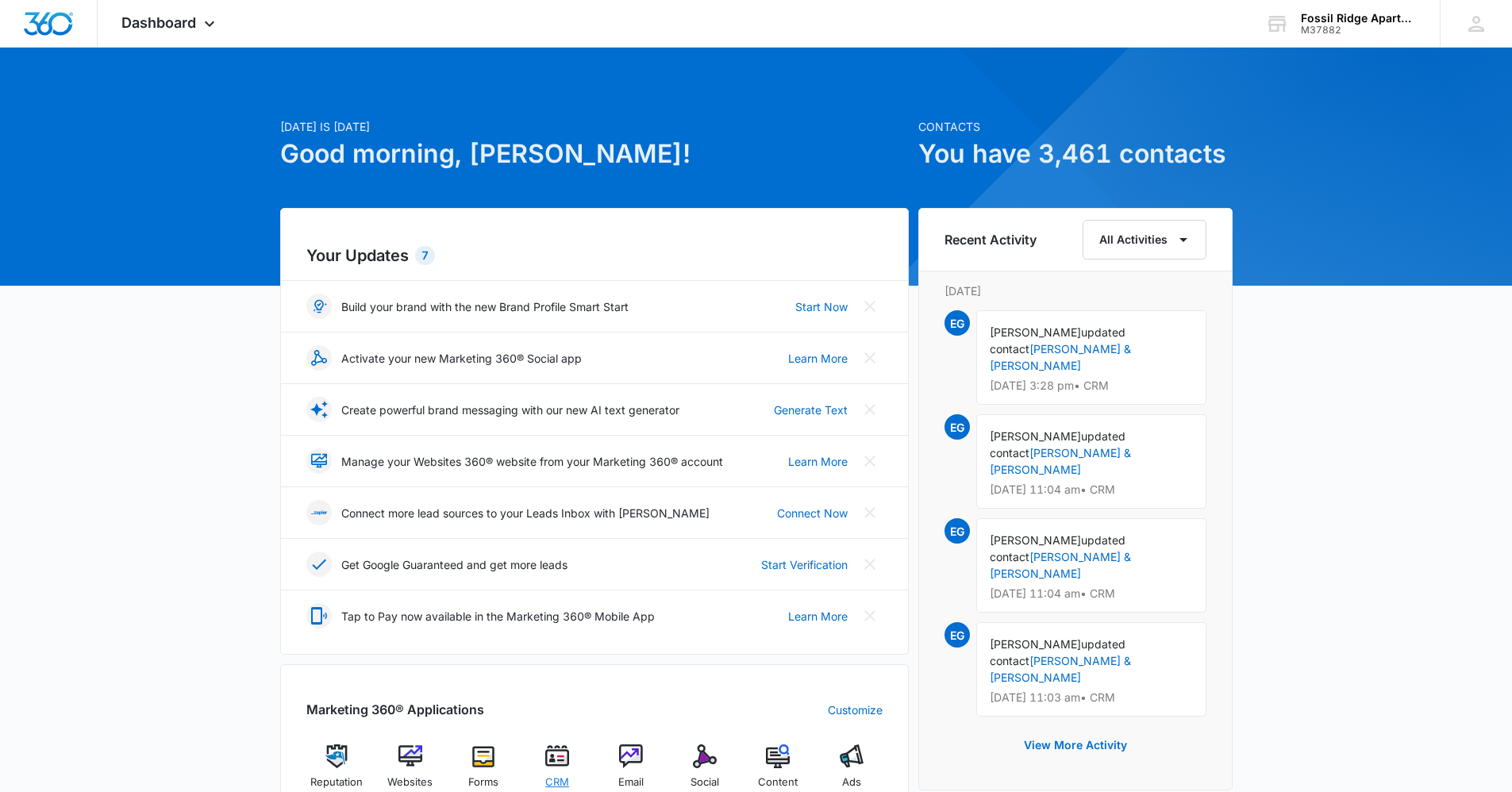
click at [555, 748] on img at bounding box center [557, 756] width 24 height 24
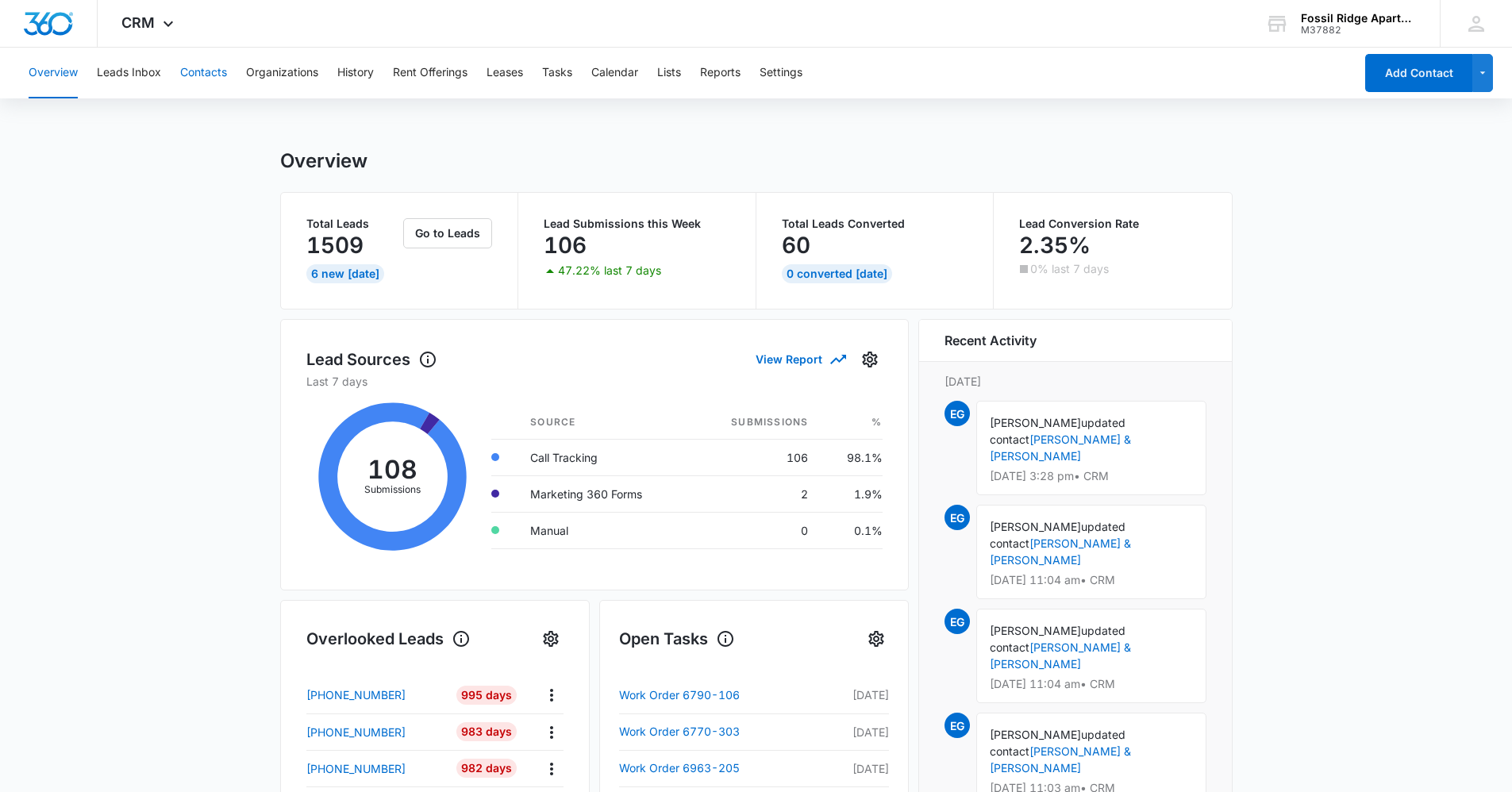
click at [216, 60] on button "Contacts" at bounding box center [203, 72] width 46 height 51
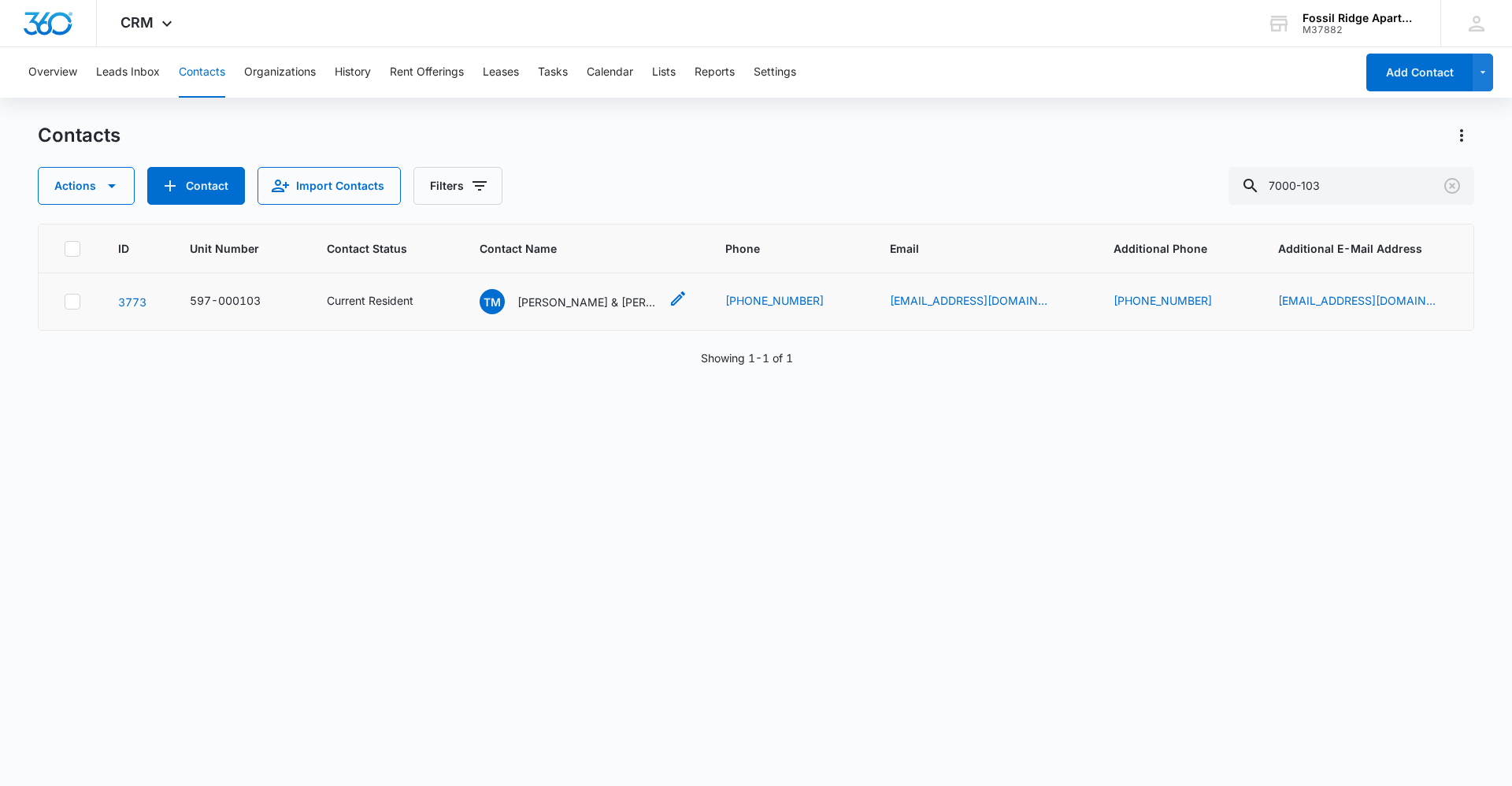
click at [529, 307] on p "[PERSON_NAME] & [PERSON_NAME]" at bounding box center [588, 302] width 141 height 16
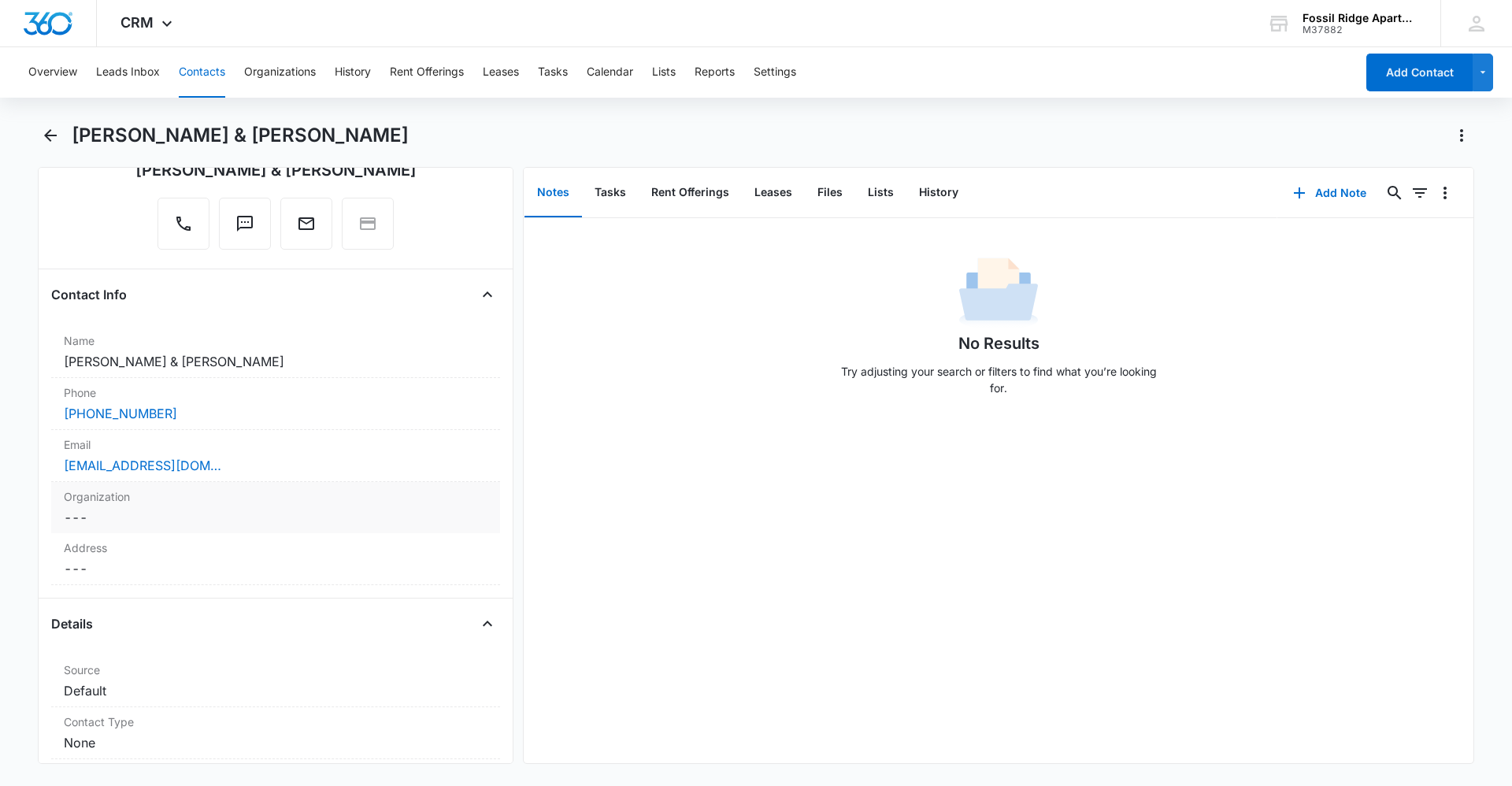
scroll to position [158, 0]
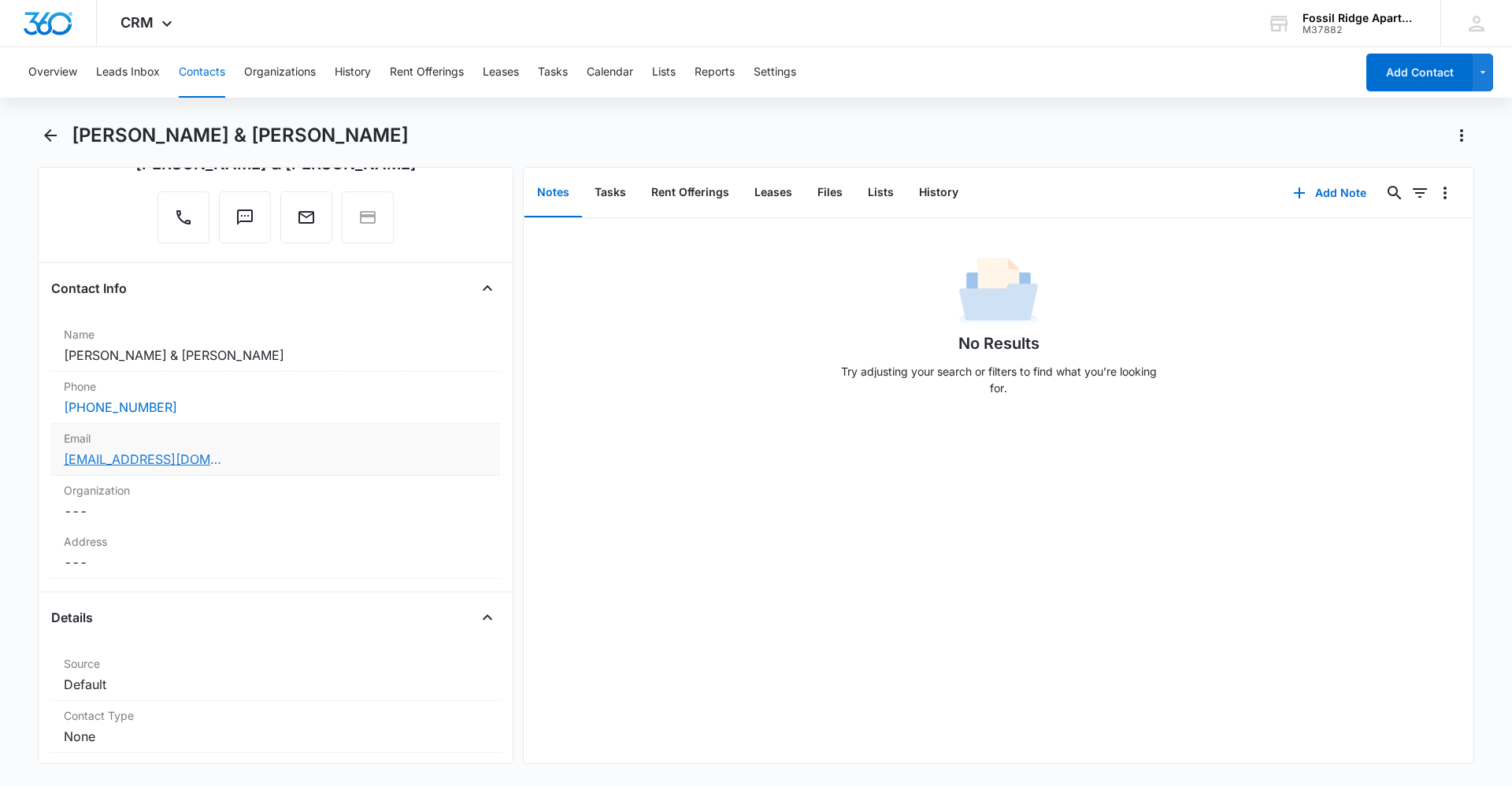
click at [127, 455] on link "thiannymaldonado8@gmial.com" at bounding box center [143, 459] width 158 height 19
click at [607, 194] on button "Tasks" at bounding box center [610, 192] width 57 height 49
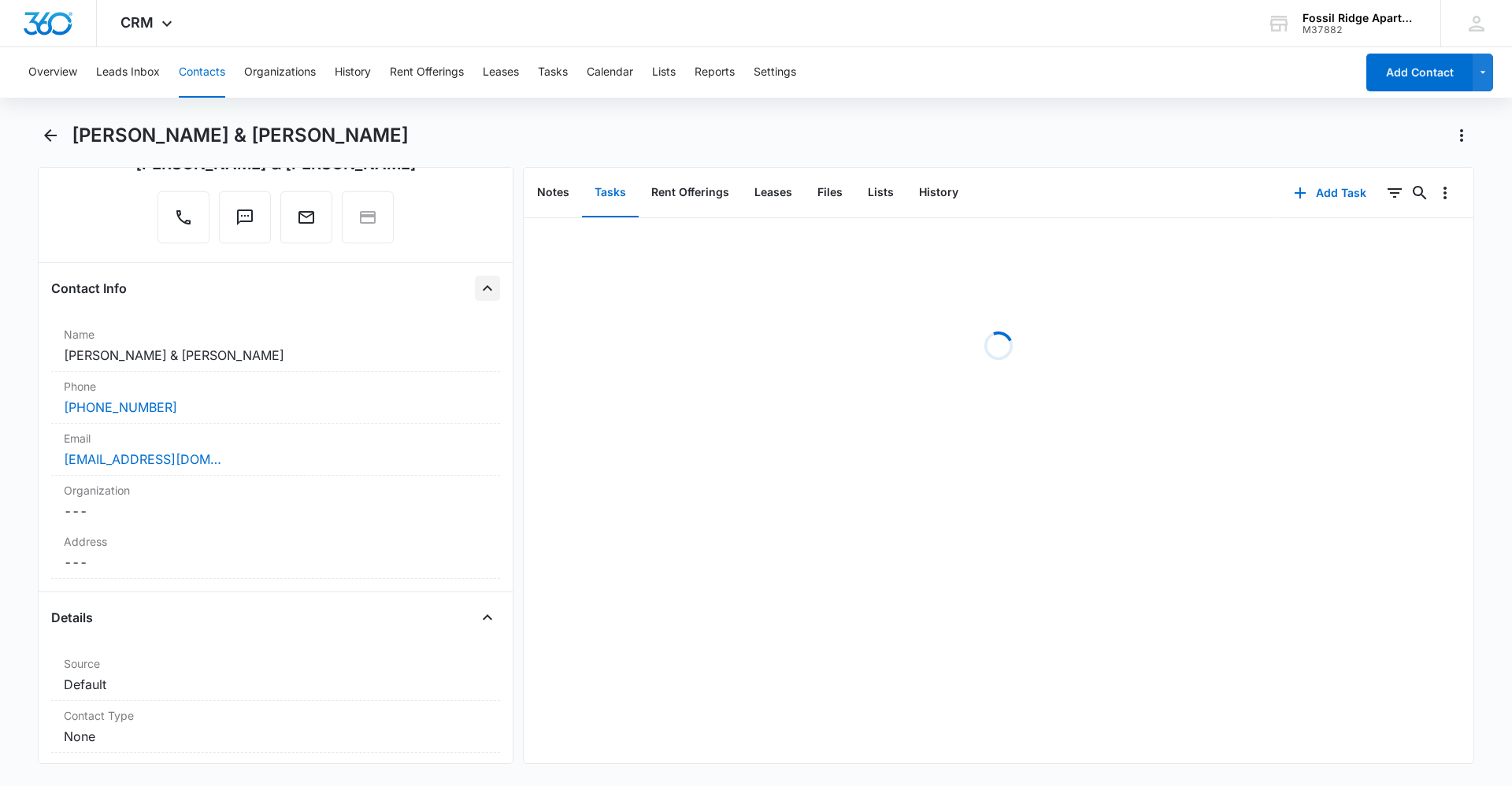
click at [486, 288] on button "Close" at bounding box center [487, 288] width 25 height 25
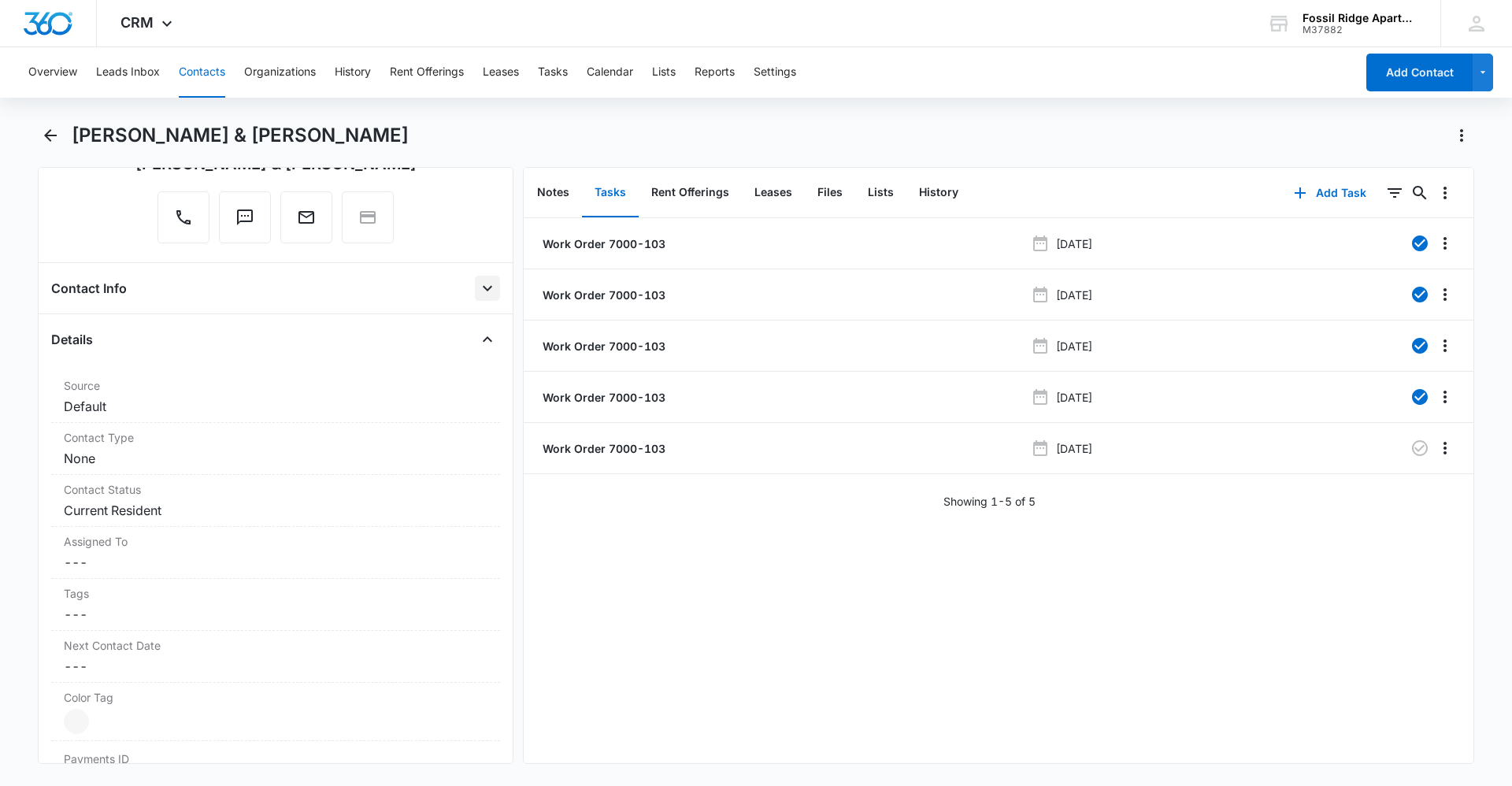
click at [486, 288] on button "Open" at bounding box center [487, 288] width 25 height 25
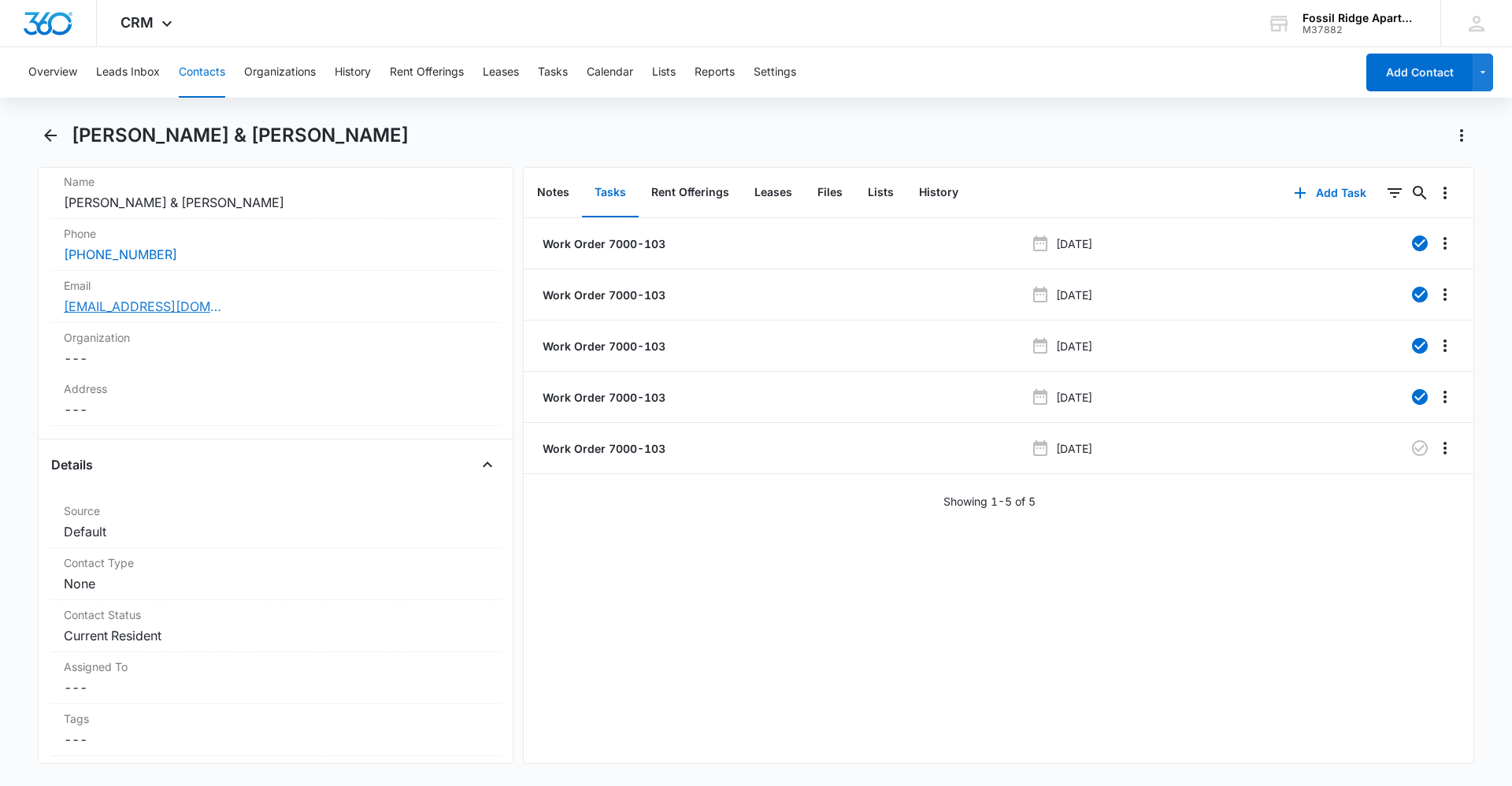
scroll to position [315, 0]
click at [150, 528] on dd "Cancel Save Changes Default" at bounding box center [275, 526] width 423 height 19
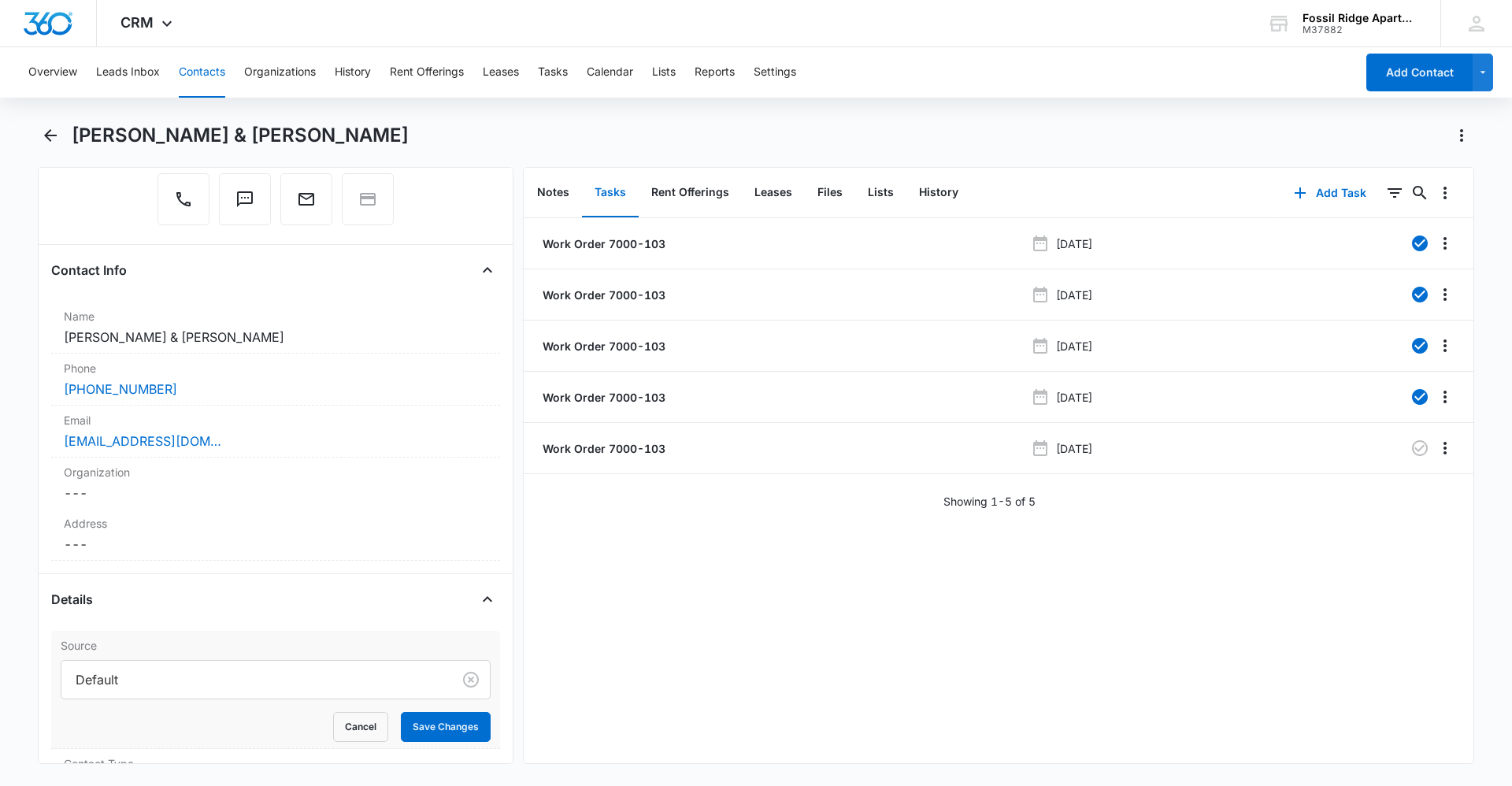
scroll to position [158, 0]
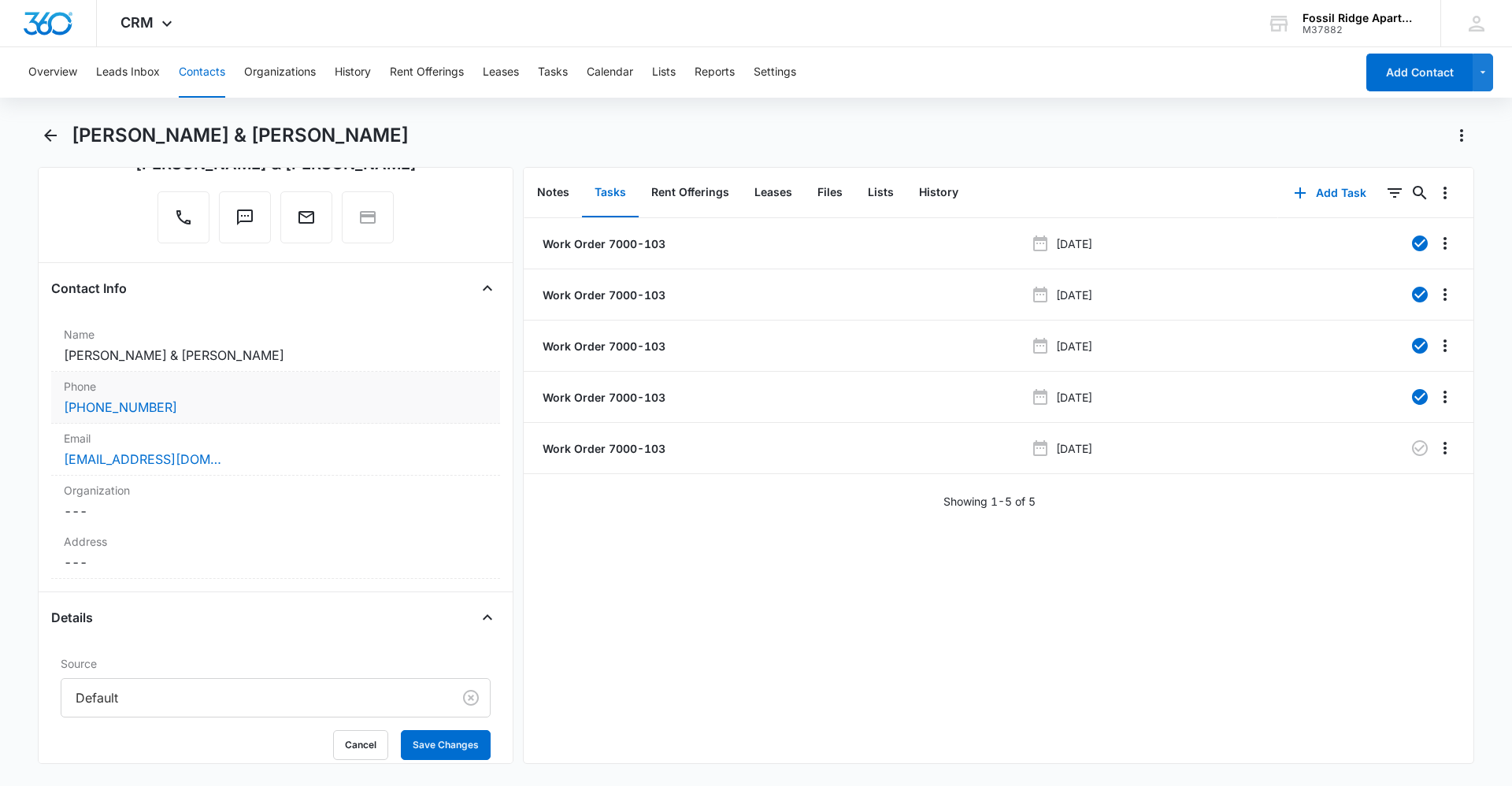
click at [193, 400] on div "(983) 208-5145" at bounding box center [275, 407] width 423 height 19
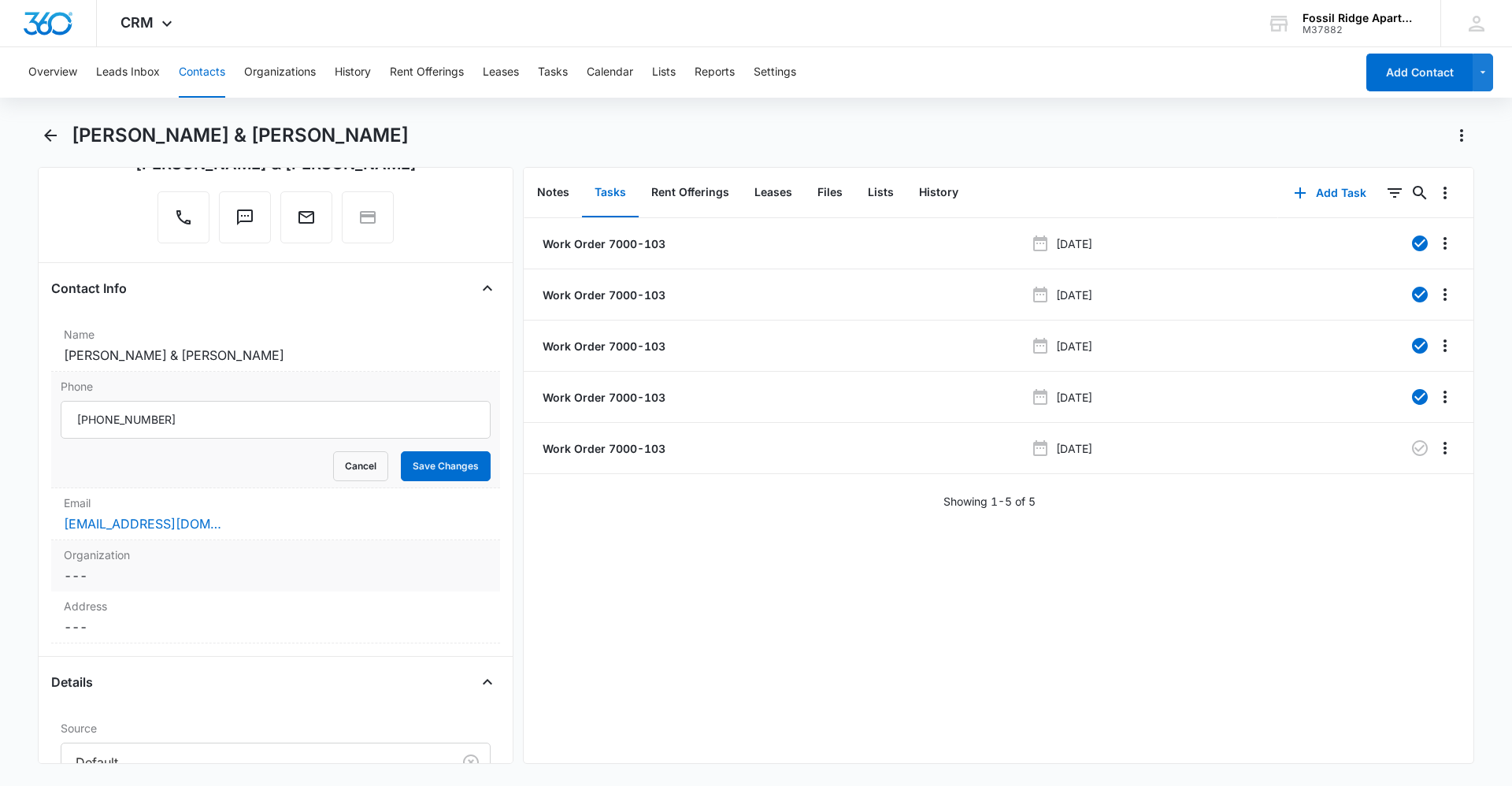
click at [306, 574] on dd "Cancel Save Changes ---" at bounding box center [275, 576] width 423 height 19
click at [289, 520] on div "thiannymaldonado8@gmial.com" at bounding box center [275, 523] width 423 height 19
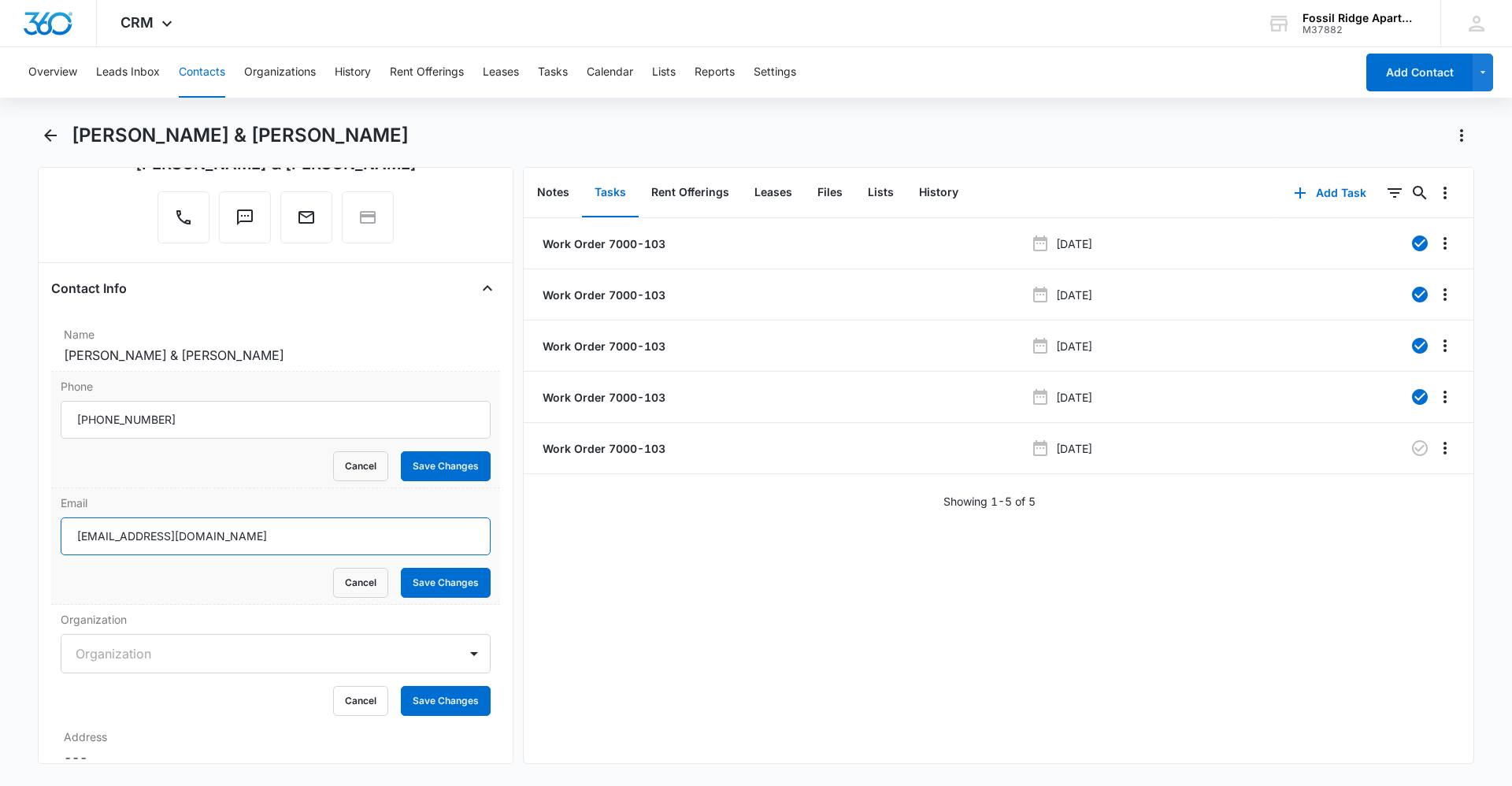
click at [279, 531] on input "thiannymaldonado8@gmial.com" at bounding box center [275, 536] width 430 height 38
type input "thiannymaldonado8@gmail.com"
click at [468, 582] on button "Save Changes" at bounding box center [445, 582] width 90 height 30
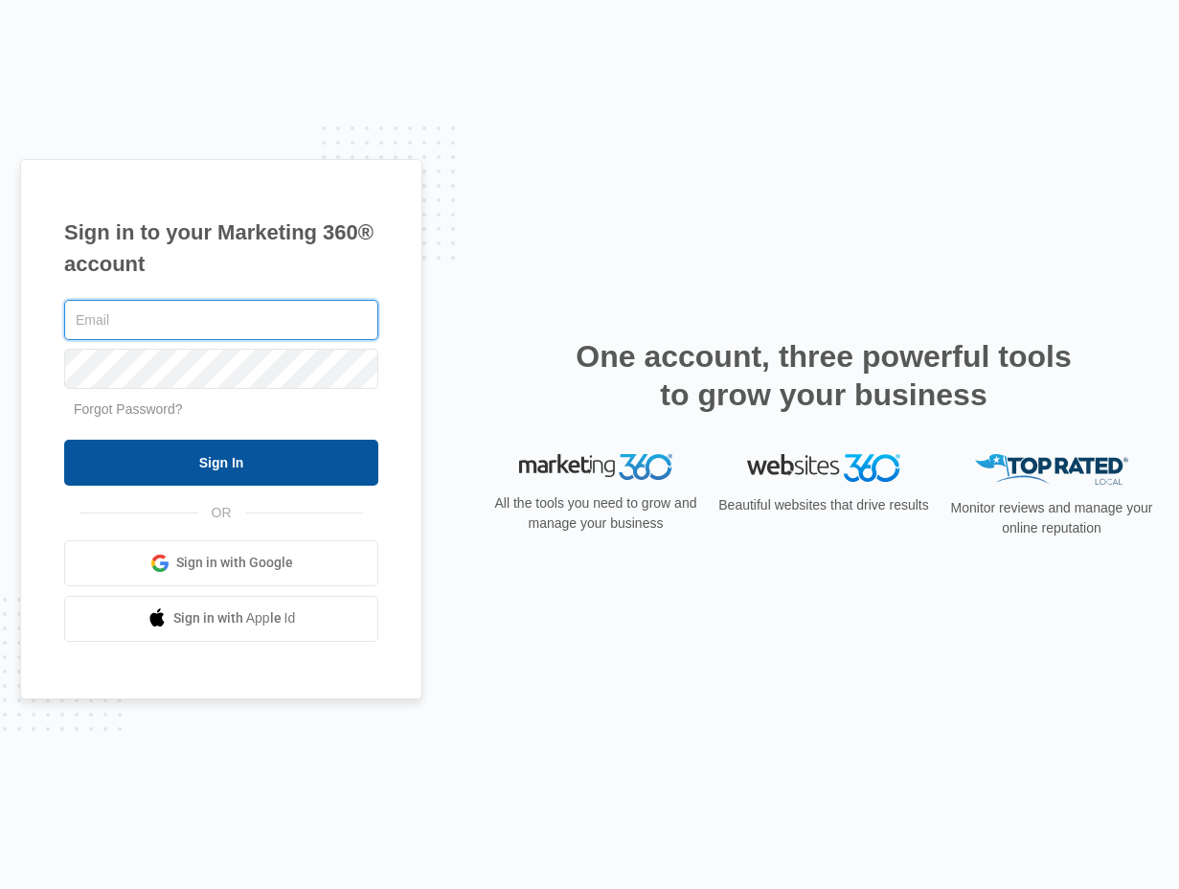
type input "[EMAIL_ADDRESS][DOMAIN_NAME]"
click at [152, 465] on input "Sign In" at bounding box center [221, 463] width 314 height 46
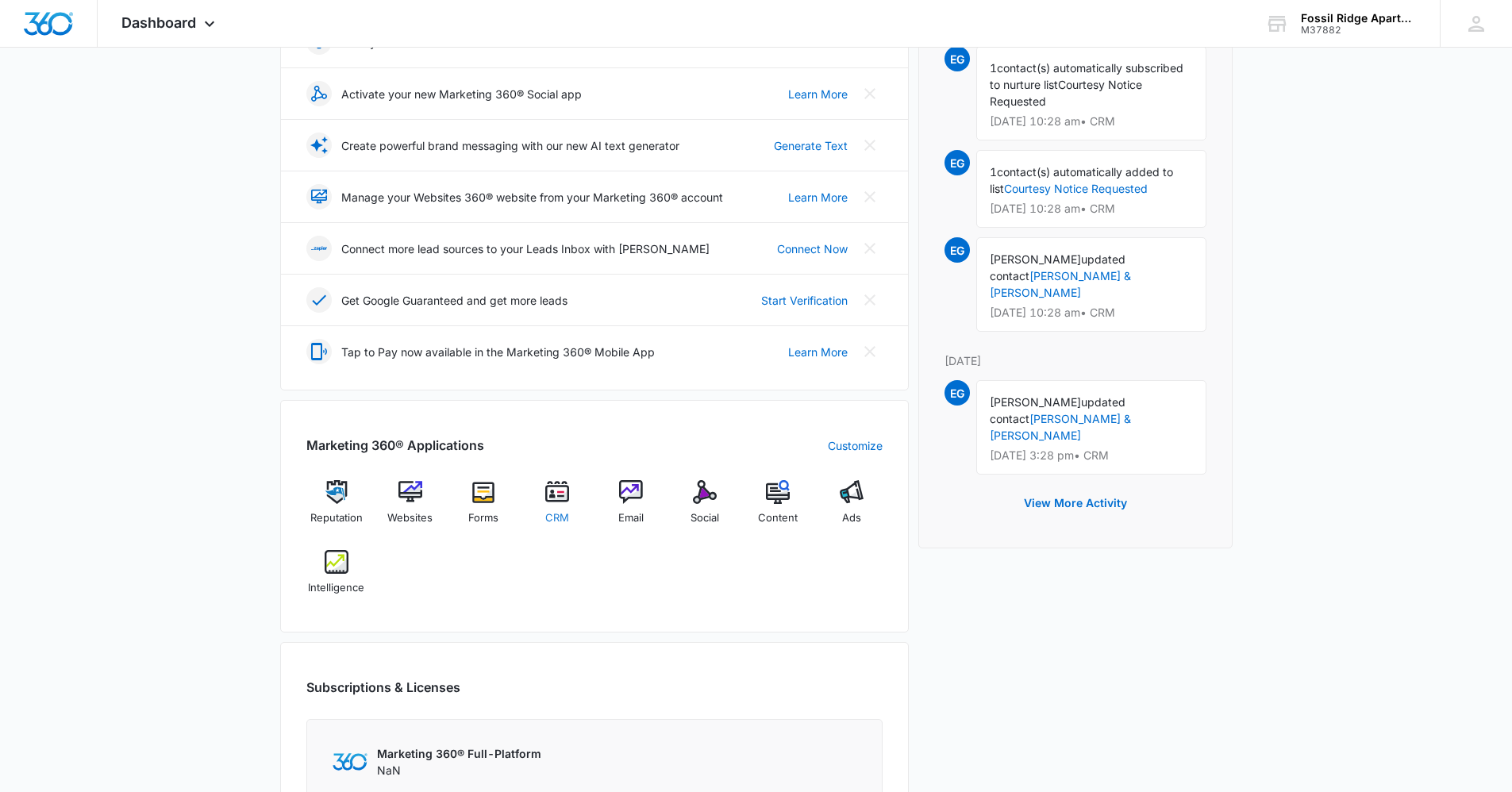
scroll to position [317, 0]
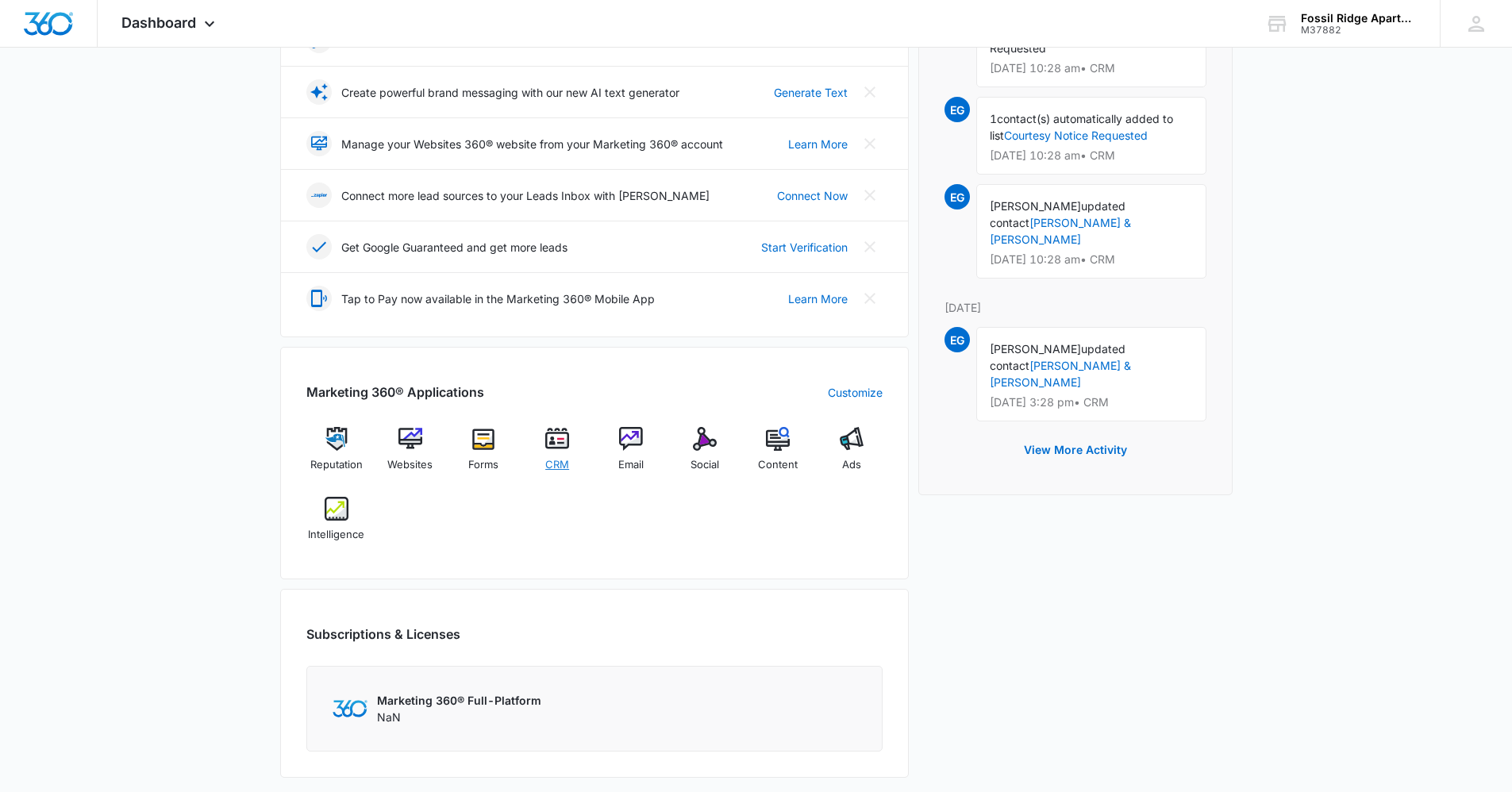
click at [552, 452] on div "CRM" at bounding box center [558, 455] width 61 height 56
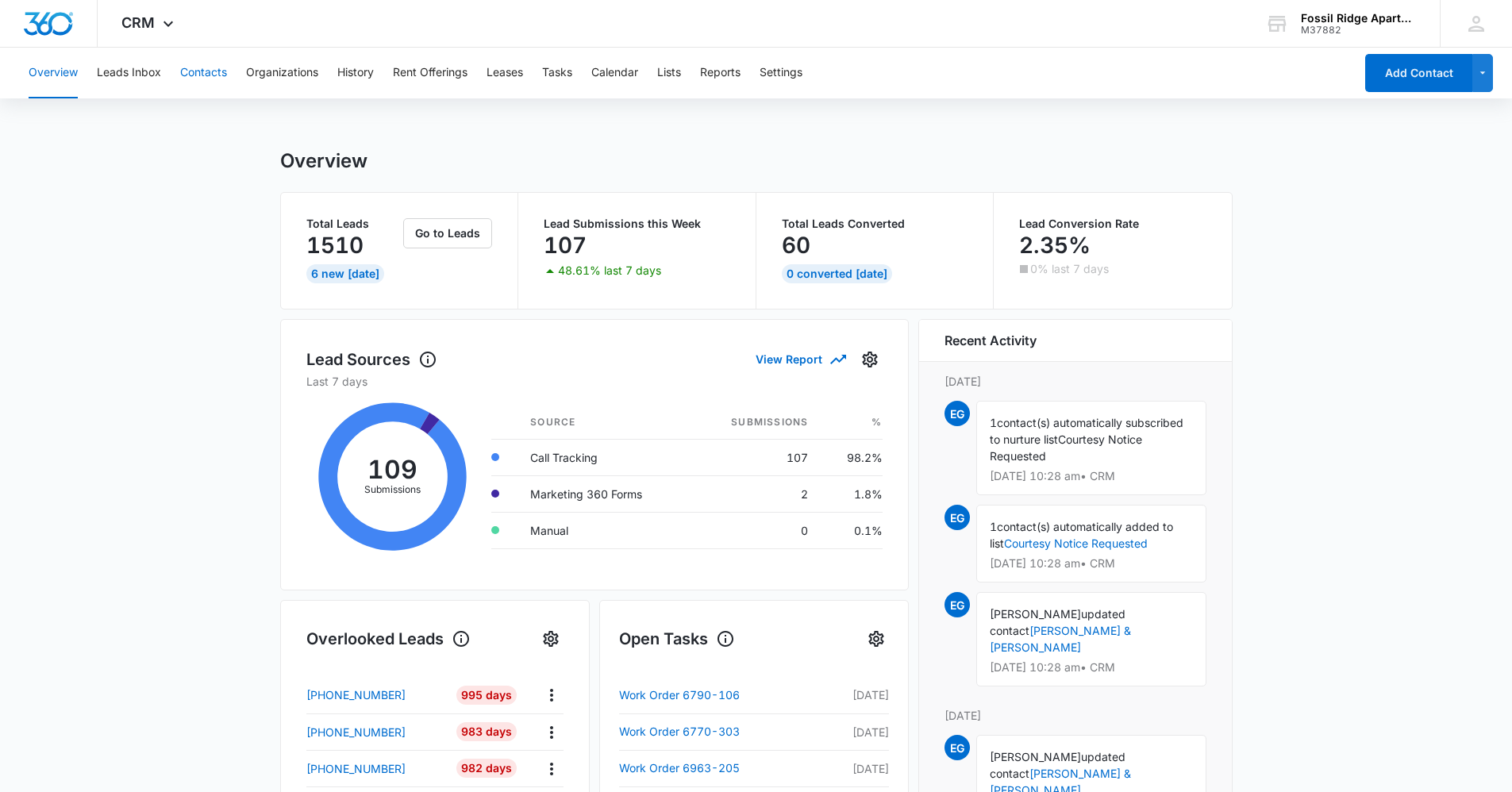
click at [209, 75] on button "Contacts" at bounding box center [203, 72] width 46 height 51
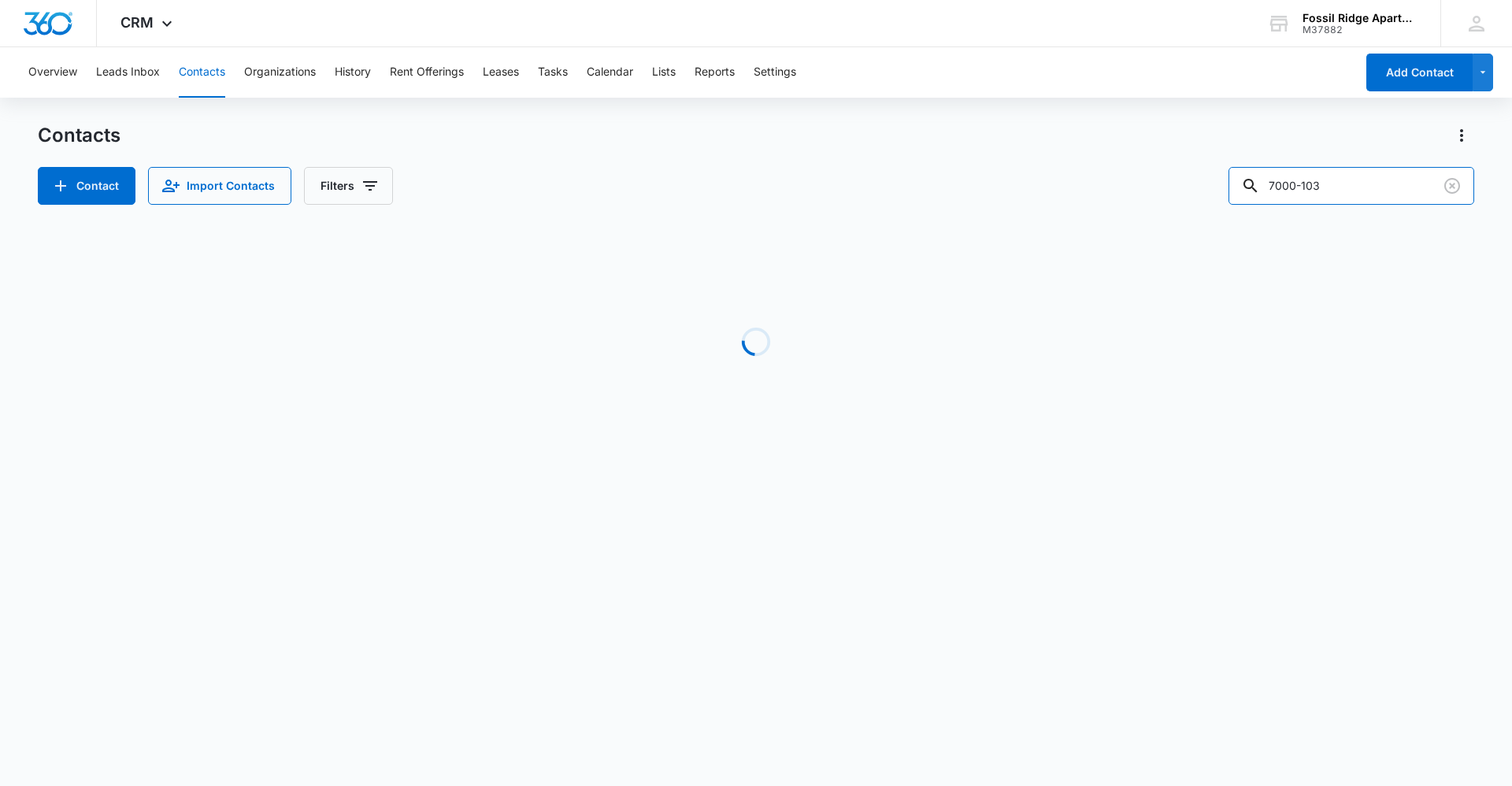
drag, startPoint x: 1402, startPoint y: 178, endPoint x: 1228, endPoint y: 148, distance: 176.6
click at [969, 148] on div "Contacts Contact Import Contacts Filters 7000-103" at bounding box center [756, 164] width 1436 height 82
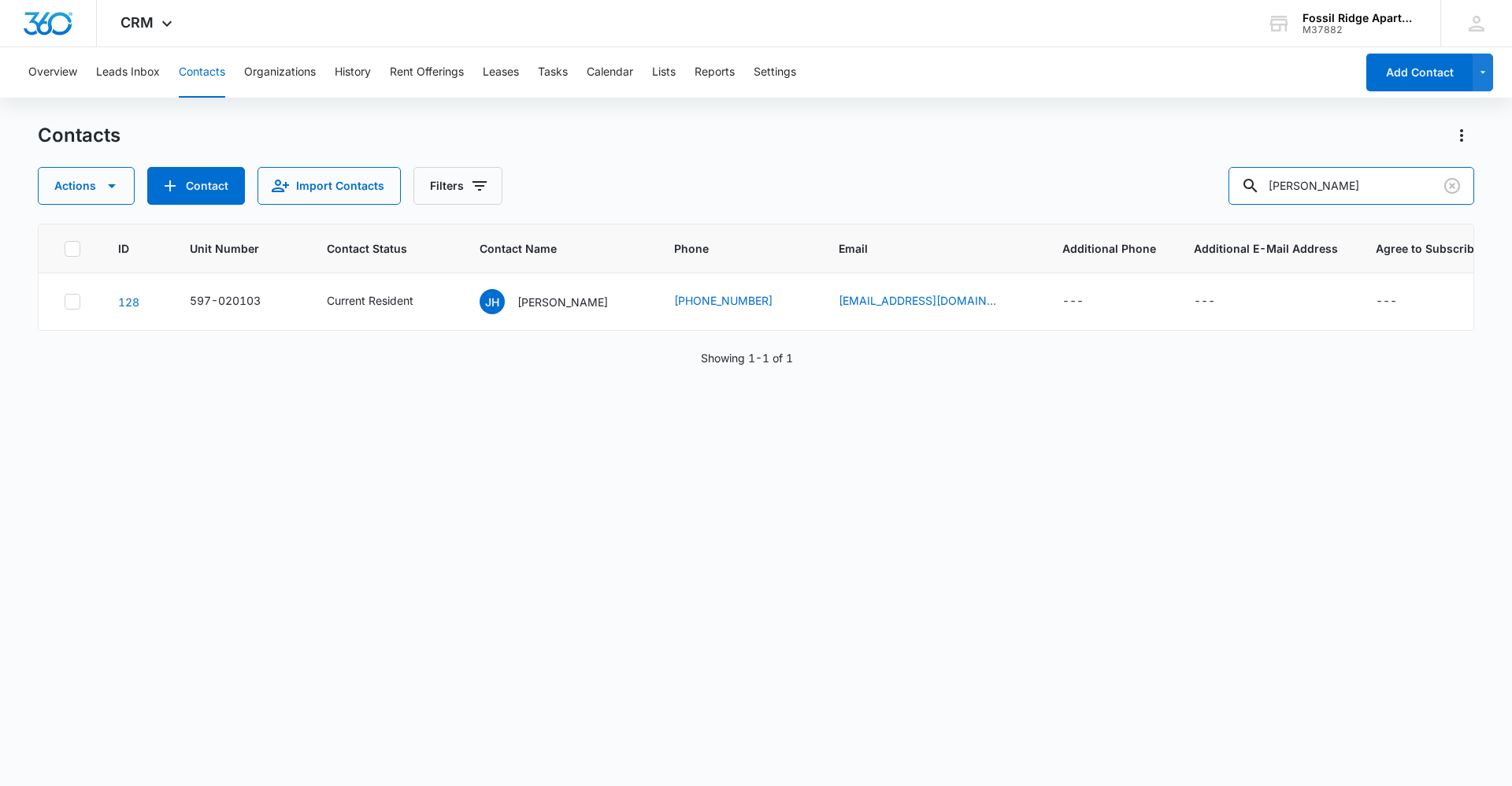
type input "[PERSON_NAME]"
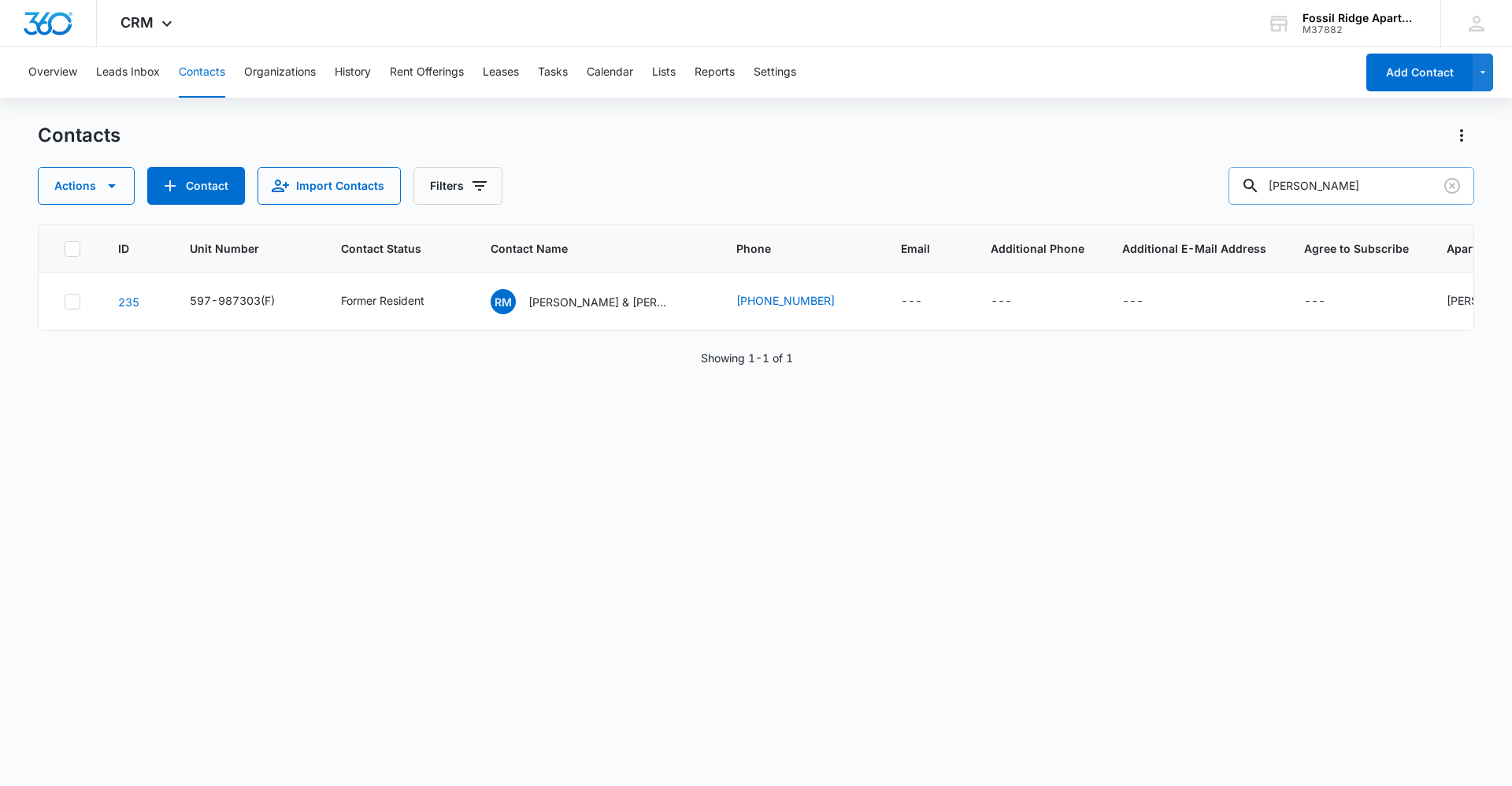
drag, startPoint x: 1368, startPoint y: 194, endPoint x: 1246, endPoint y: 179, distance: 122.9
click at [969, 179] on input "[PERSON_NAME]" at bounding box center [1351, 186] width 246 height 38
type input "[PERSON_NAME]"
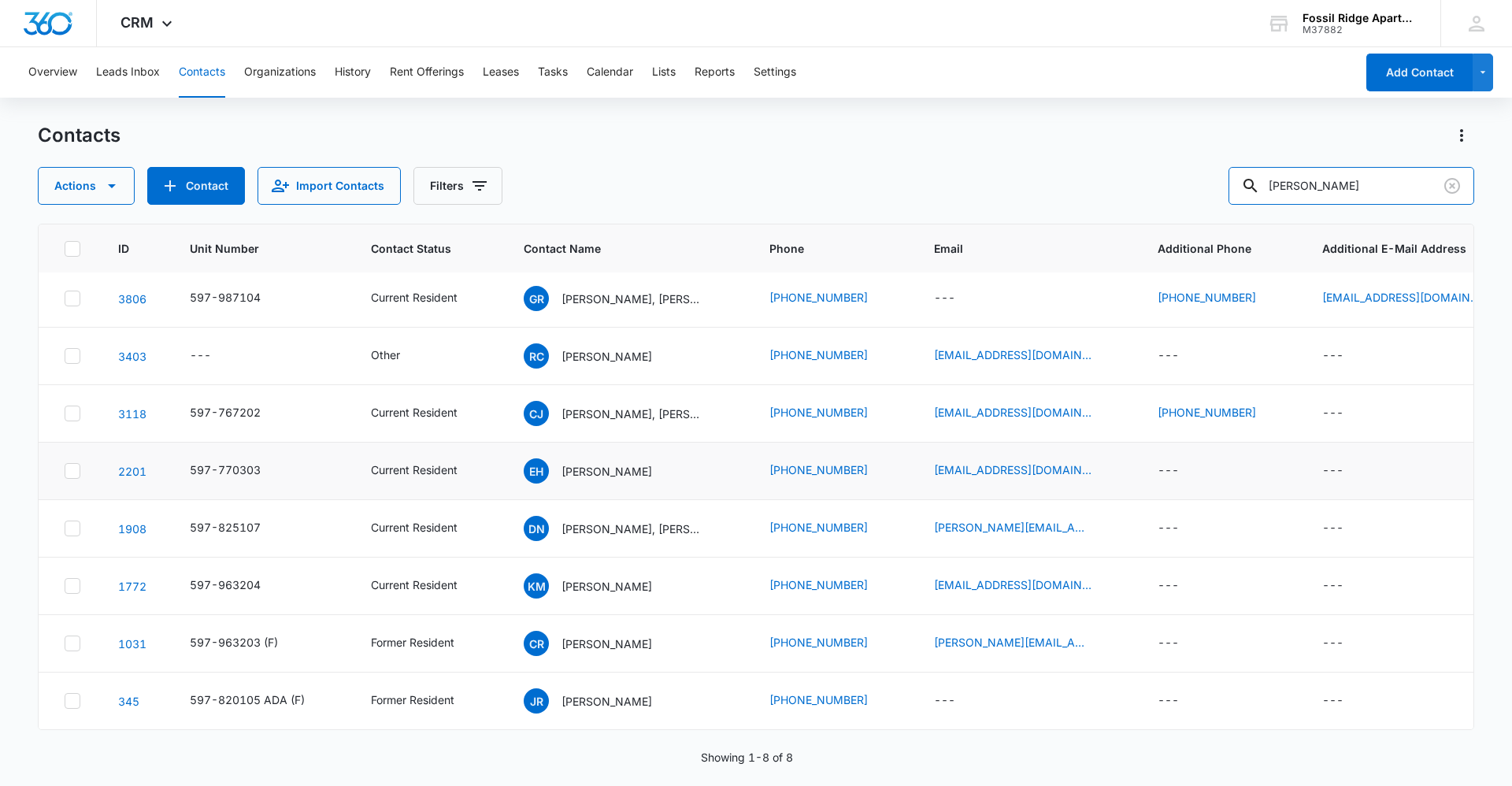
scroll to position [15, 0]
drag, startPoint x: 1349, startPoint y: 177, endPoint x: 1181, endPoint y: 177, distance: 168.0
click at [969, 177] on div "Actions Contact Import Contacts Filters [PERSON_NAME]" at bounding box center [756, 186] width 1436 height 38
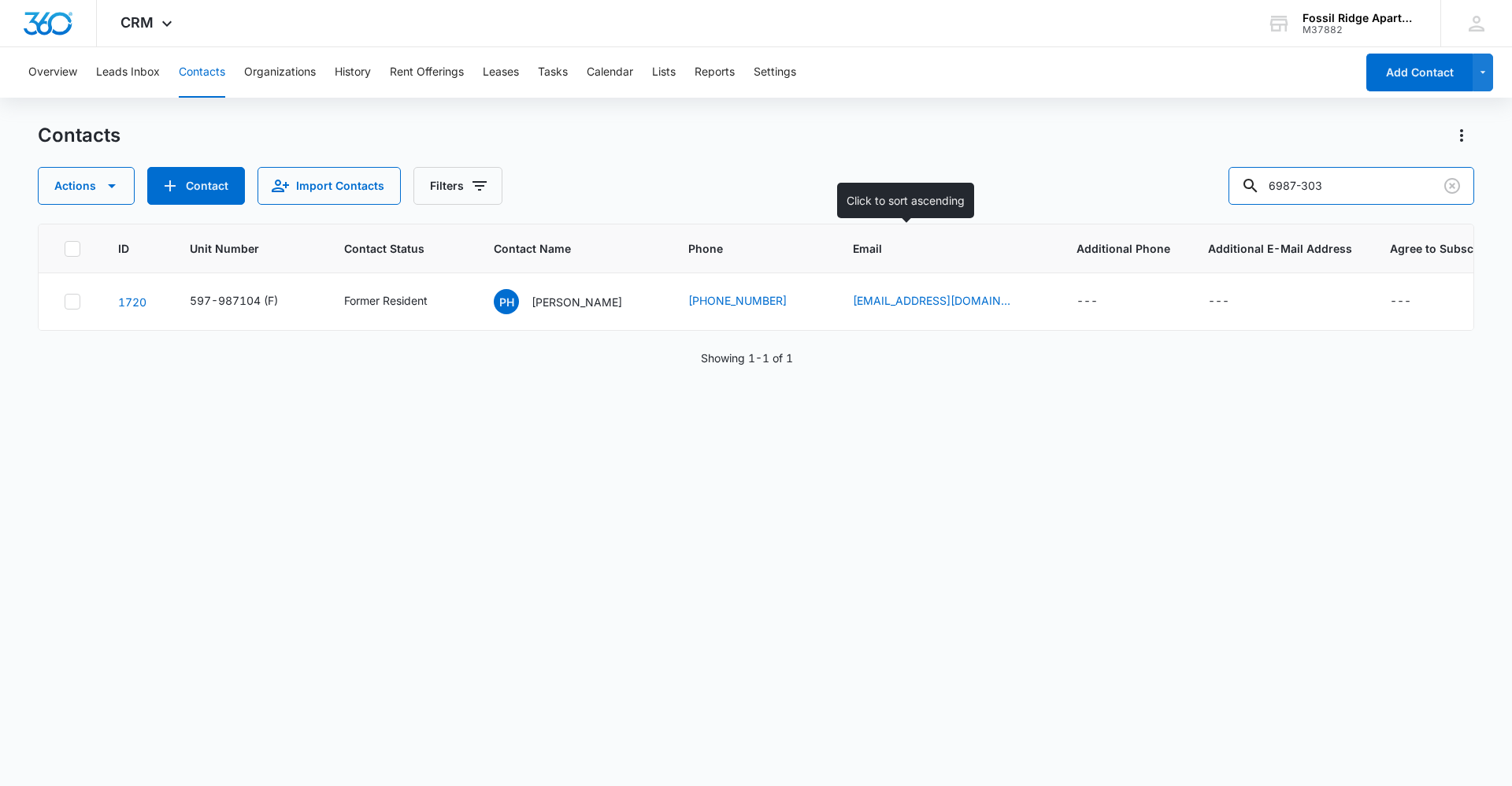
scroll to position [0, 0]
type input "6987"
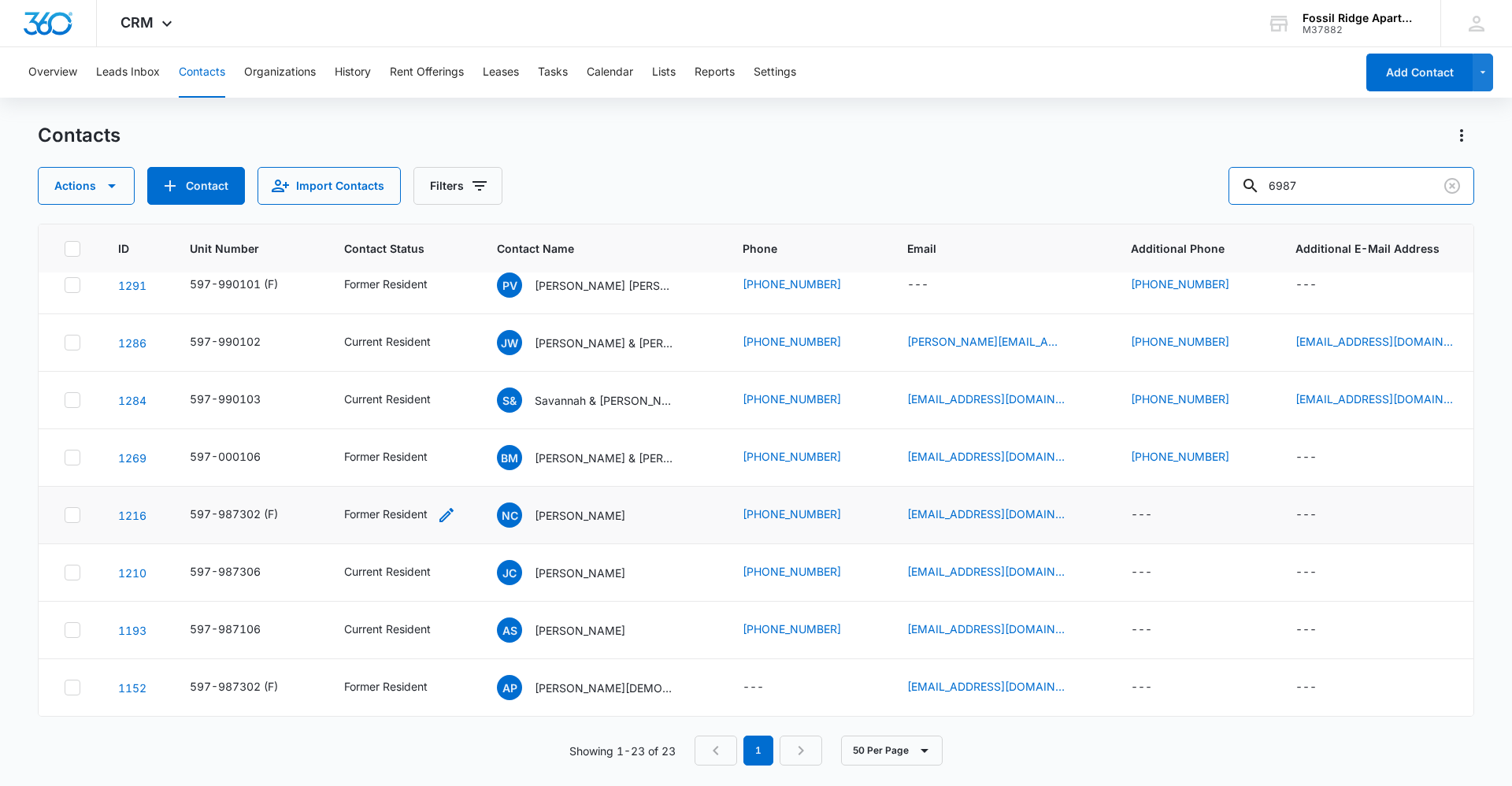
scroll to position [890, 0]
click at [188, 76] on button "Contacts" at bounding box center [201, 72] width 46 height 50
drag, startPoint x: 1336, startPoint y: 185, endPoint x: 1265, endPoint y: 175, distance: 71.7
click at [969, 175] on div "6987" at bounding box center [1351, 186] width 246 height 38
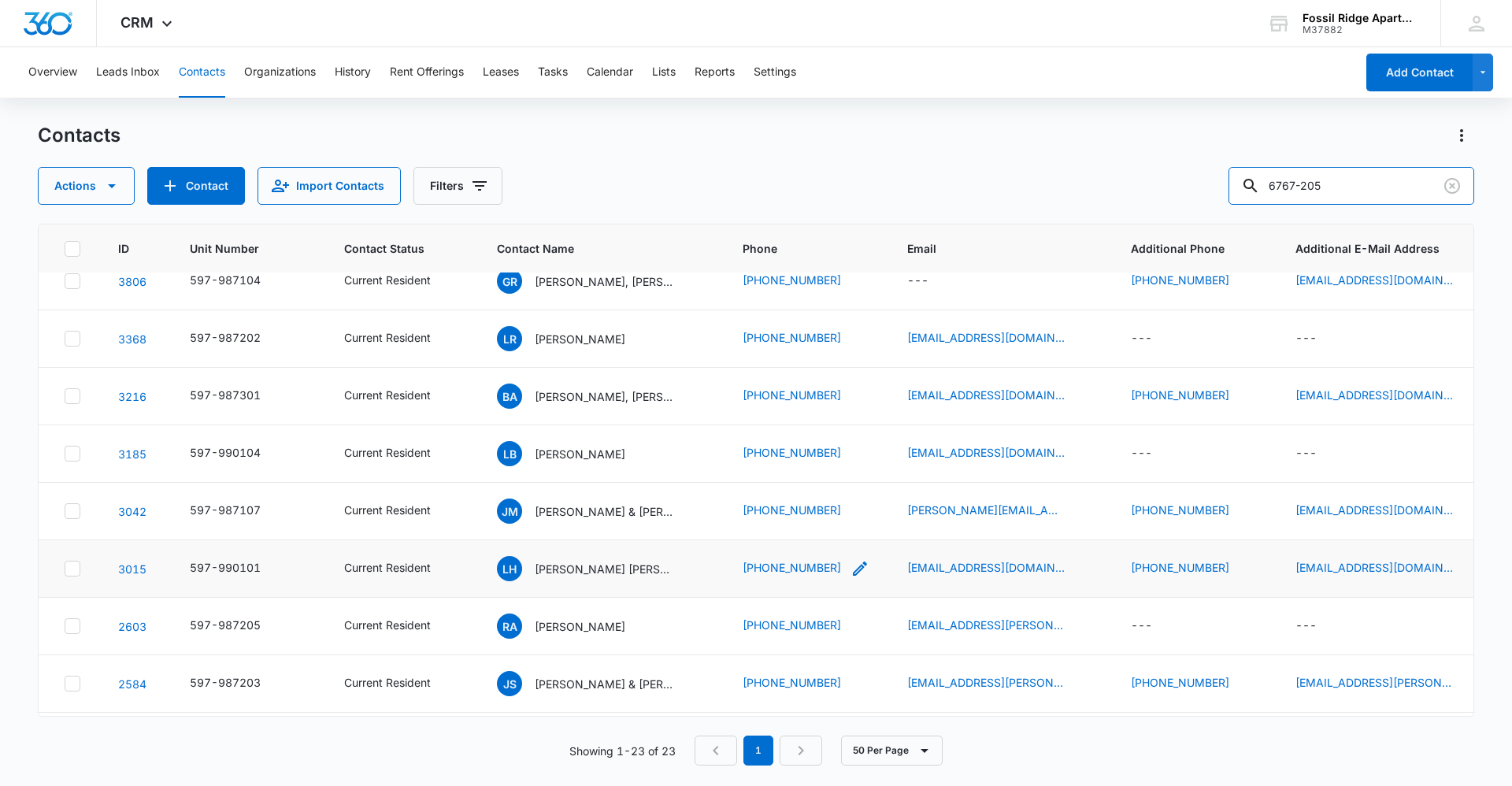
scroll to position [0, 0]
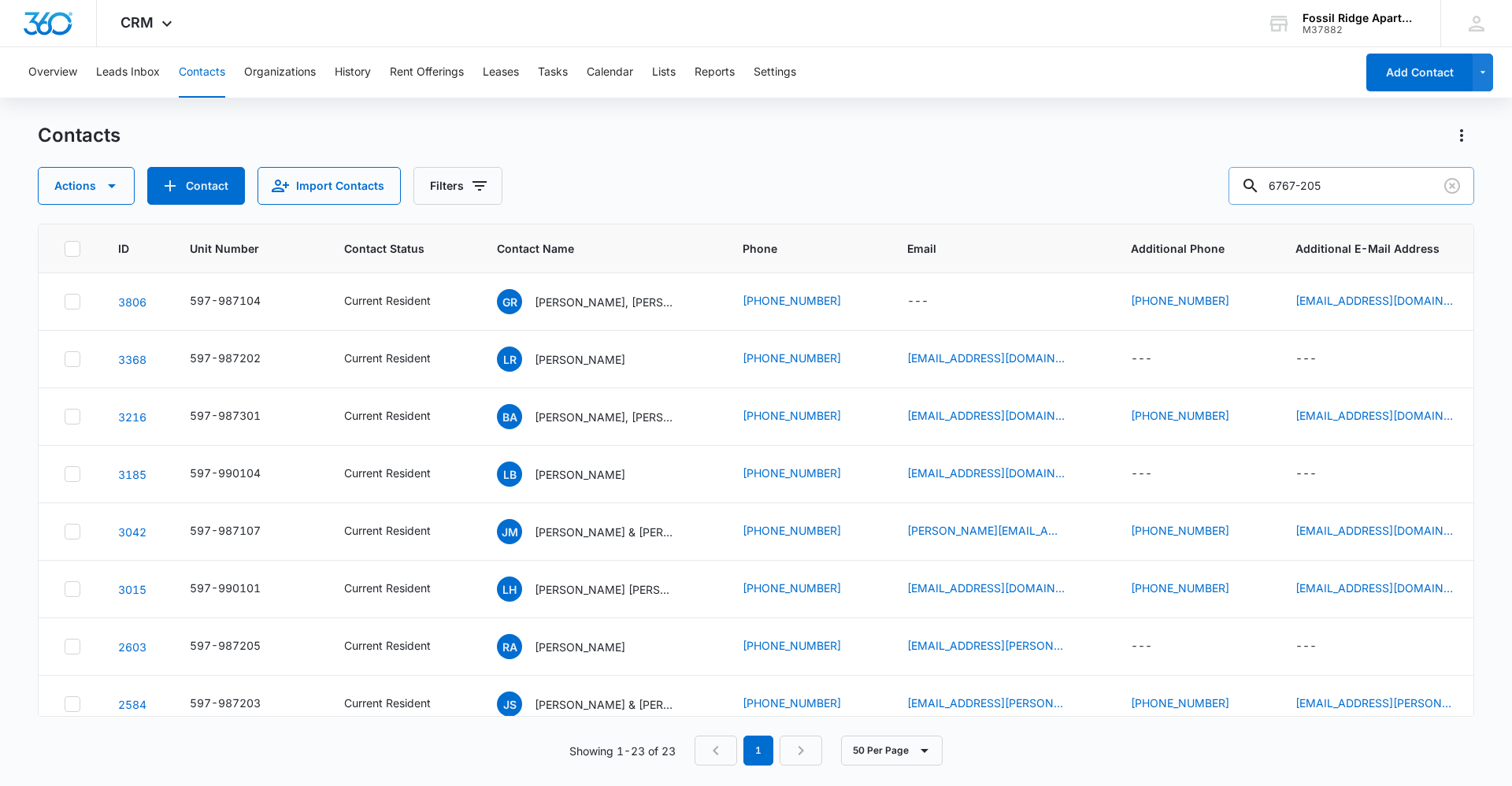
type input "6767-205"
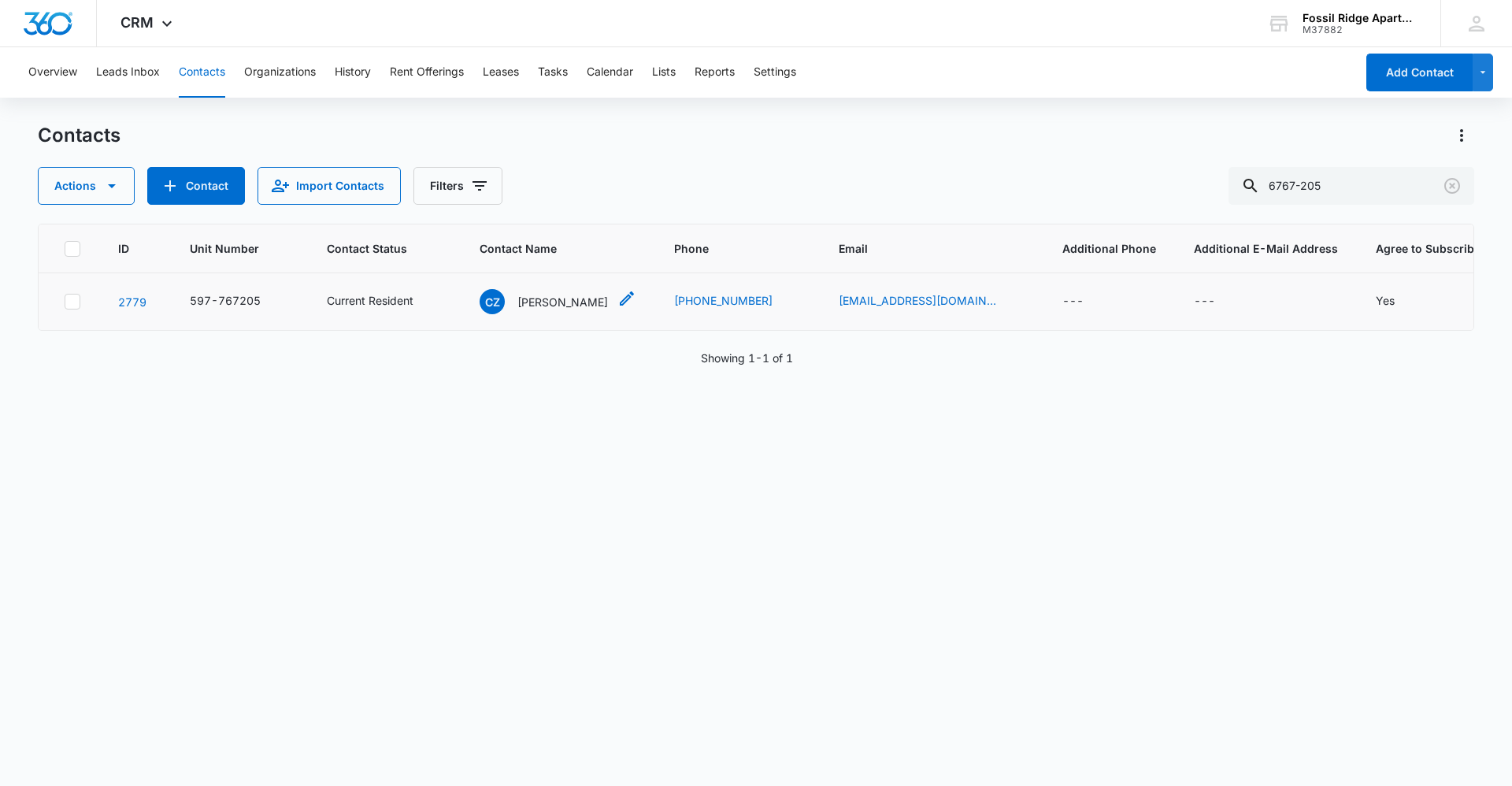
click at [503, 296] on span "CZ" at bounding box center [492, 301] width 25 height 25
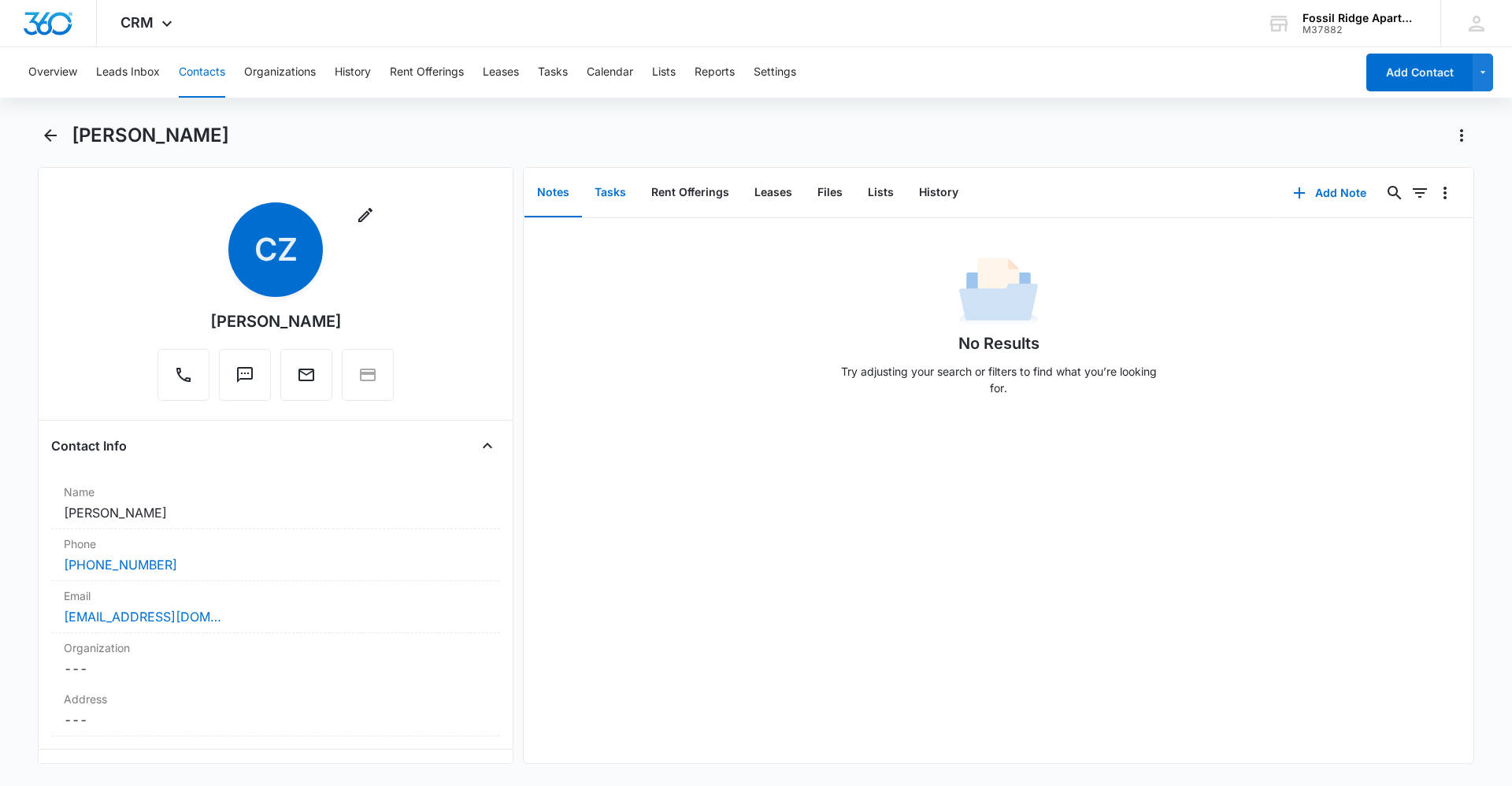
click at [606, 212] on button "Tasks" at bounding box center [610, 192] width 57 height 49
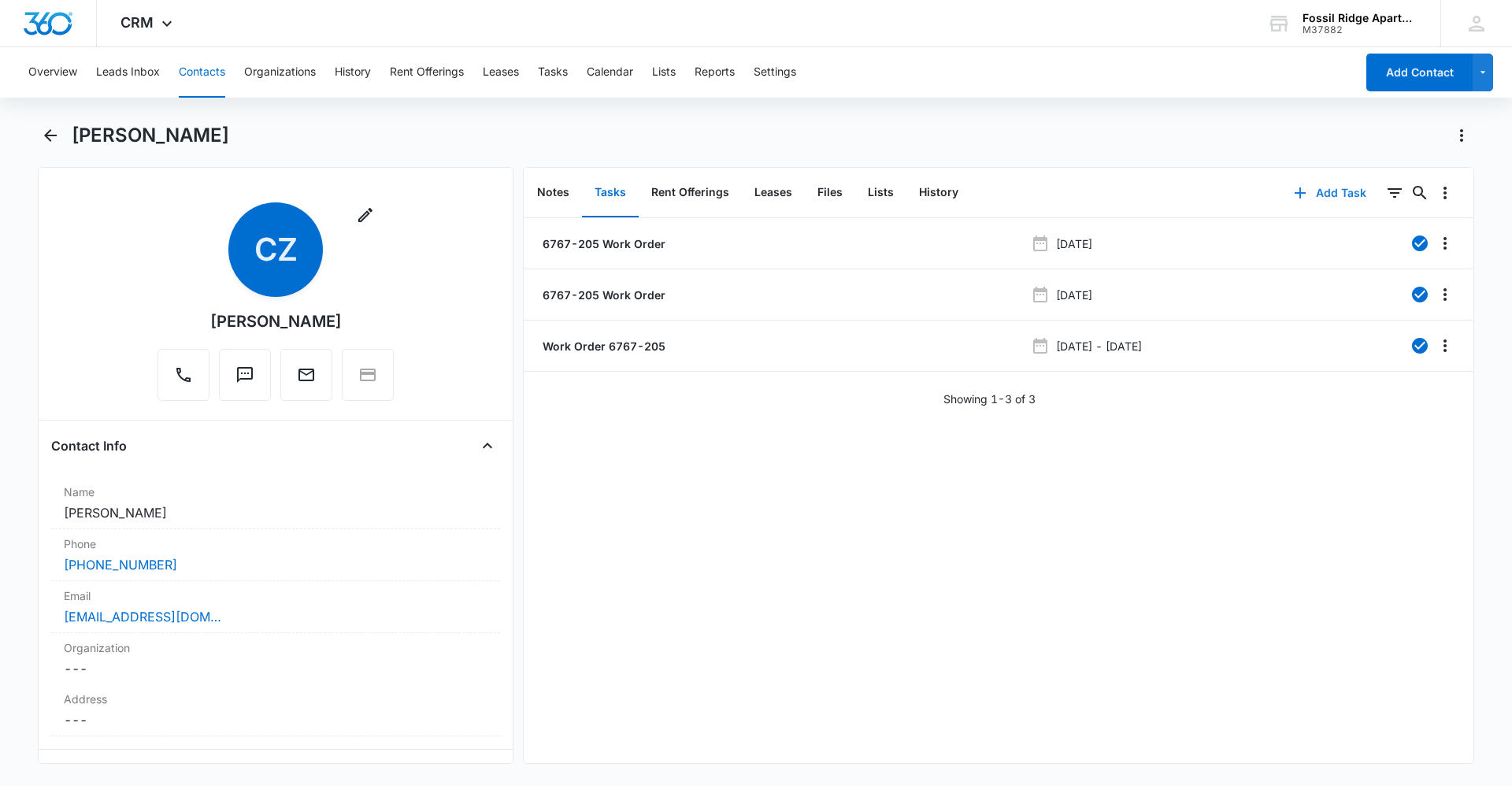
click at [969, 204] on button "Add Task" at bounding box center [1329, 193] width 104 height 38
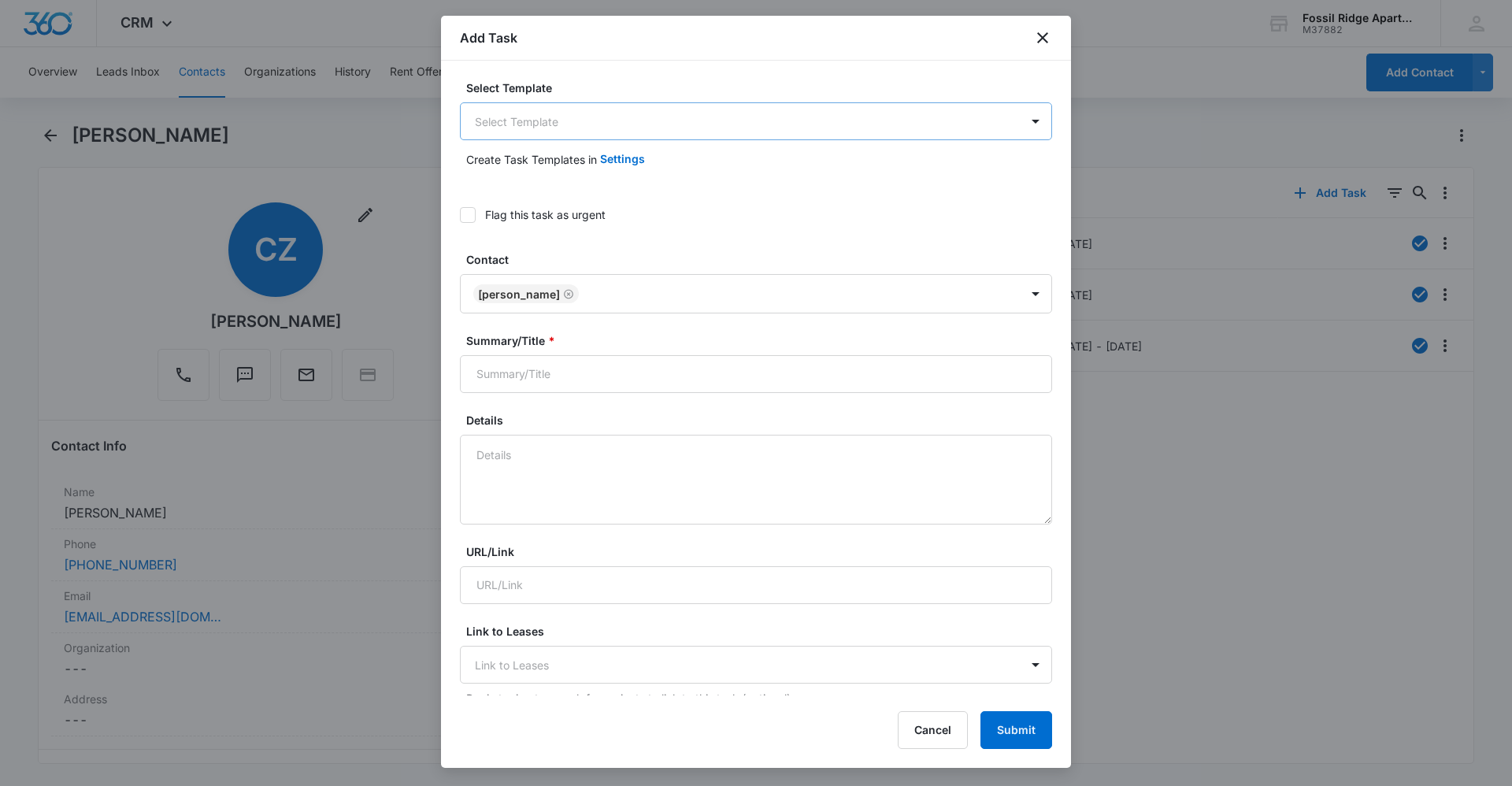
click at [585, 122] on body "CRM Apps Reputation Websites Forms CRM Email Social Content Ads Intelligence Fi…" at bounding box center [756, 393] width 1512 height 786
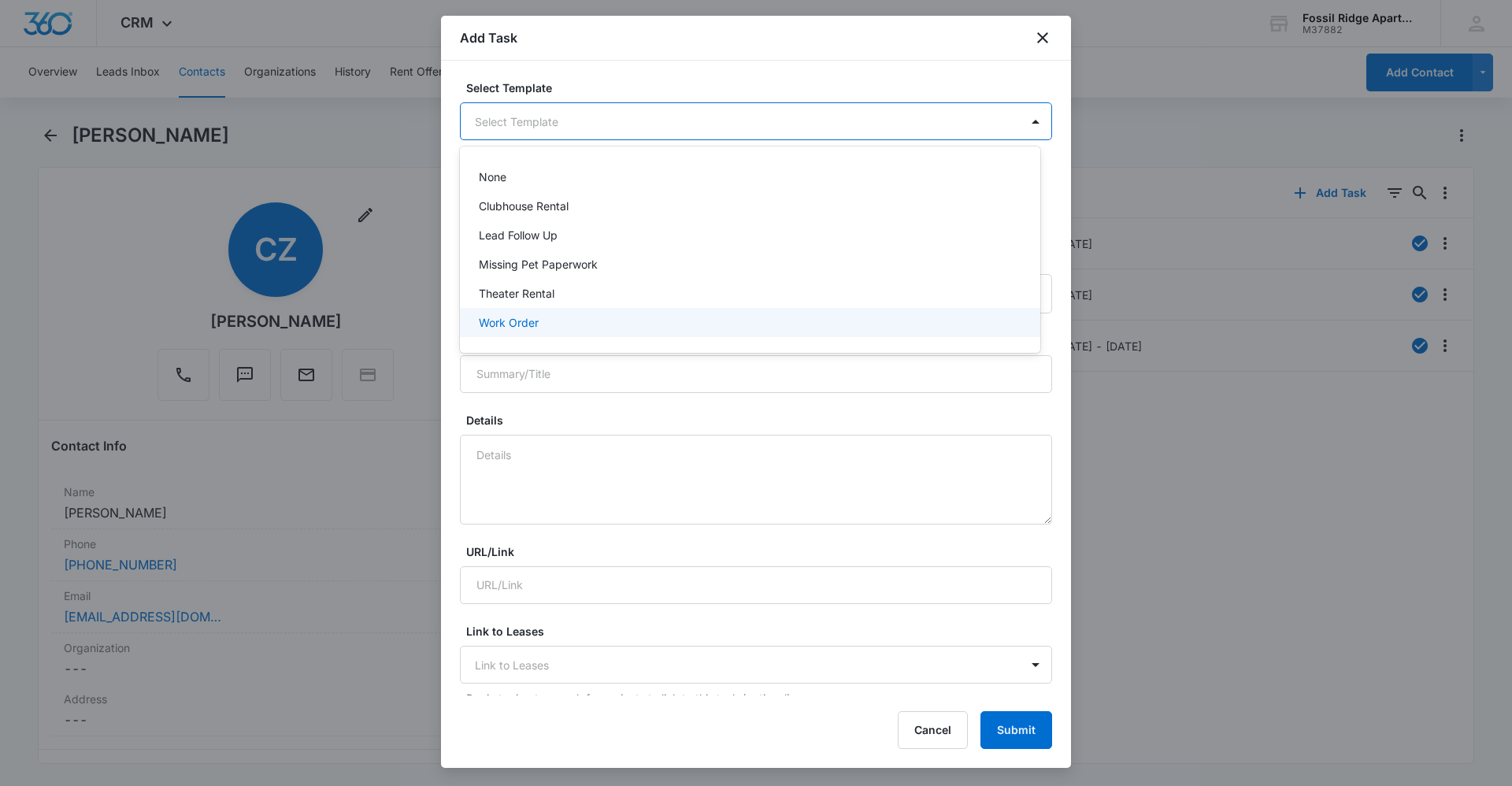
click at [595, 309] on div "Work Order" at bounding box center [750, 321] width 580 height 29
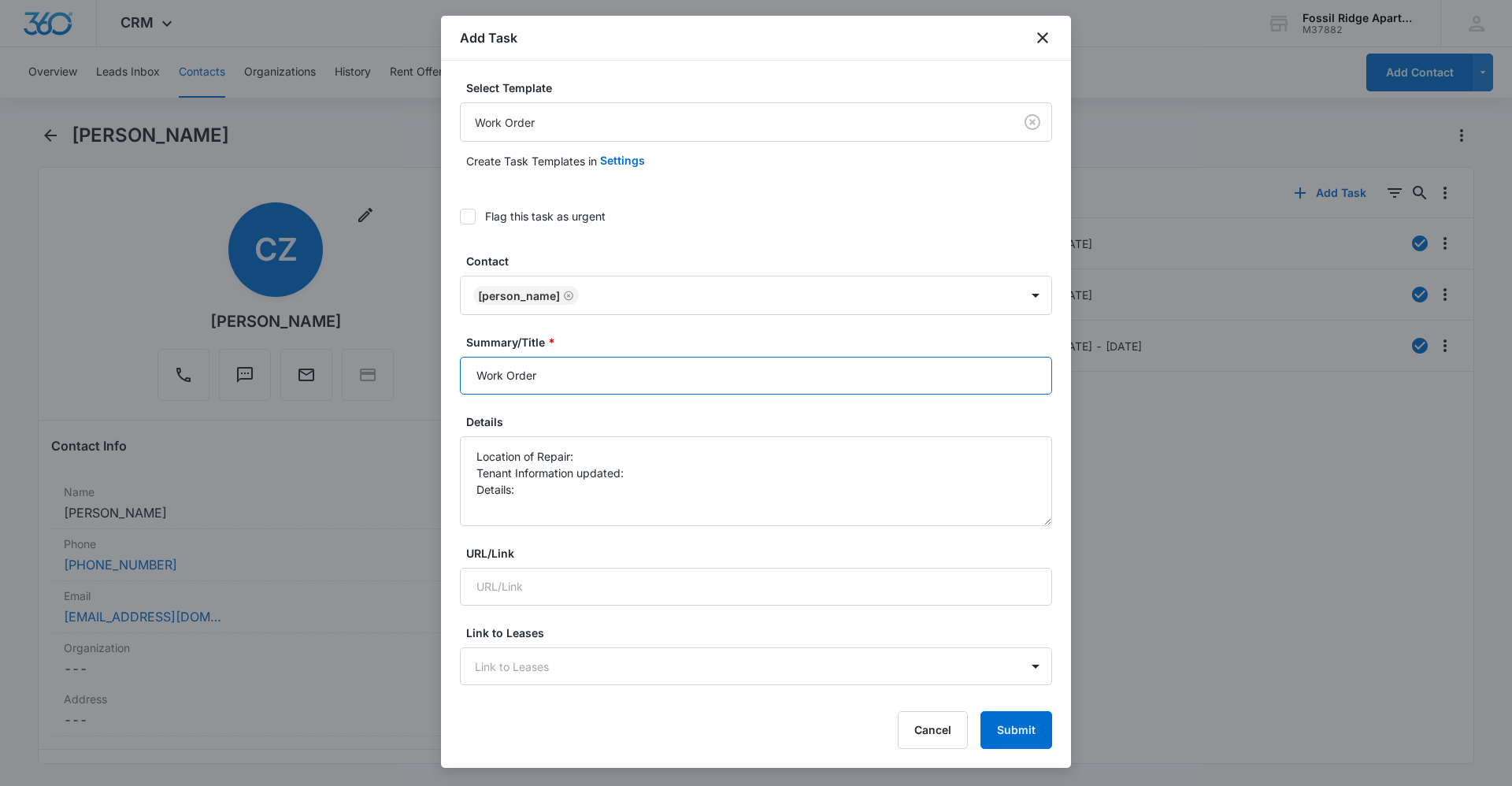
click at [586, 358] on input "Work Order" at bounding box center [756, 376] width 592 height 38
type input "Work Order 6767-205"
click at [610, 453] on textarea "Location of Repair: Tenant Information updated: Details:" at bounding box center [756, 481] width 592 height 90
click at [671, 481] on textarea "Location of Repair: kitchen Tenant Information updated: Details:" at bounding box center [756, 481] width 592 height 90
click at [677, 473] on textarea "Location of Repair: kitchen Tenant Information updated: Details:" at bounding box center [756, 481] width 592 height 90
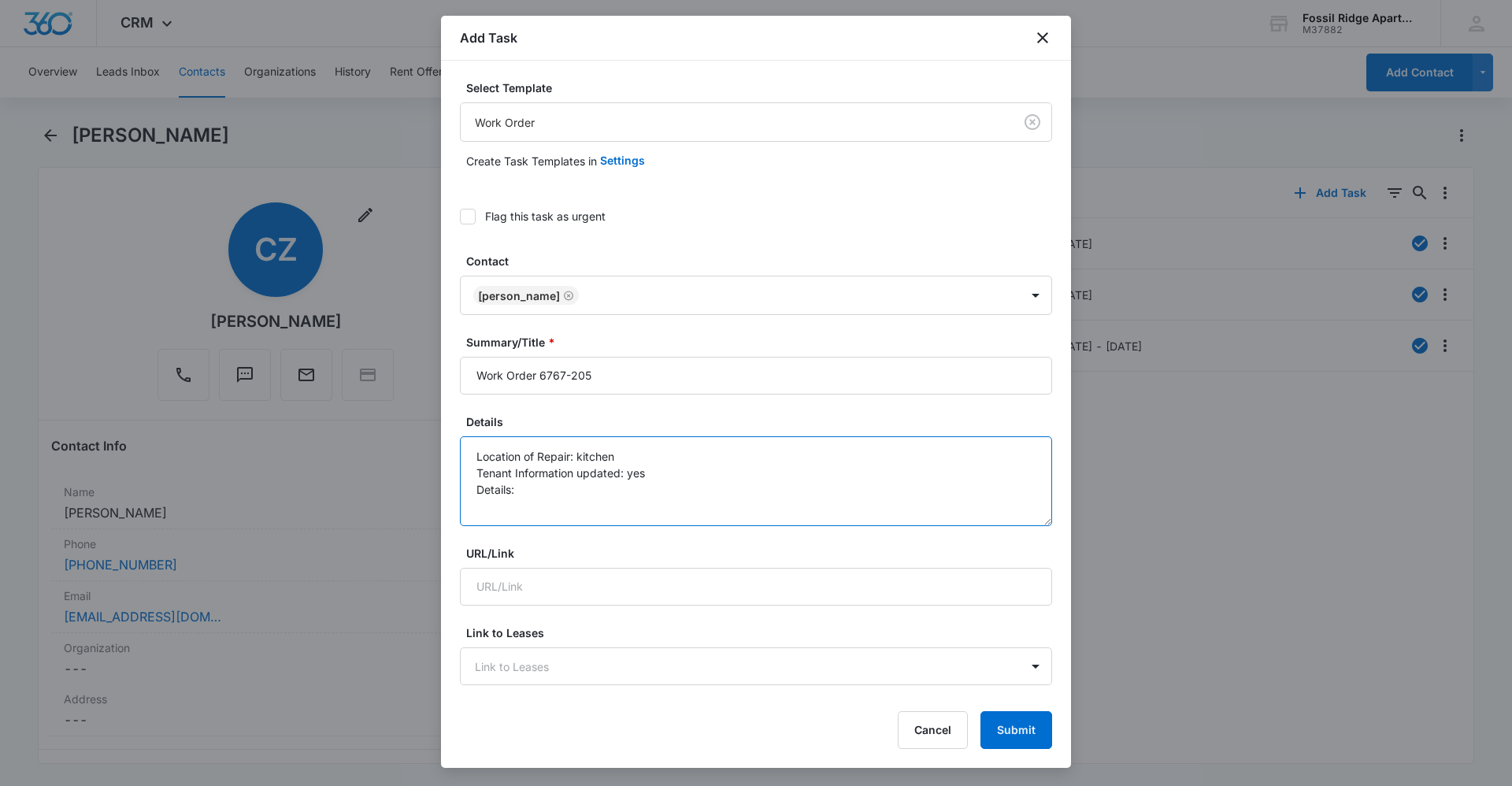
click at [580, 492] on textarea "Location of Repair: kitchen Tenant Information updated: yes Details:" at bounding box center [756, 481] width 592 height 90
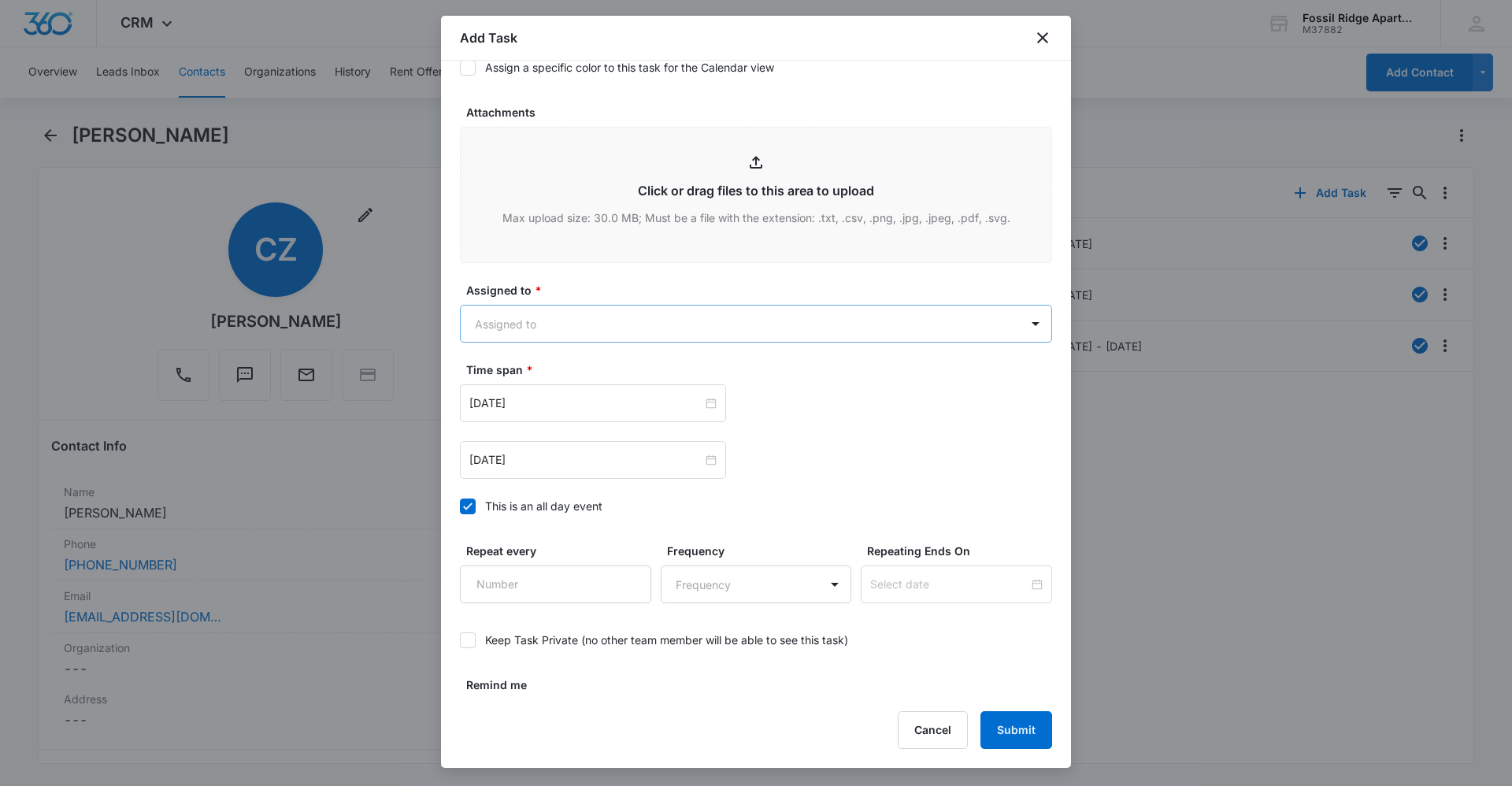
scroll to position [788, 0]
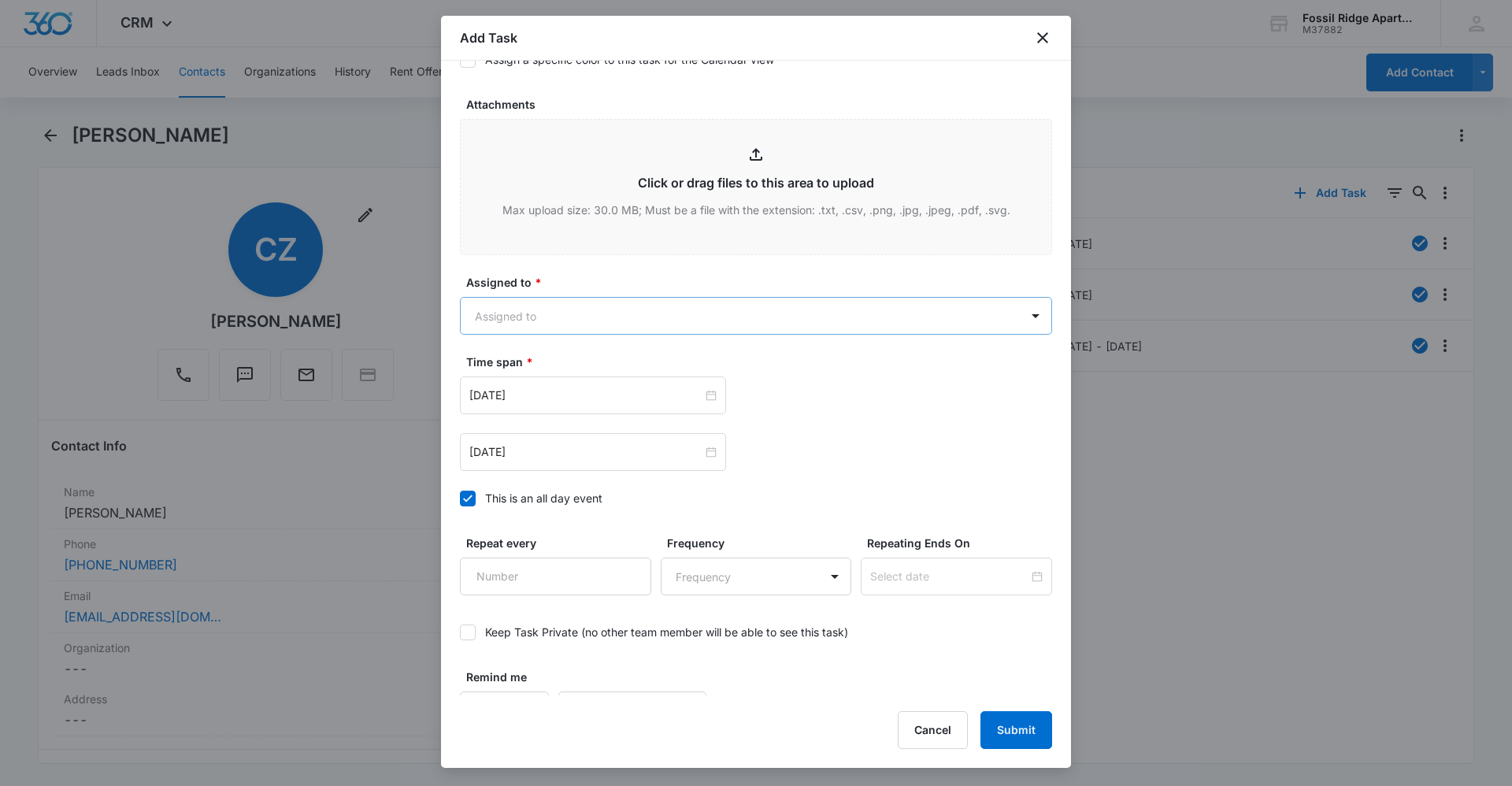
type textarea "Location of Repair: kitchen Tenant Information updated: yes Details: Freezer is…"
click at [556, 325] on body "CRM Apps Reputation Websites Forms CRM Email Social Content Ads Intelligence Fi…" at bounding box center [756, 393] width 1512 height 786
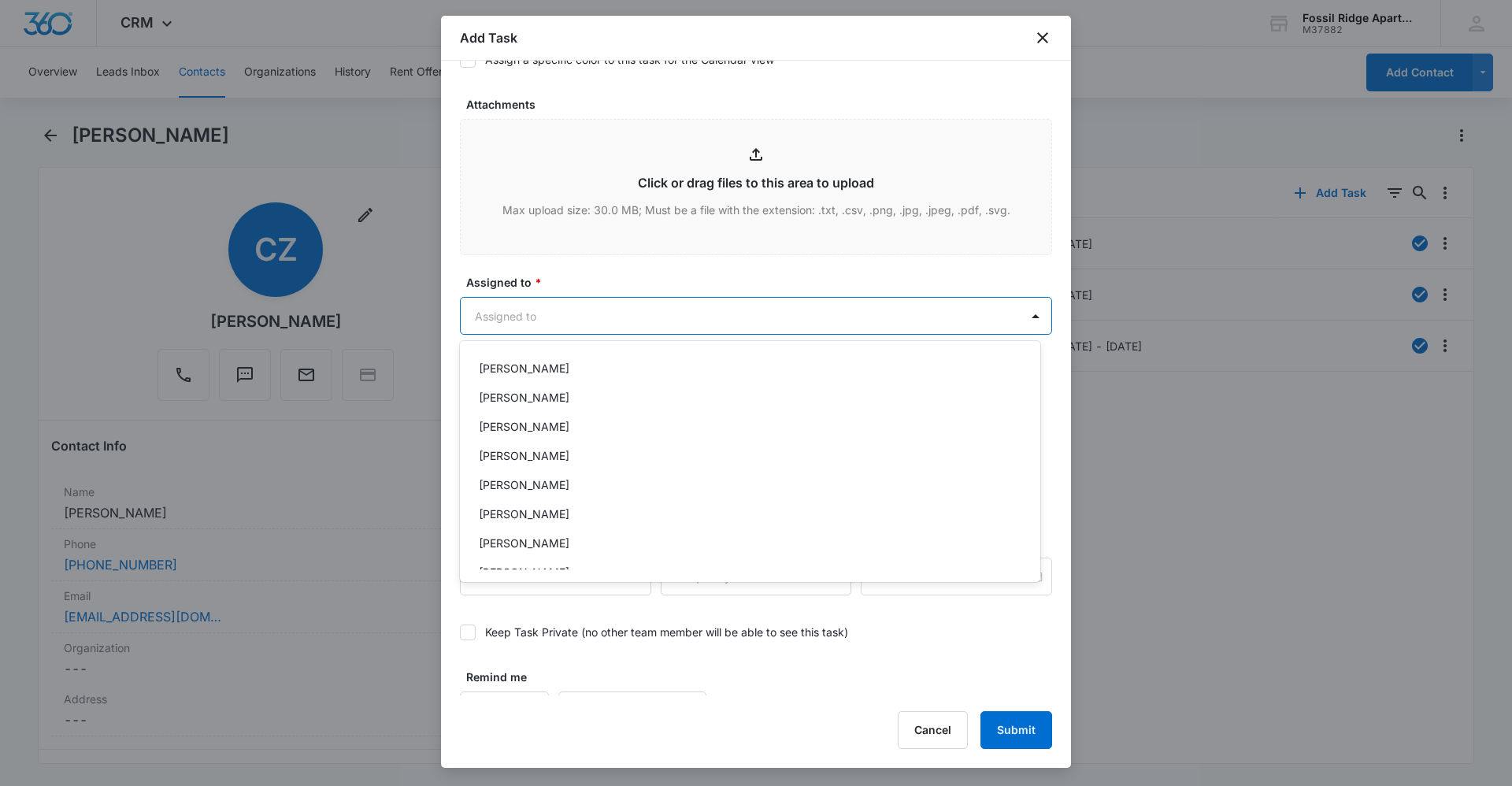
scroll to position [315, 0]
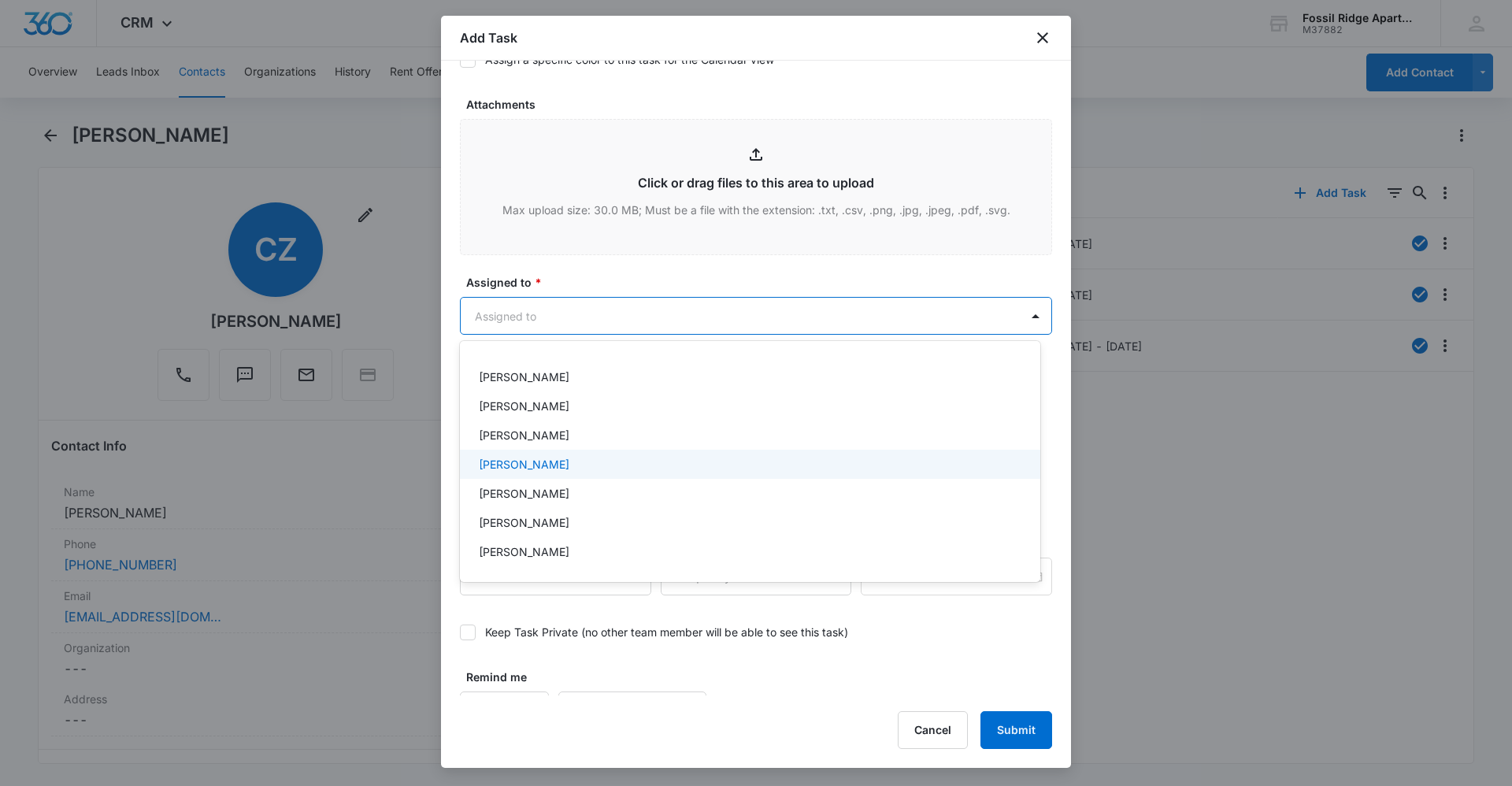
click at [553, 463] on p "[PERSON_NAME]" at bounding box center [524, 464] width 90 height 16
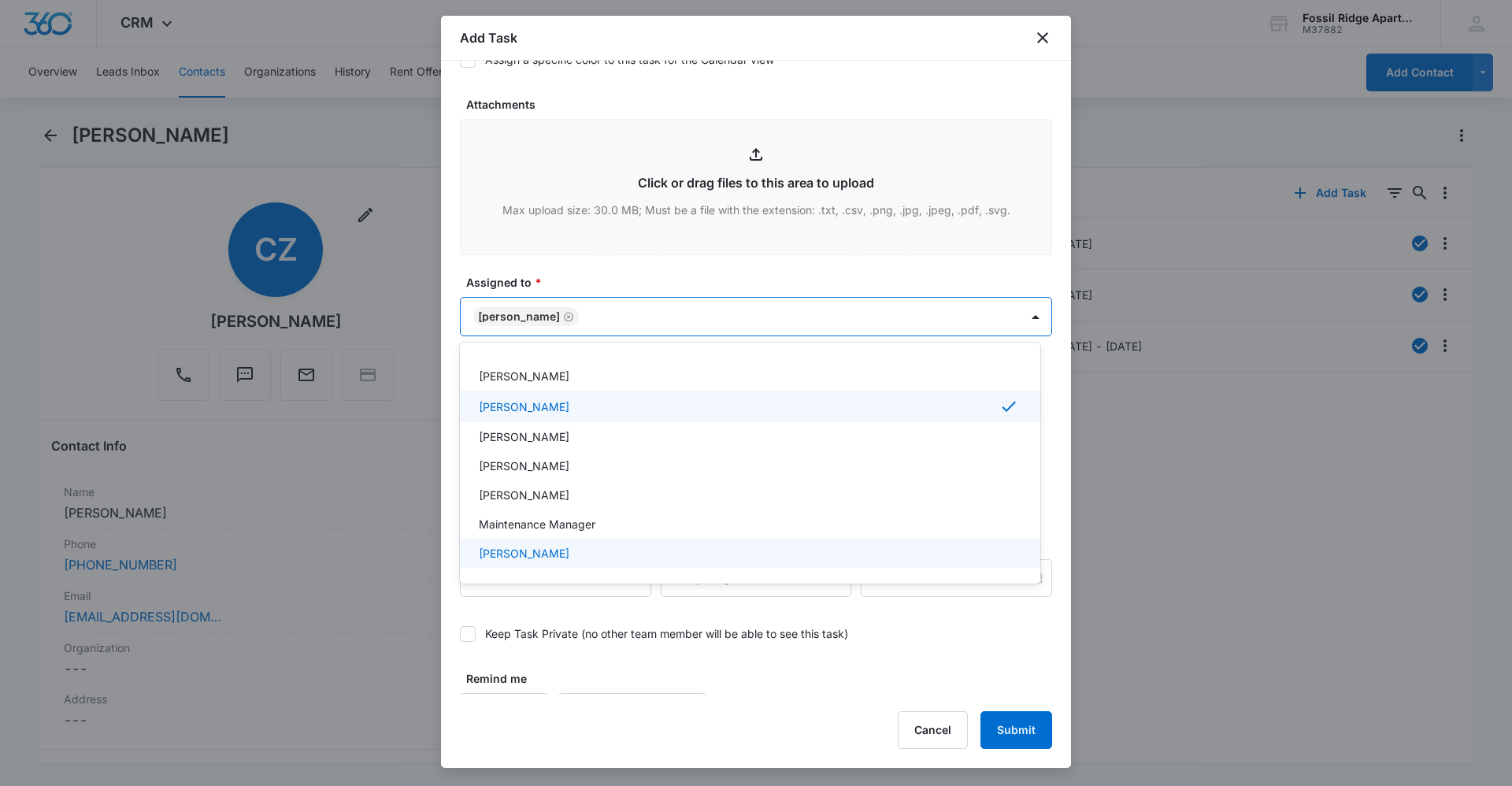
click at [969, 709] on div at bounding box center [756, 393] width 1512 height 786
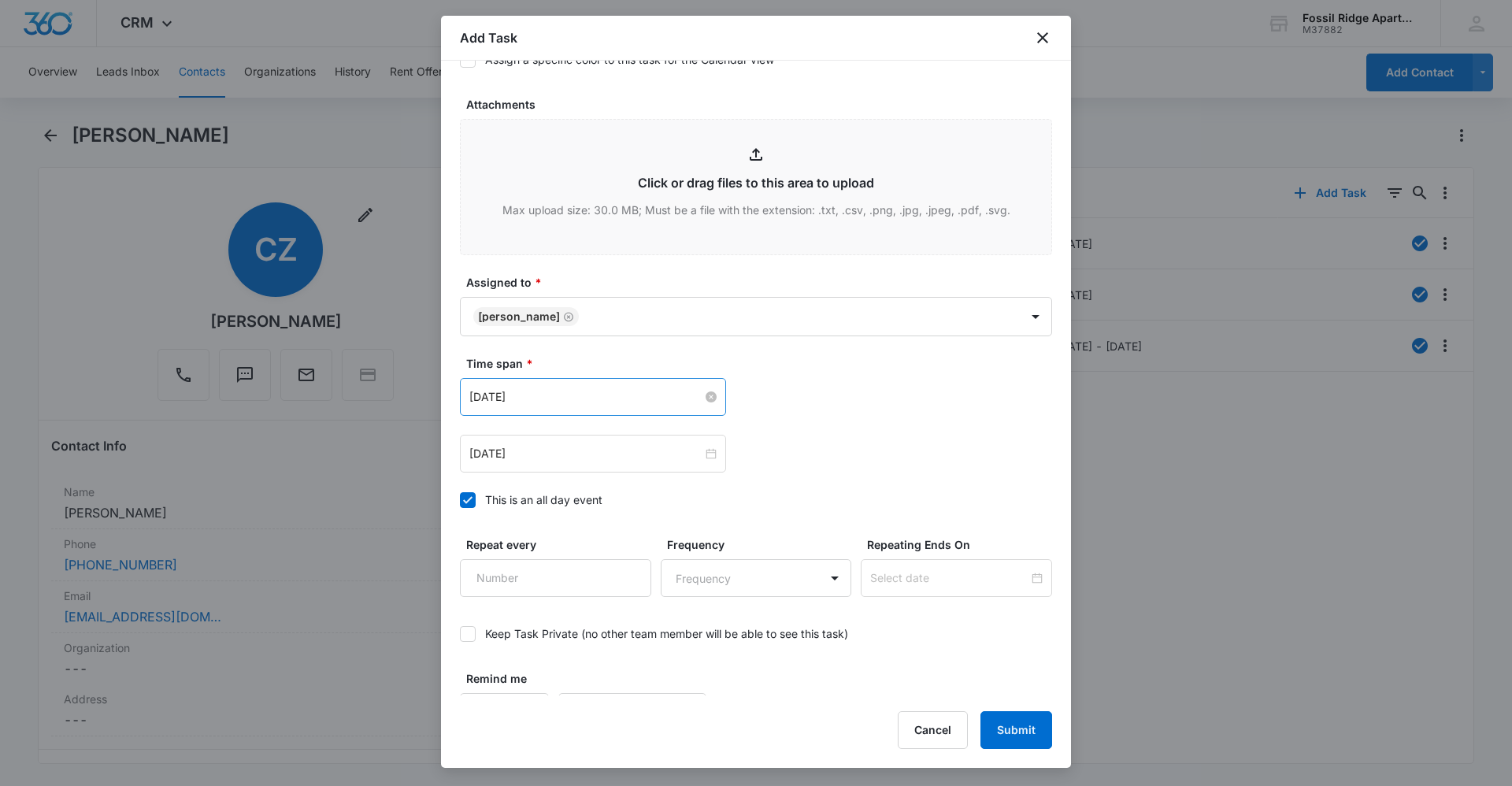
click at [585, 388] on input "[DATE]" at bounding box center [585, 396] width 233 height 17
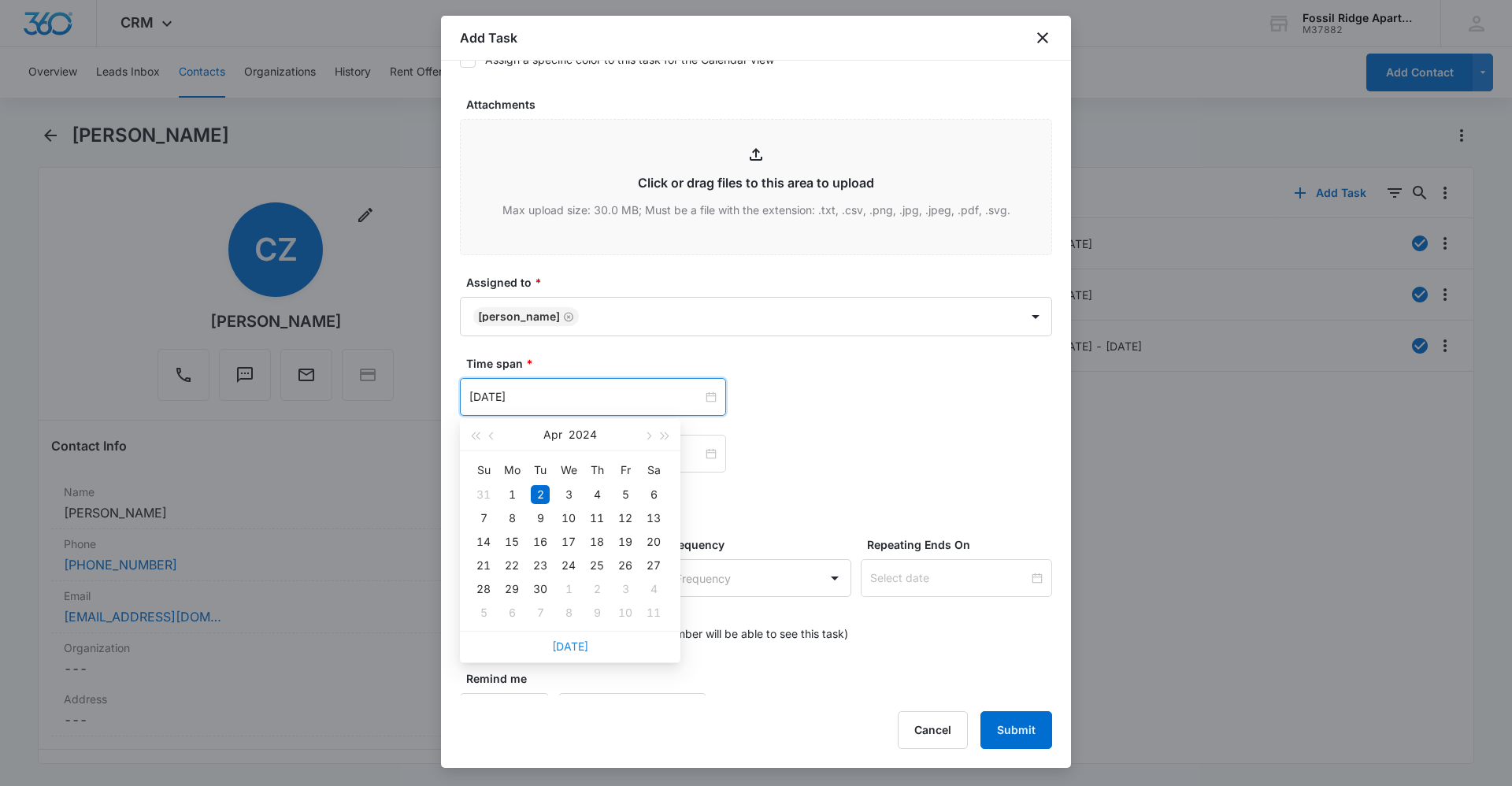
click at [585, 644] on link "[DATE]" at bounding box center [570, 646] width 36 height 13
type input "[DATE]"
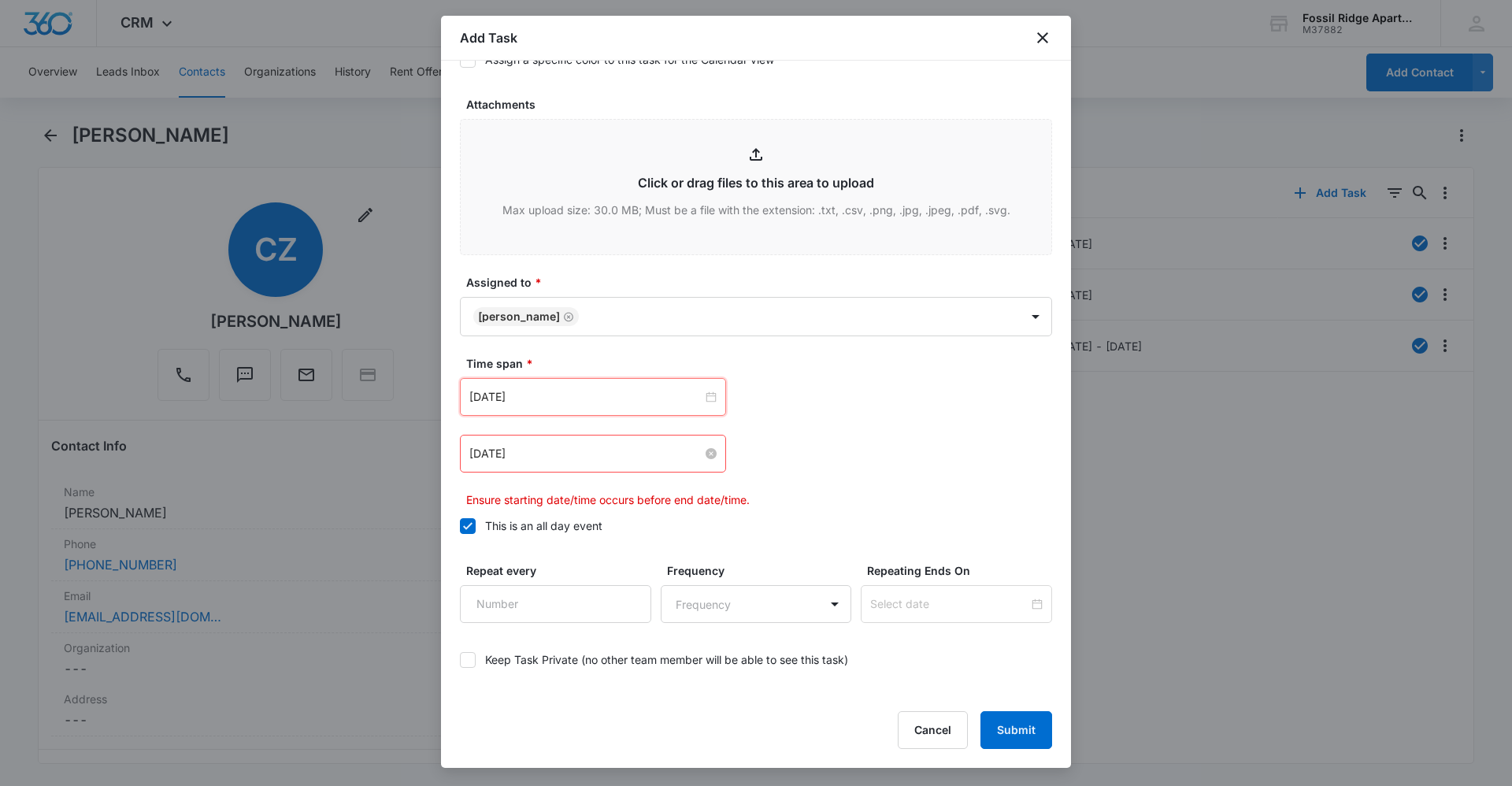
click at [625, 446] on input "[DATE]" at bounding box center [585, 453] width 233 height 17
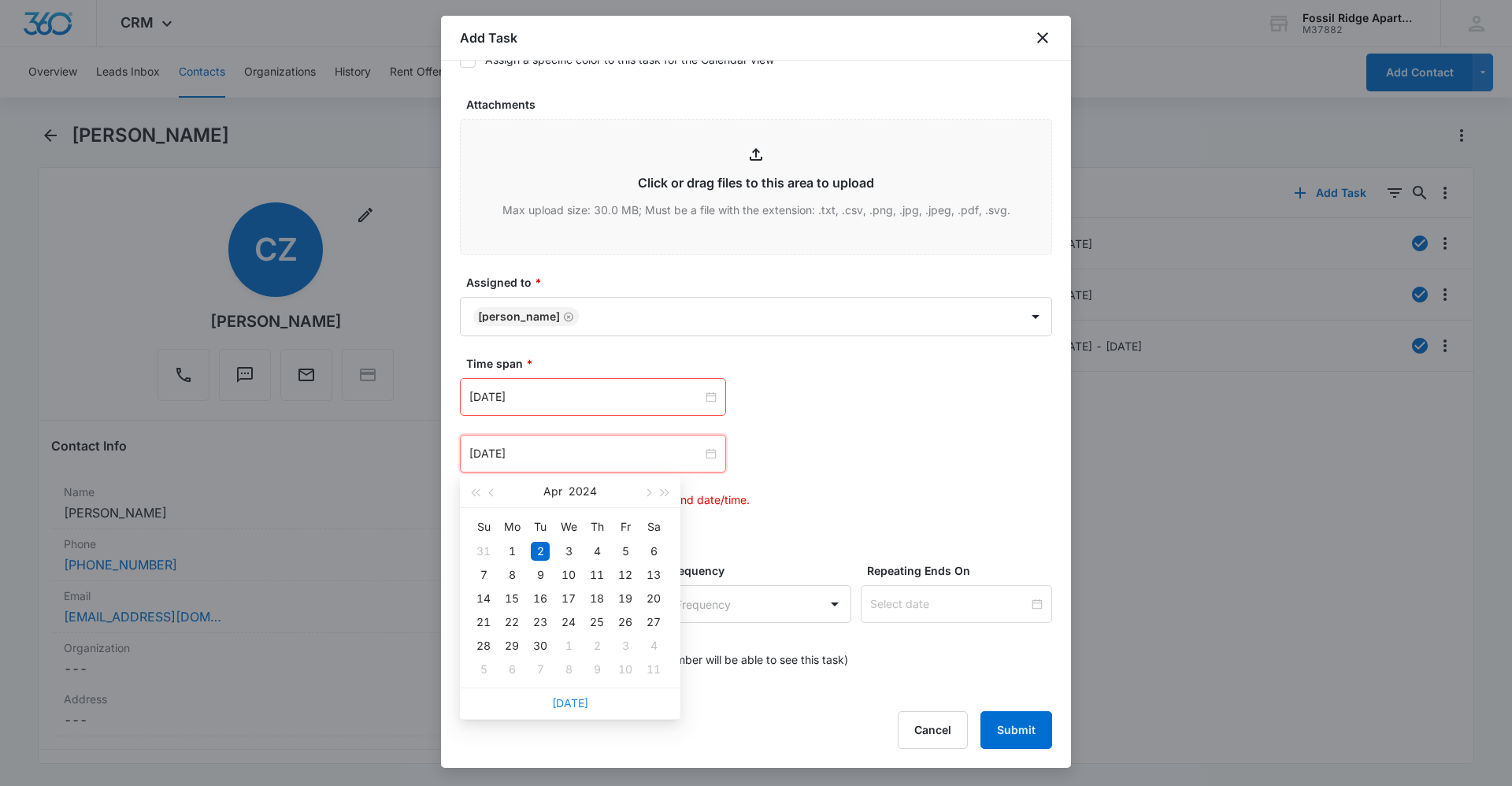
click at [581, 698] on link "[DATE]" at bounding box center [570, 703] width 36 height 13
type input "[DATE]"
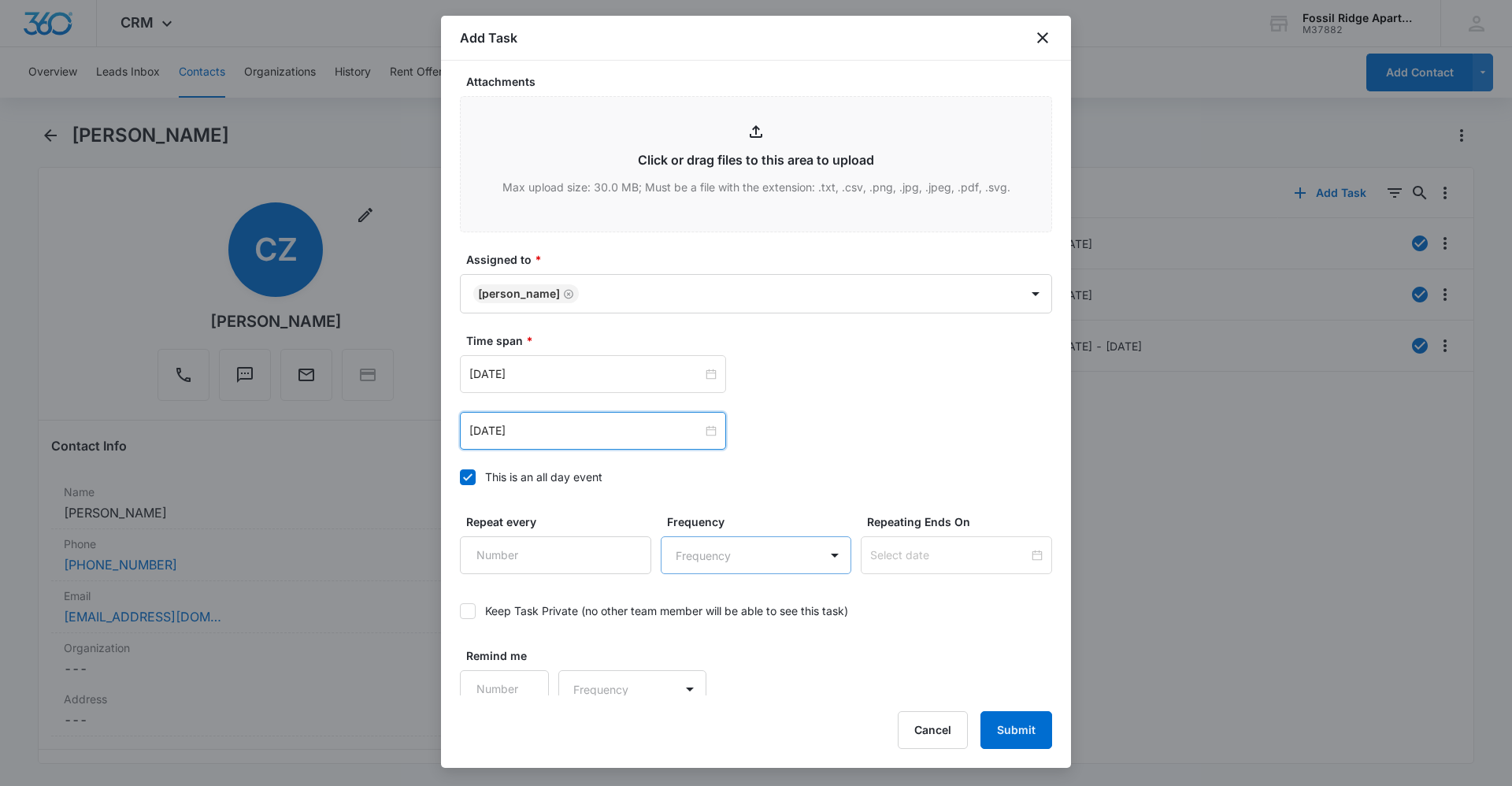
scroll to position [823, 0]
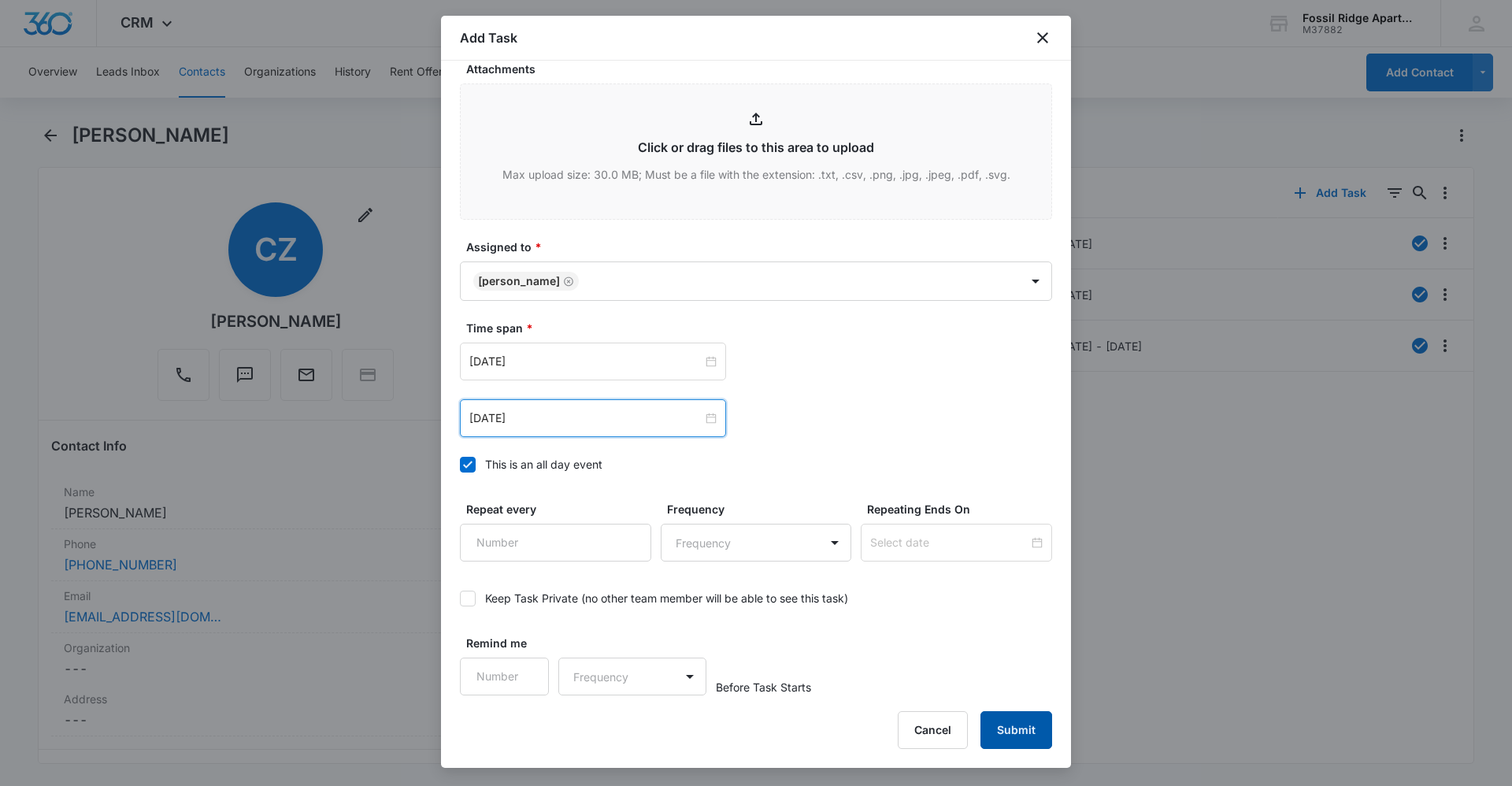
click at [969, 719] on button "Submit" at bounding box center [1015, 730] width 72 height 38
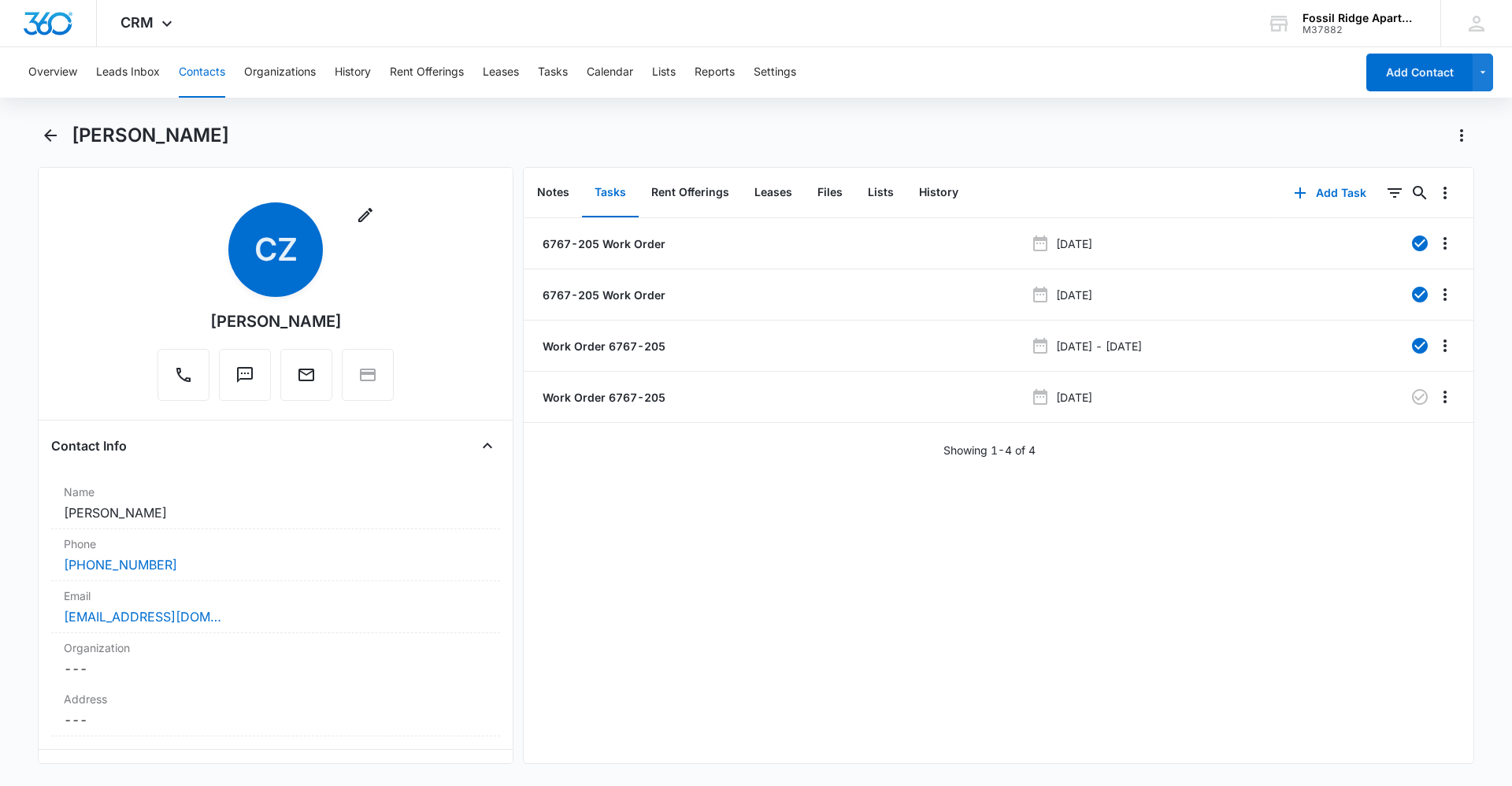
click at [206, 71] on button "Contacts" at bounding box center [201, 72] width 46 height 50
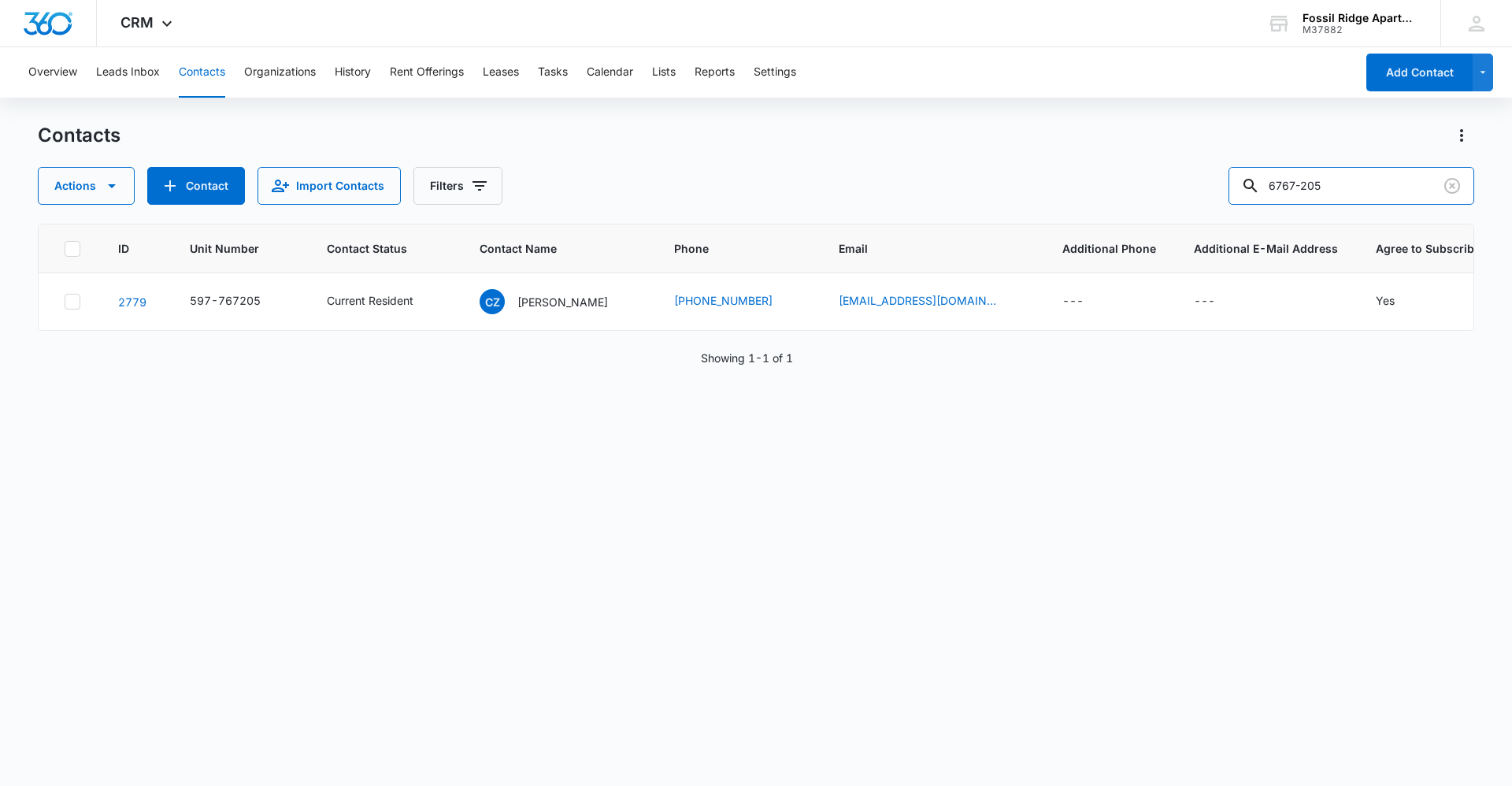
drag, startPoint x: 1402, startPoint y: 191, endPoint x: 1250, endPoint y: 158, distance: 155.5
click at [969, 158] on div "Contacts Actions Contact Import Contacts Filters 6767-205" at bounding box center [756, 164] width 1436 height 82
type input "6700-303"
